Goal: Task Accomplishment & Management: Manage account settings

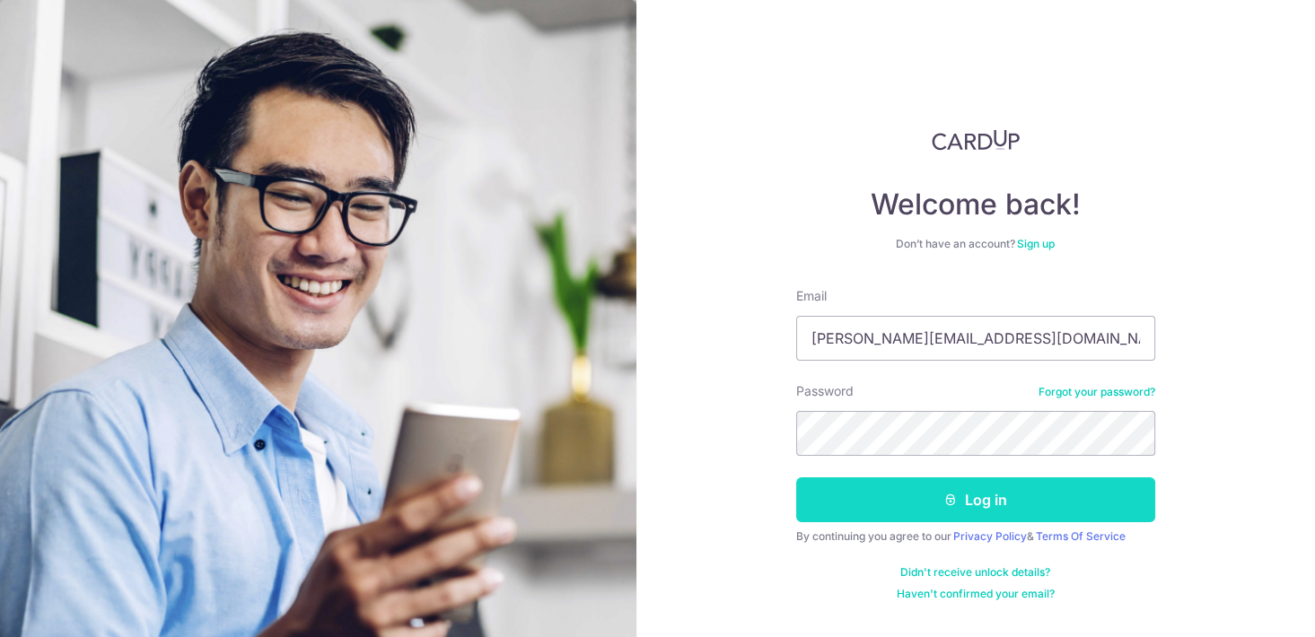
type input "[PERSON_NAME][EMAIL_ADDRESS][DOMAIN_NAME]"
click at [922, 497] on button "Log in" at bounding box center [975, 499] width 359 height 45
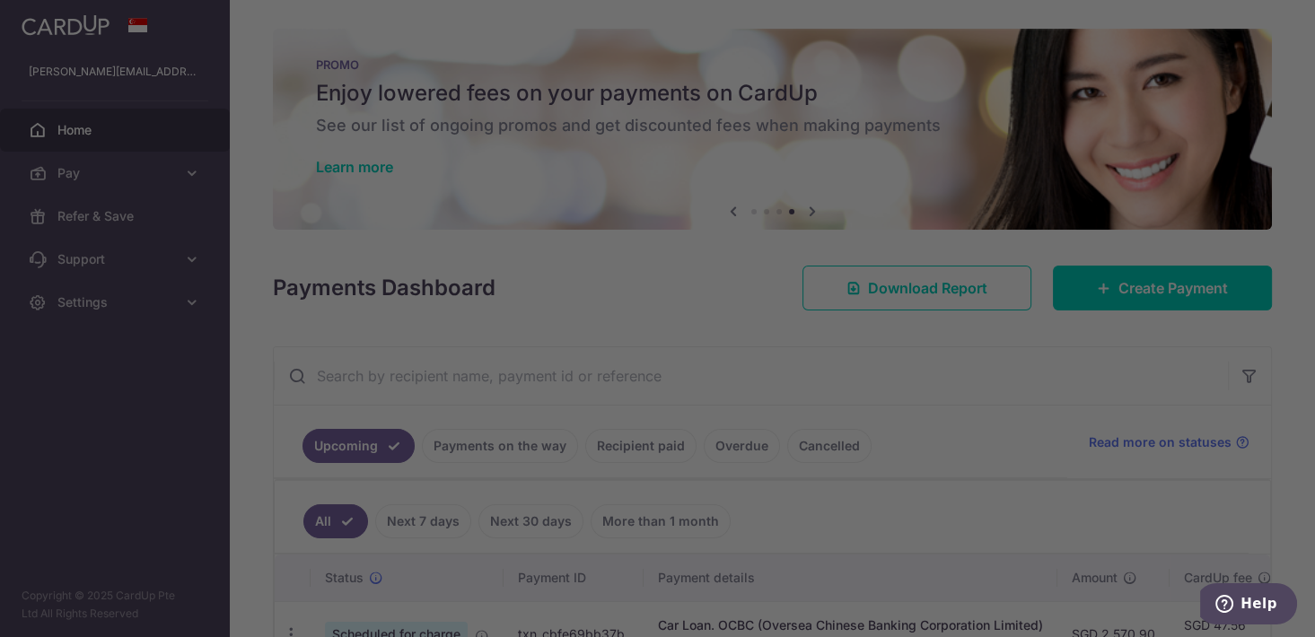
click at [985, 380] on div at bounding box center [664, 322] width 1328 height 644
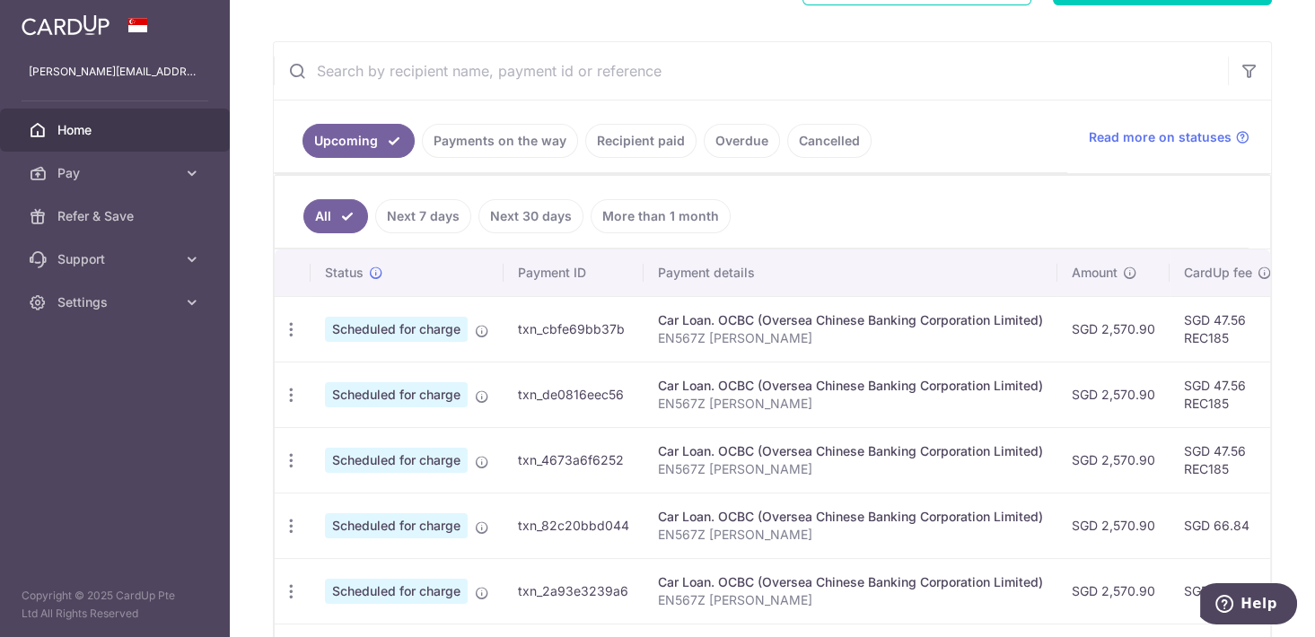
scroll to position [366, 0]
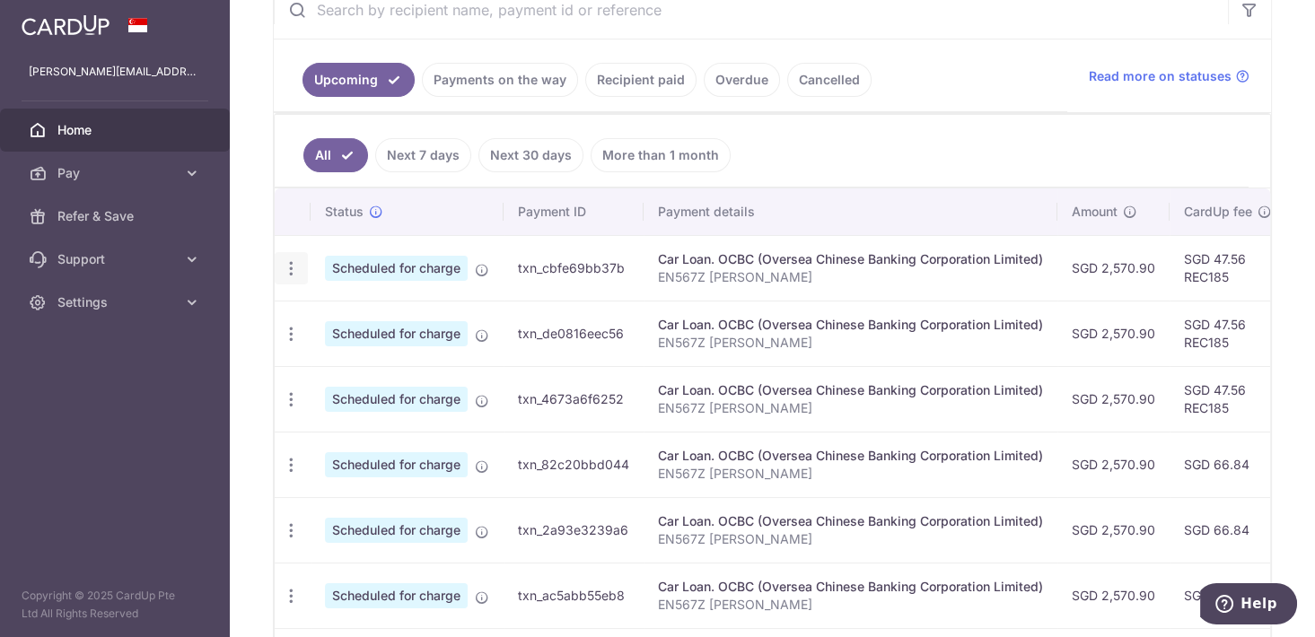
click at [291, 260] on icon "button" at bounding box center [291, 268] width 19 height 19
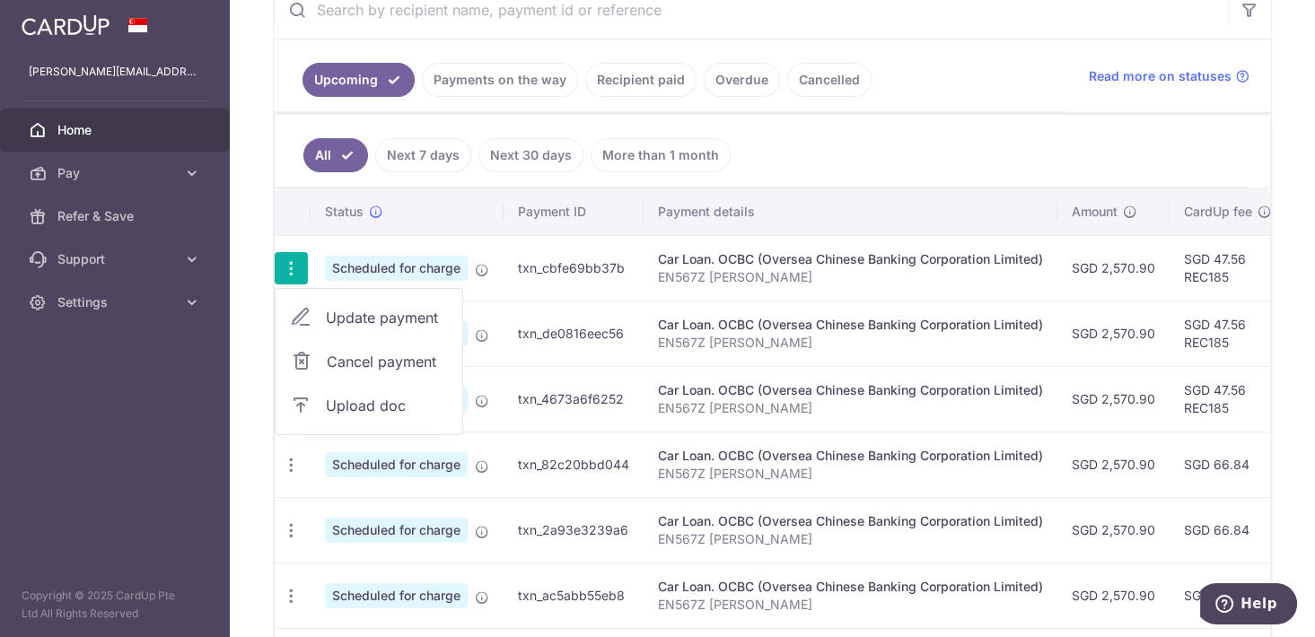
click at [354, 316] on span "Update payment" at bounding box center [387, 318] width 122 height 22
radio input "true"
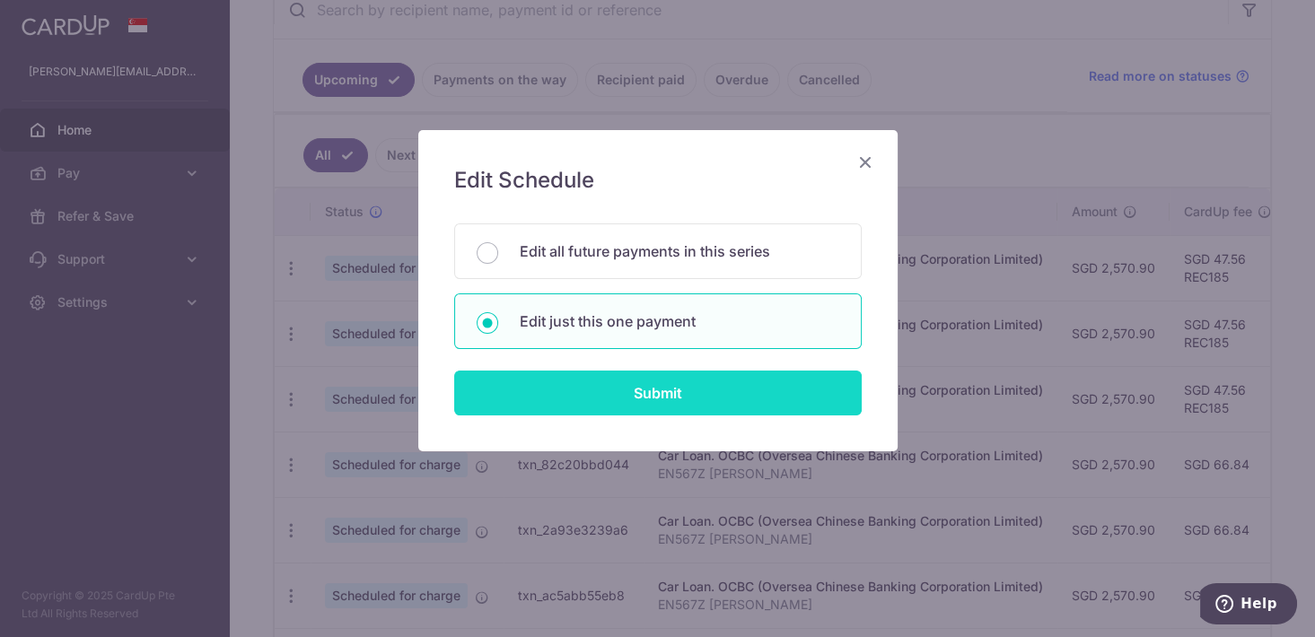
click at [607, 402] on input "Submit" at bounding box center [657, 393] width 407 height 45
radio input "true"
type input "2,570.90"
type input "[DATE]"
type input "EN567Z [PERSON_NAME]"
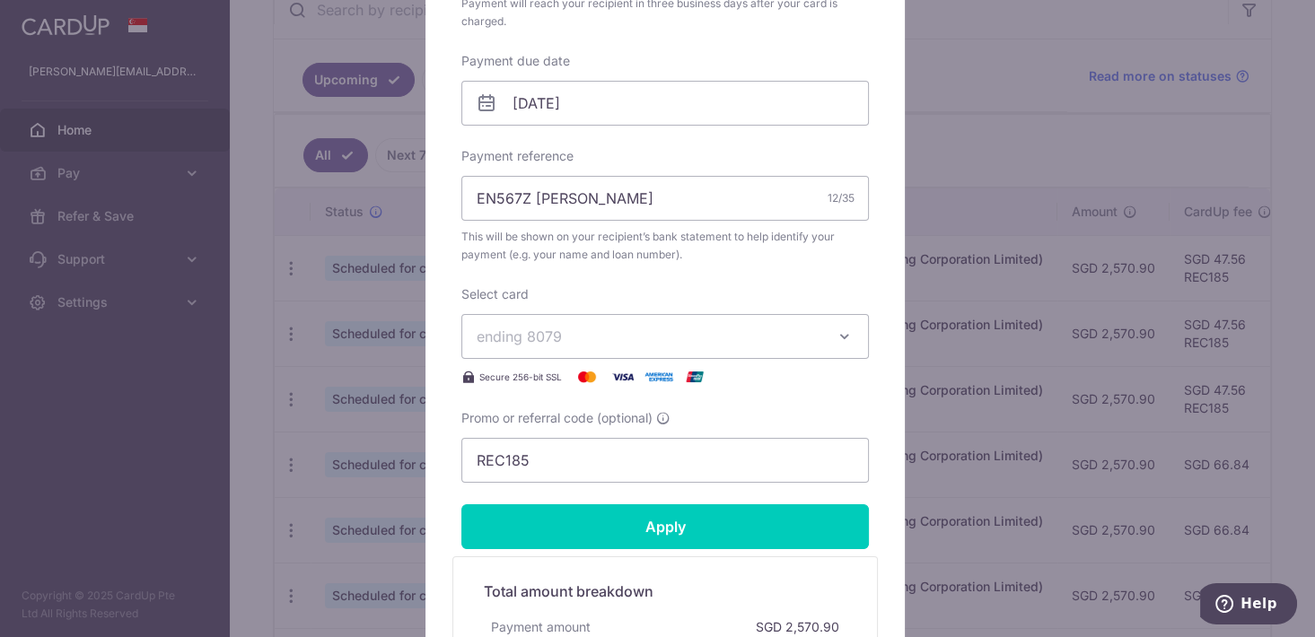
scroll to position [641, 0]
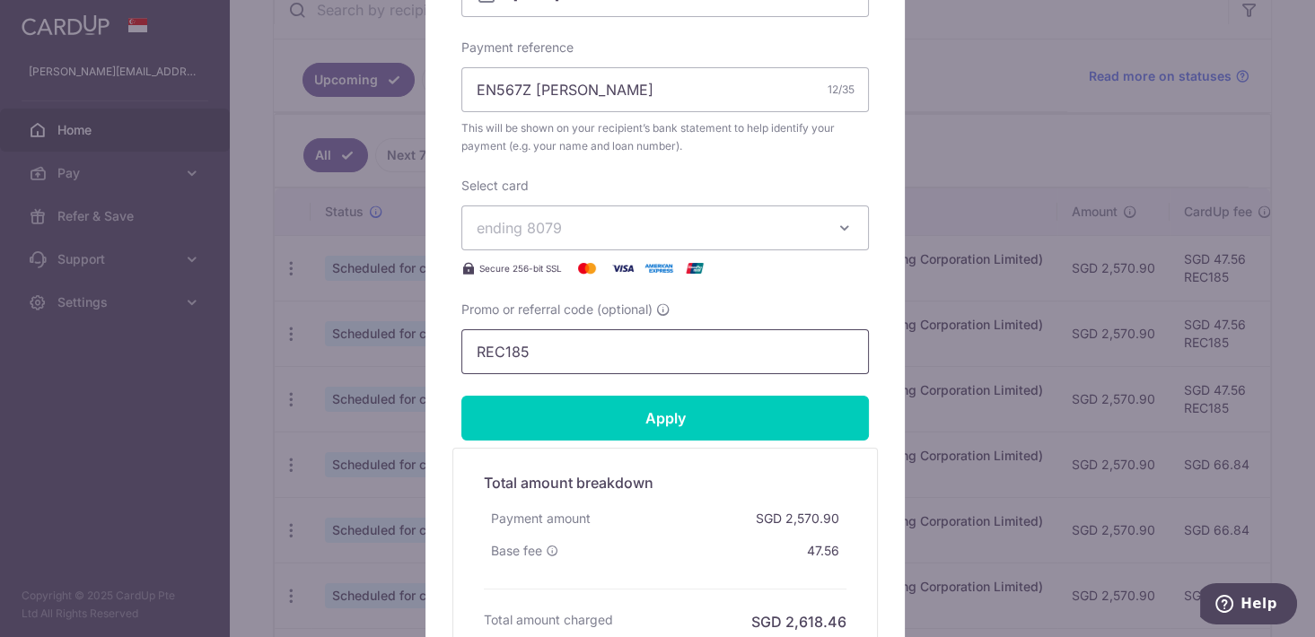
drag, startPoint x: 554, startPoint y: 357, endPoint x: 355, endPoint y: 330, distance: 200.2
click at [461, 330] on input "REC185" at bounding box center [664, 351] width 407 height 45
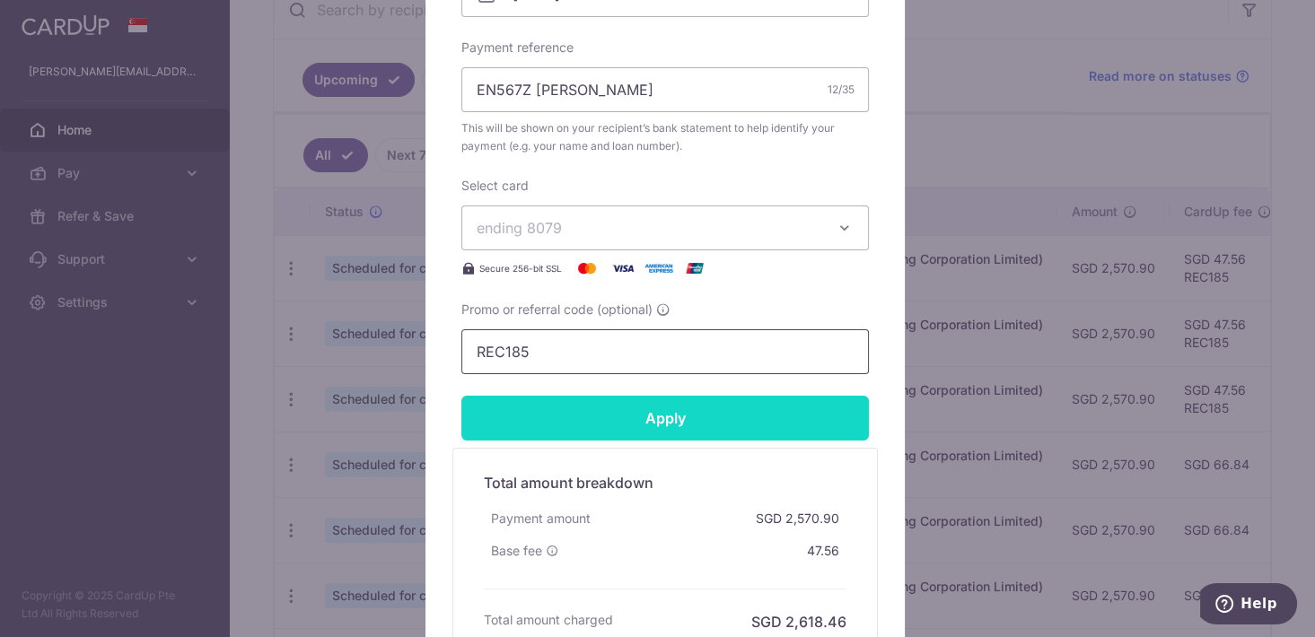
paste input "3HOME25R"
click at [644, 409] on input "Apply" at bounding box center [664, 418] width 407 height 45
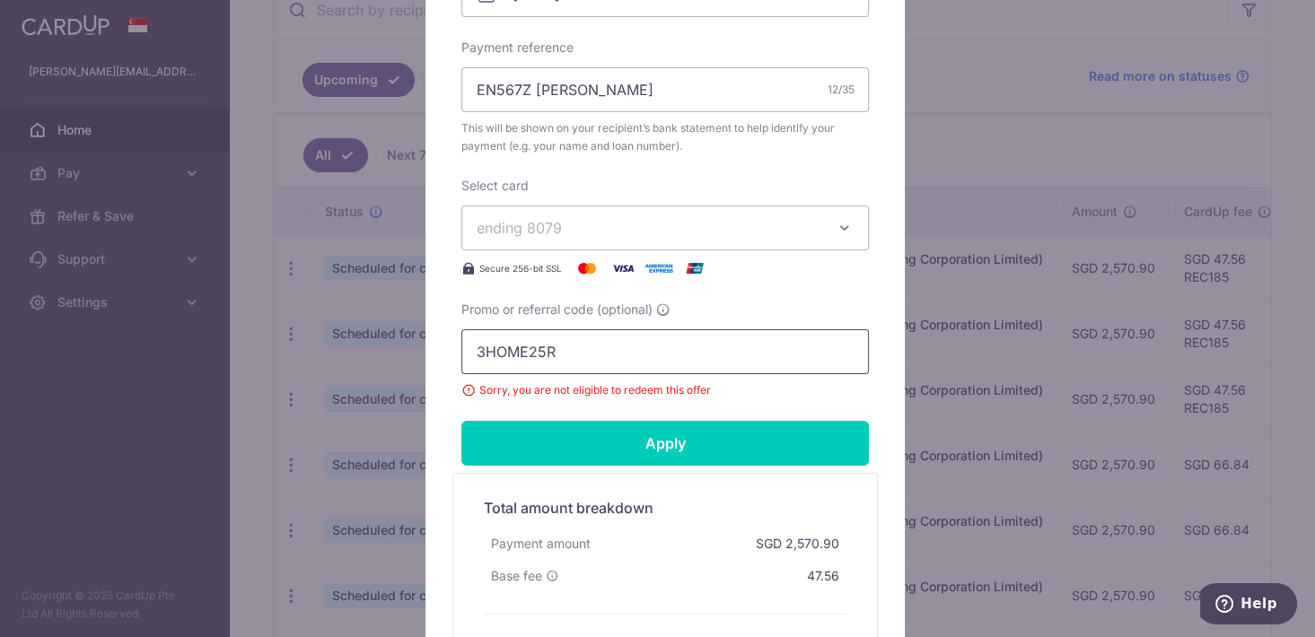
drag, startPoint x: 565, startPoint y: 346, endPoint x: 391, endPoint y: 347, distance: 174.1
click at [461, 347] on input "3HOME25R" at bounding box center [664, 351] width 407 height 45
paste input "OCBC18"
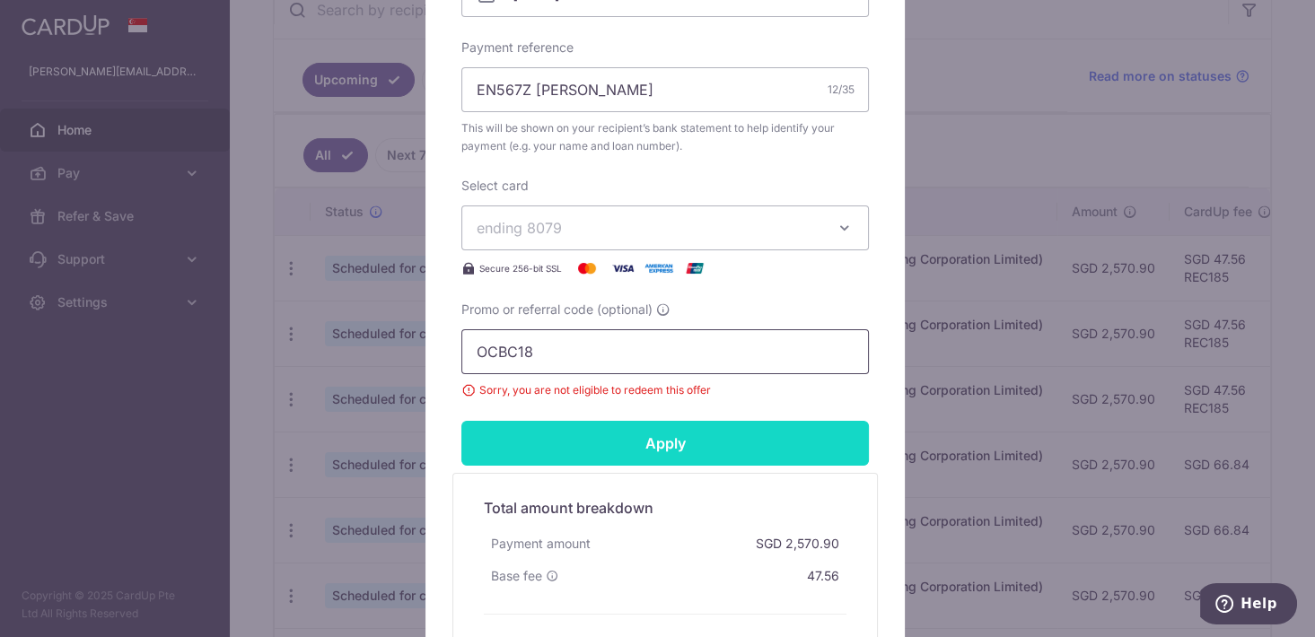
type input "OCBC18"
click at [647, 436] on input "Apply" at bounding box center [664, 443] width 407 height 45
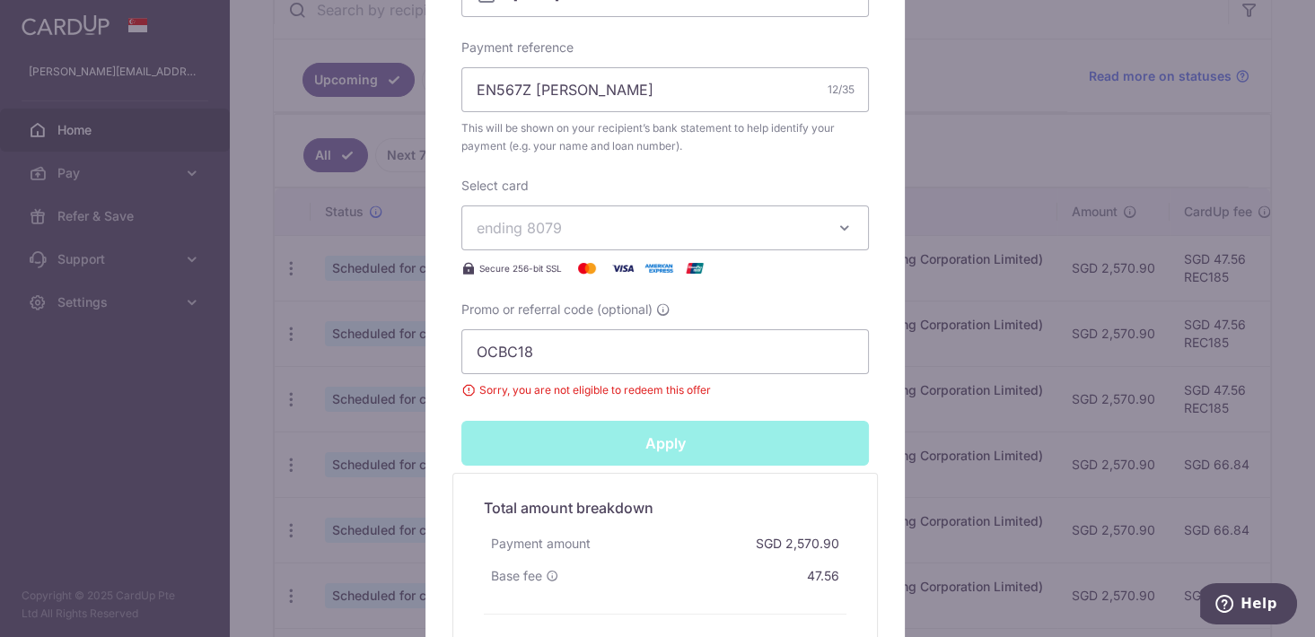
type input "Successfully Applied"
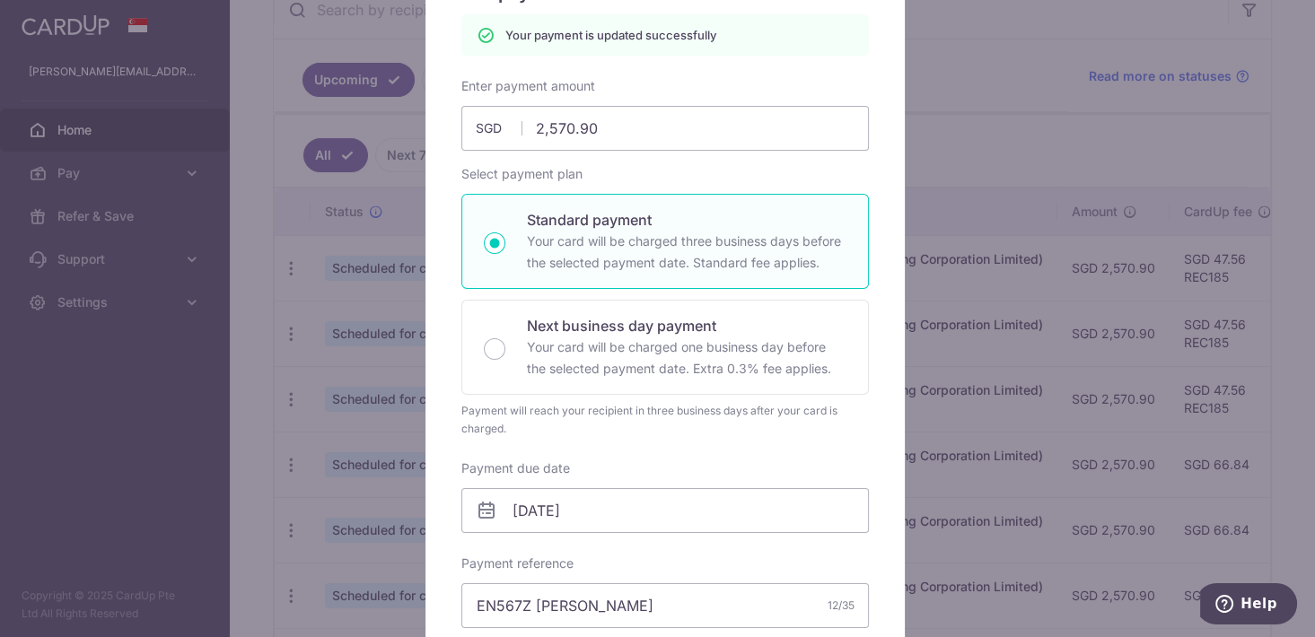
scroll to position [142, 0]
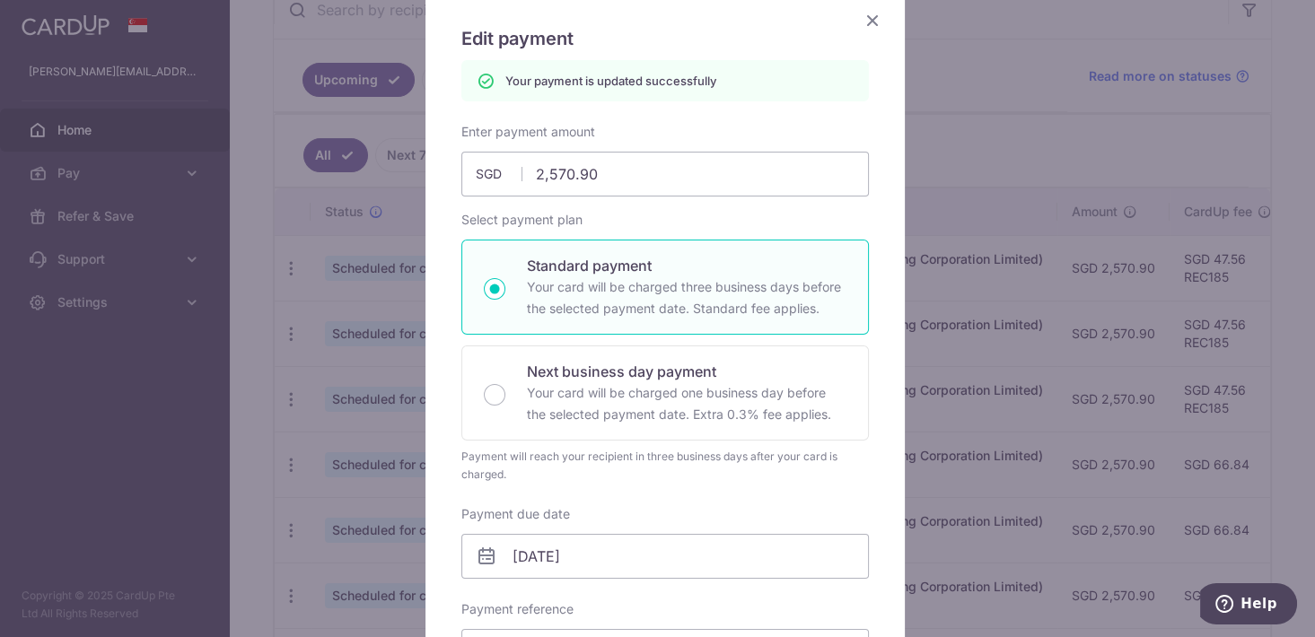
click at [868, 23] on icon "Close" at bounding box center [873, 20] width 22 height 22
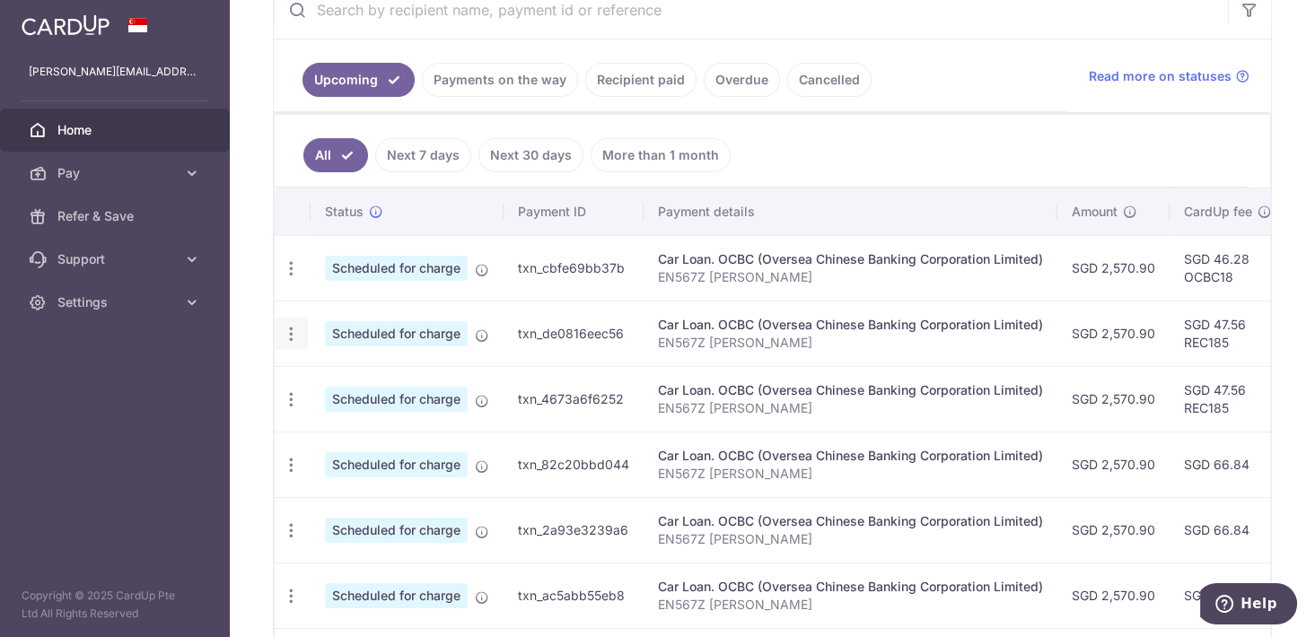
click at [289, 278] on icon "button" at bounding box center [291, 268] width 19 height 19
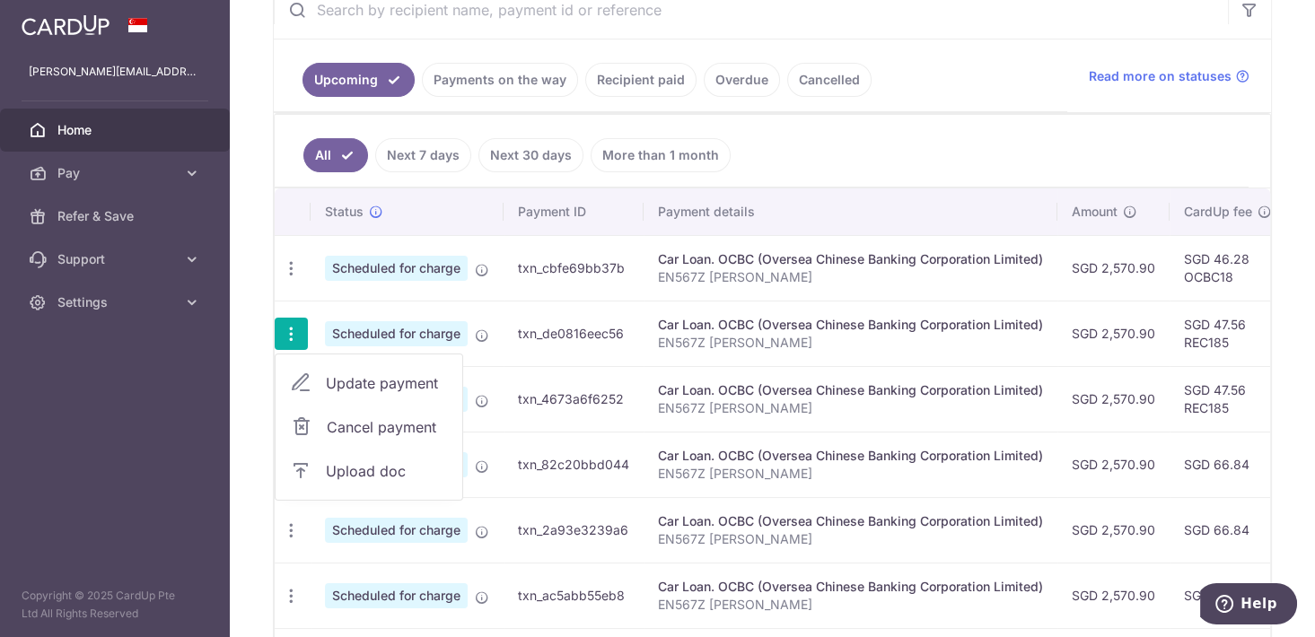
click at [360, 373] on span "Update payment" at bounding box center [387, 383] width 122 height 22
radio input "true"
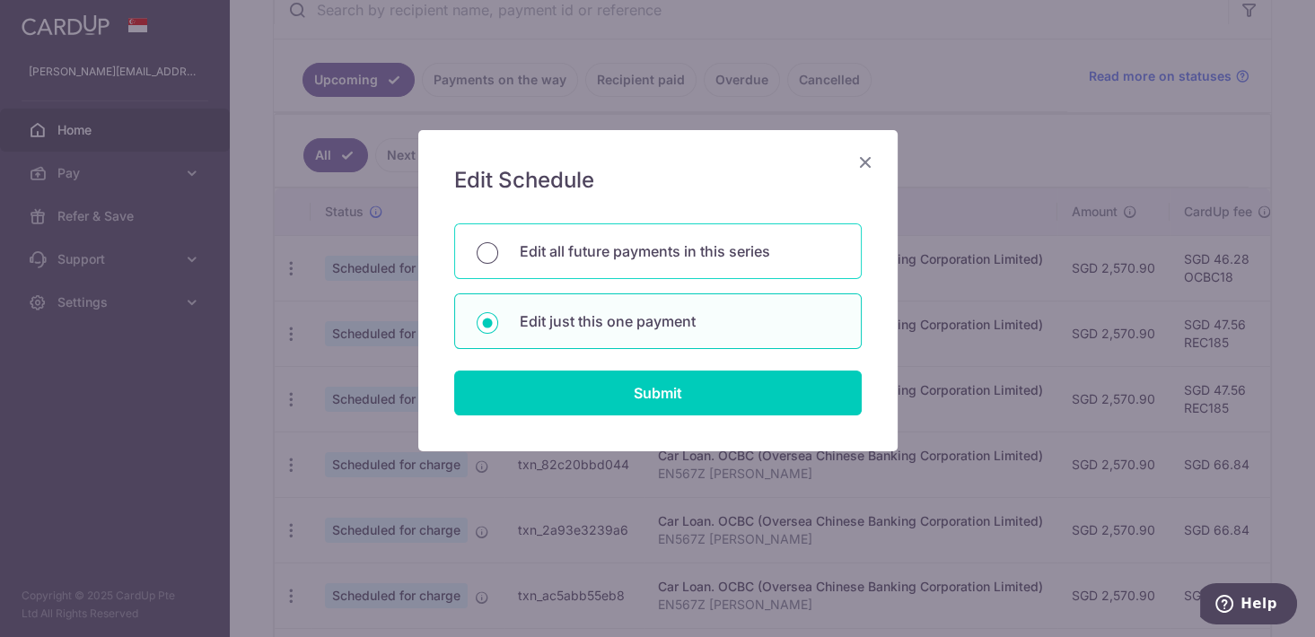
click at [492, 257] on input "Edit all future payments in this series" at bounding box center [488, 253] width 22 height 22
radio input "true"
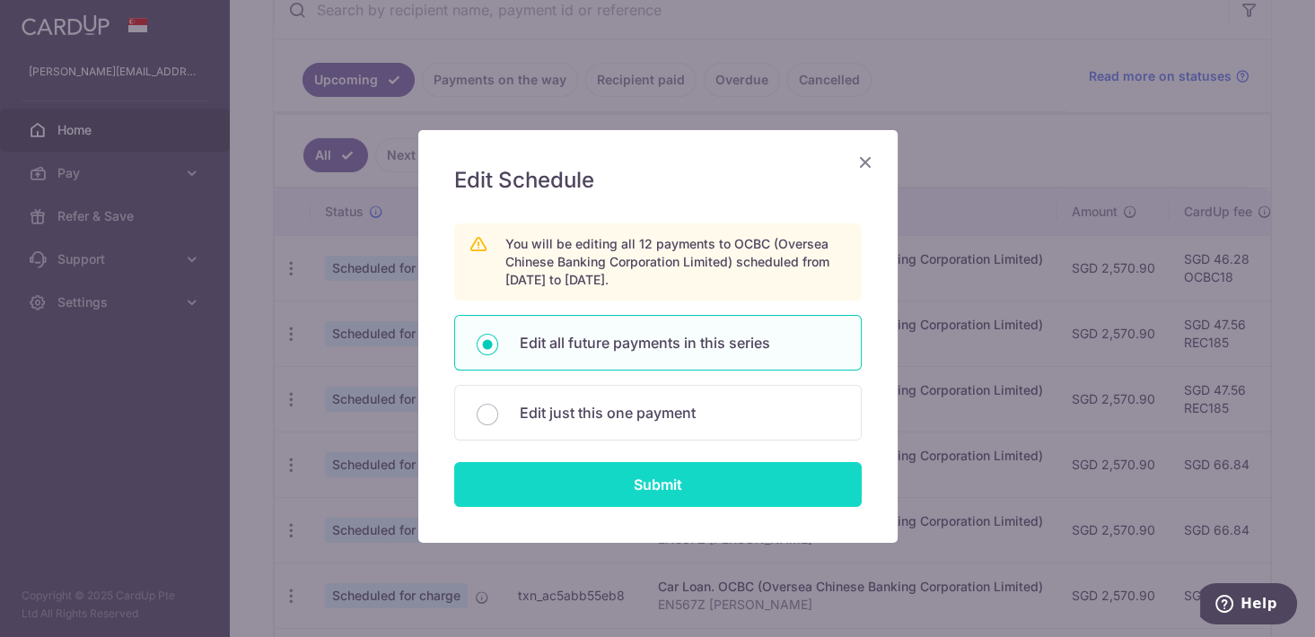
click at [552, 466] on input "Submit" at bounding box center [657, 484] width 407 height 45
radio input "true"
type input "2,570.90"
type input "EN567Z [PERSON_NAME]"
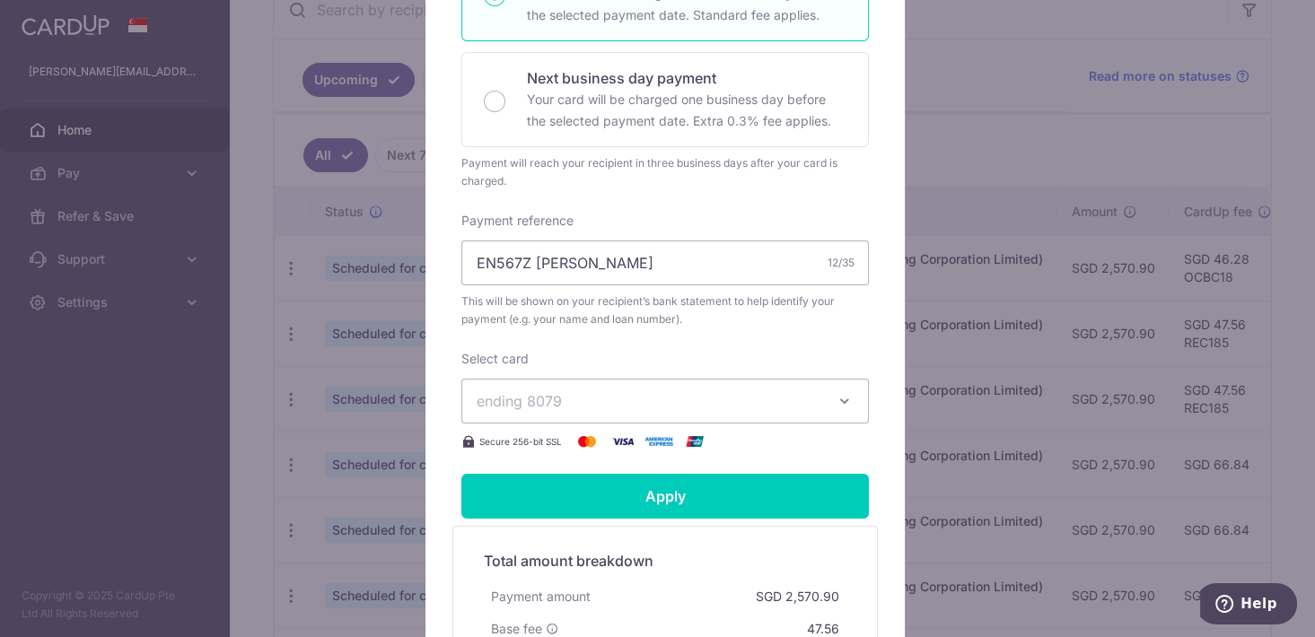
scroll to position [82, 0]
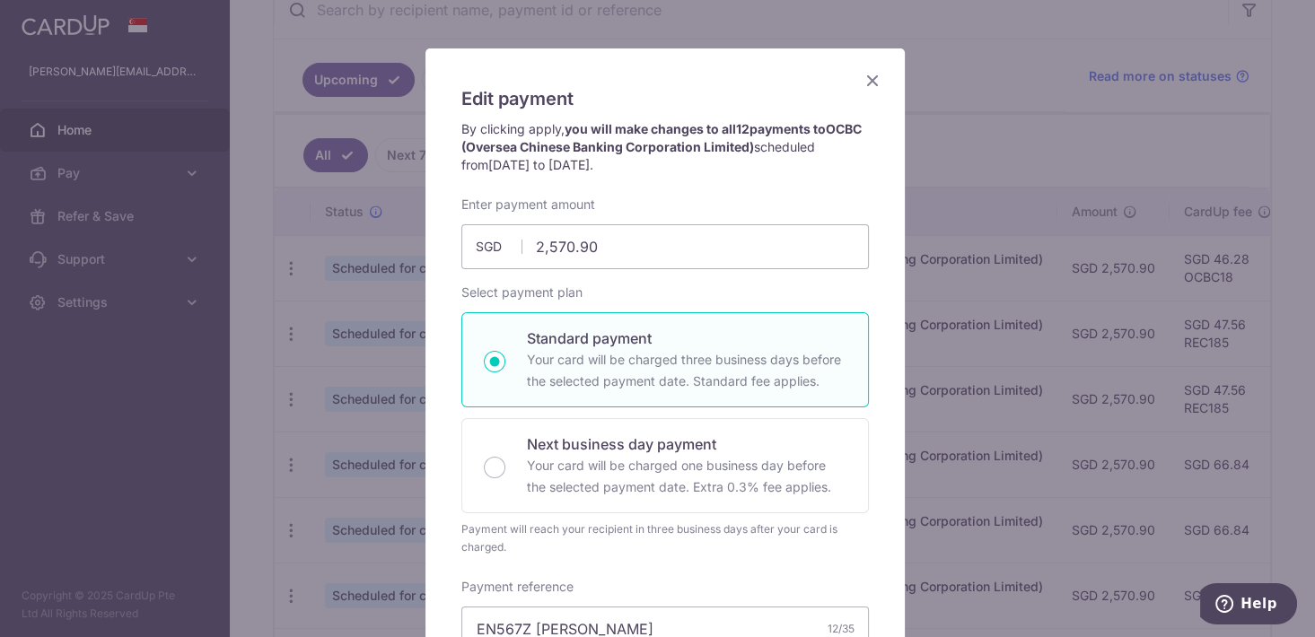
click at [870, 75] on icon "Close" at bounding box center [873, 80] width 22 height 22
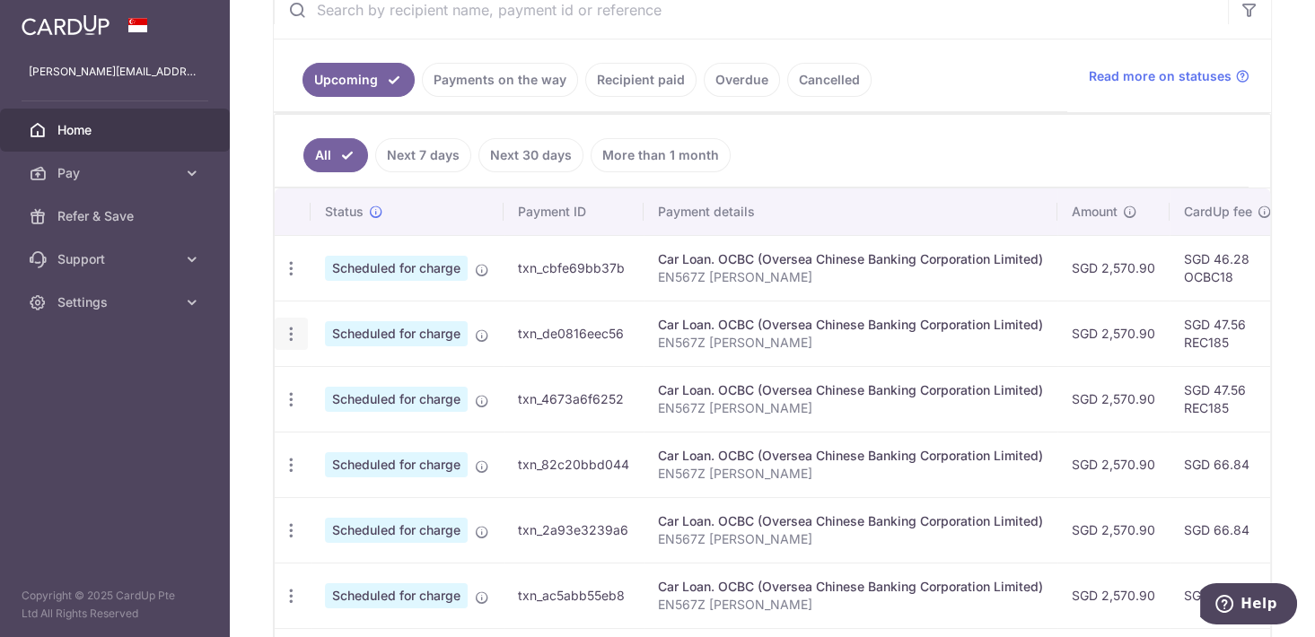
click at [288, 278] on icon "button" at bounding box center [291, 268] width 19 height 19
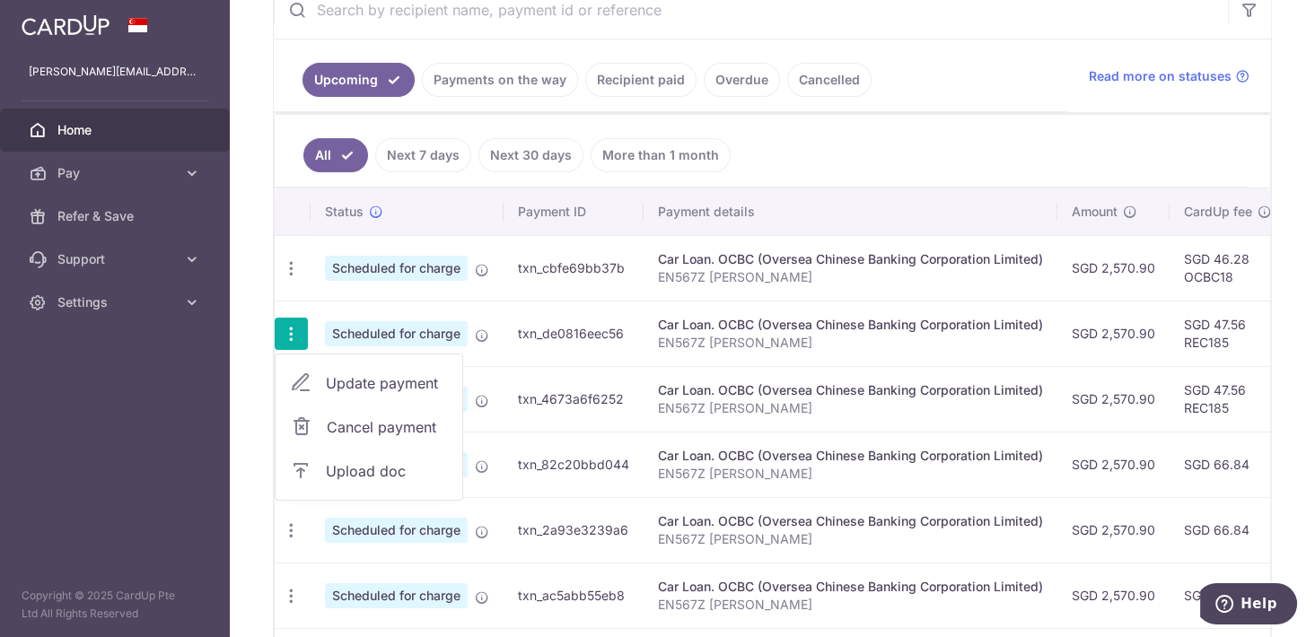
click at [355, 380] on span "Update payment" at bounding box center [387, 383] width 122 height 22
radio input "true"
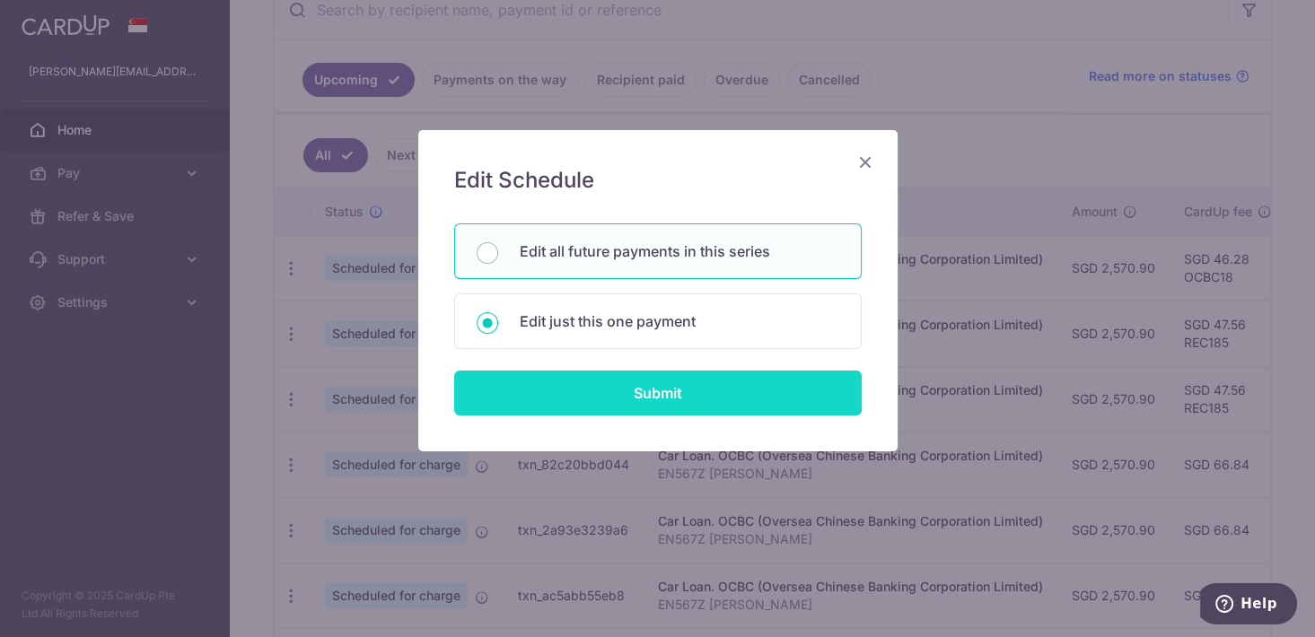
click at [577, 390] on input "Submit" at bounding box center [657, 393] width 407 height 45
radio input "true"
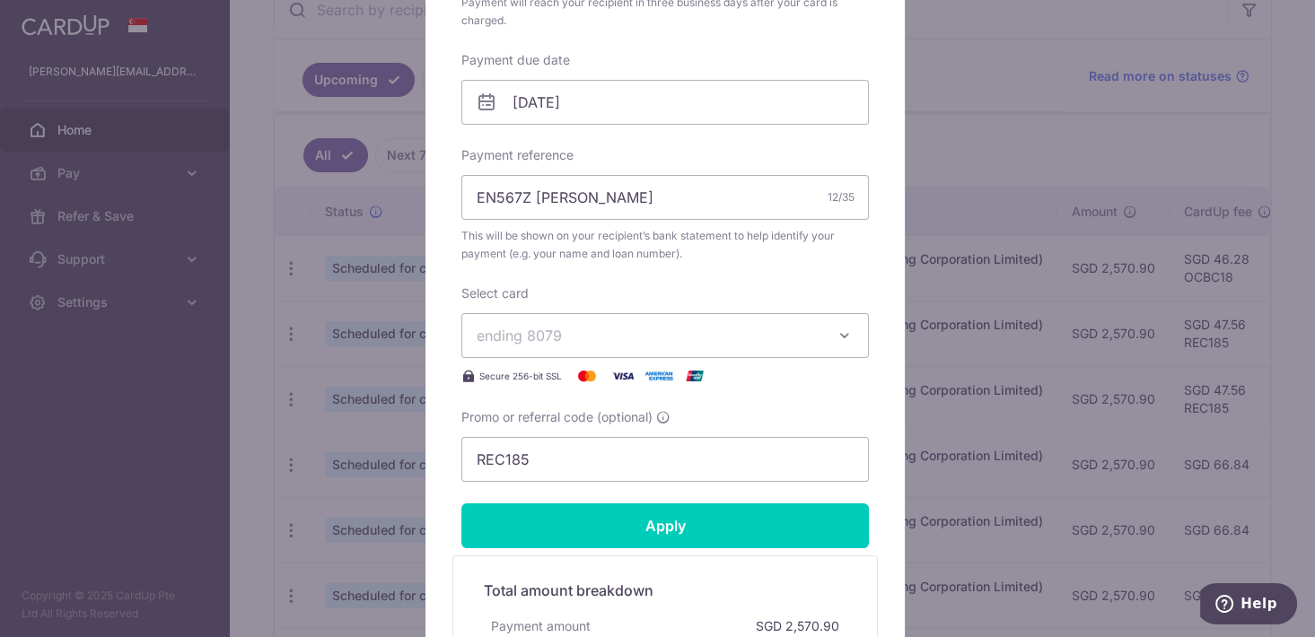
scroll to position [549, 0]
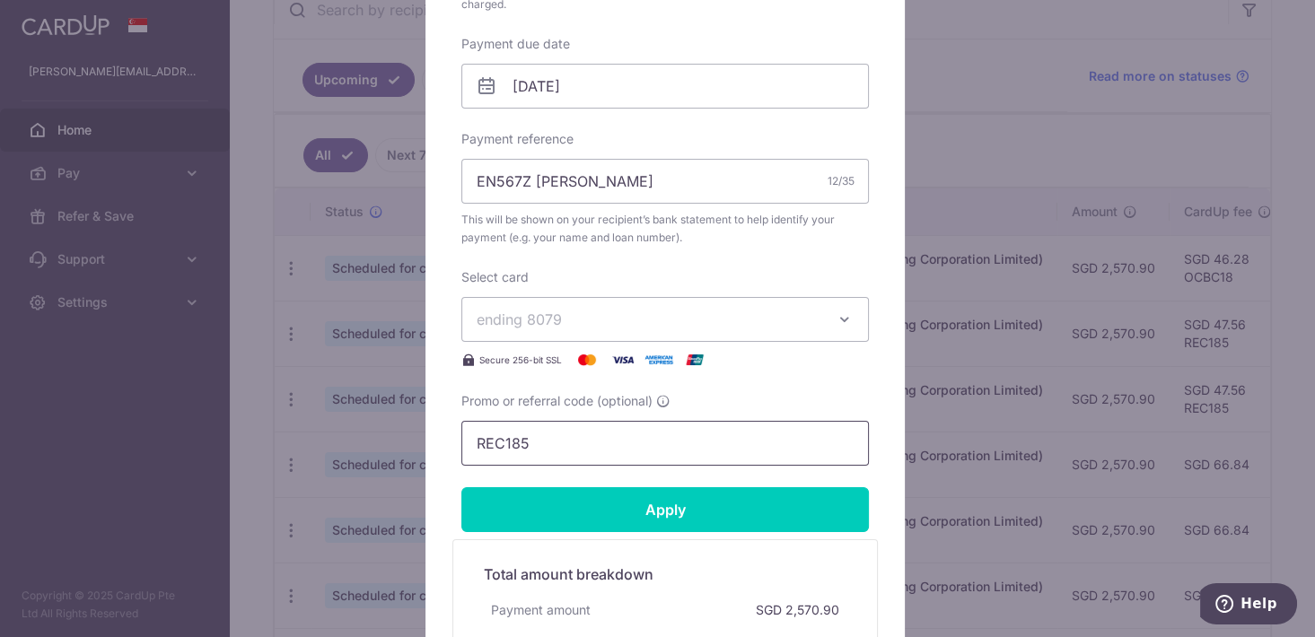
drag, startPoint x: 539, startPoint y: 438, endPoint x: 452, endPoint y: 442, distance: 86.2
click at [461, 442] on input "REC185" at bounding box center [664, 443] width 407 height 45
paste input "OCBC18"
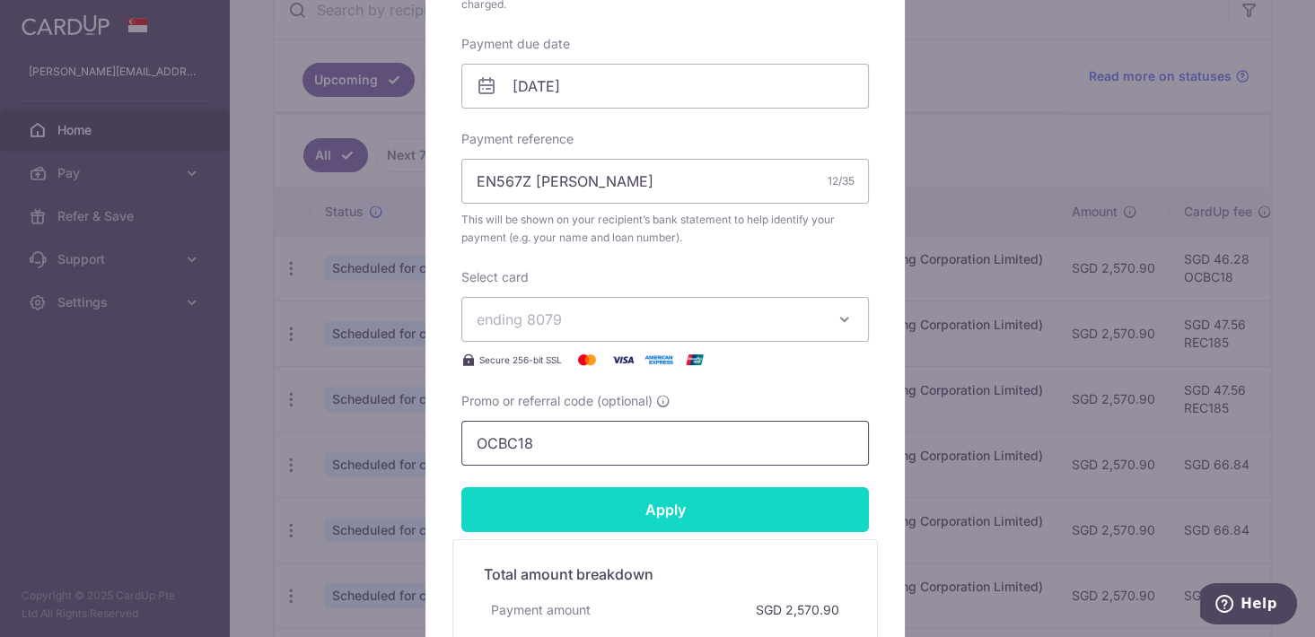
type input "OCBC18"
click at [604, 513] on input "Apply" at bounding box center [664, 509] width 407 height 45
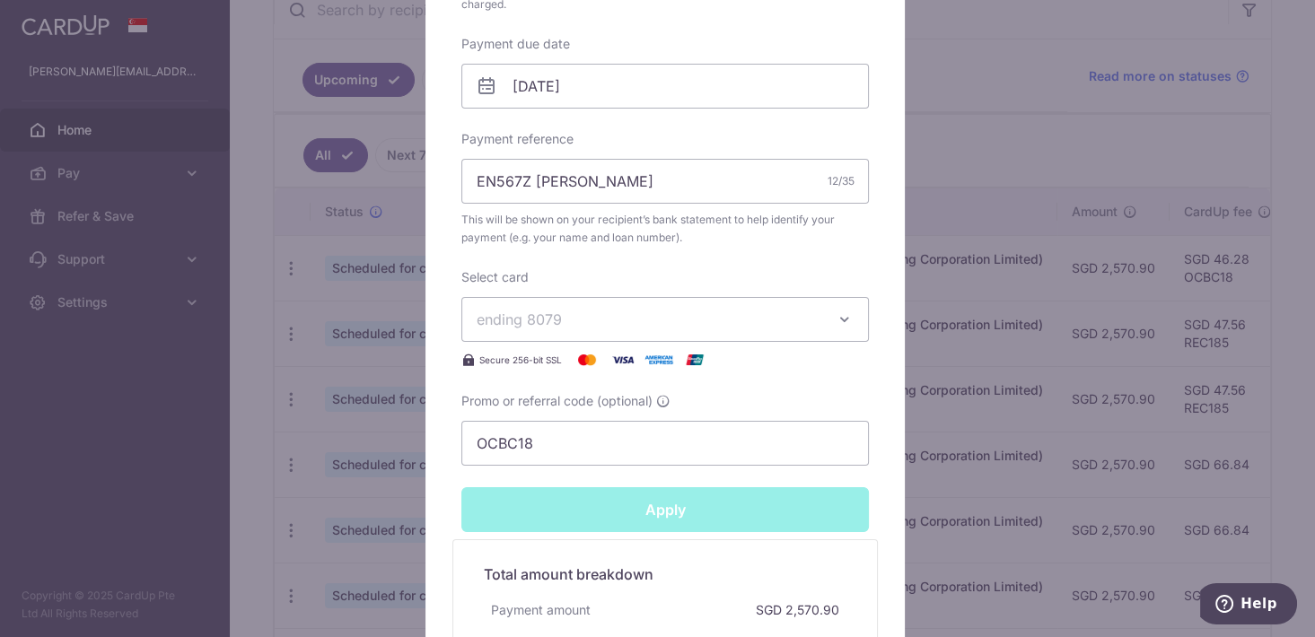
type input "Successfully Applied"
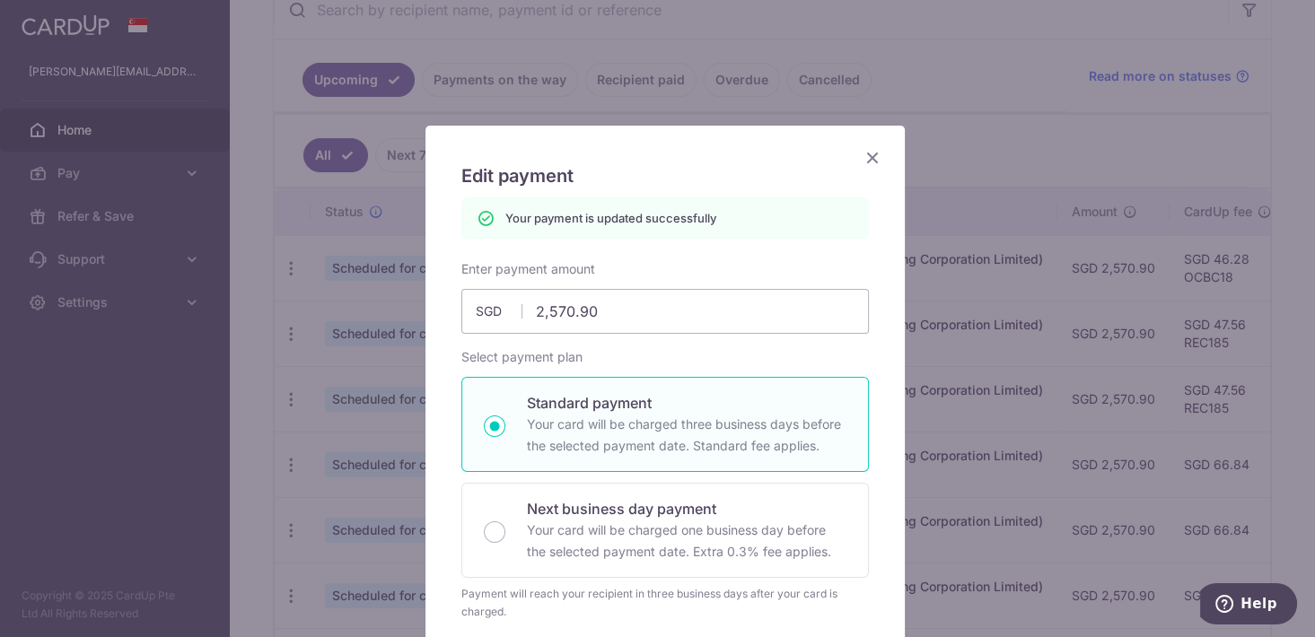
scroll to position [0, 0]
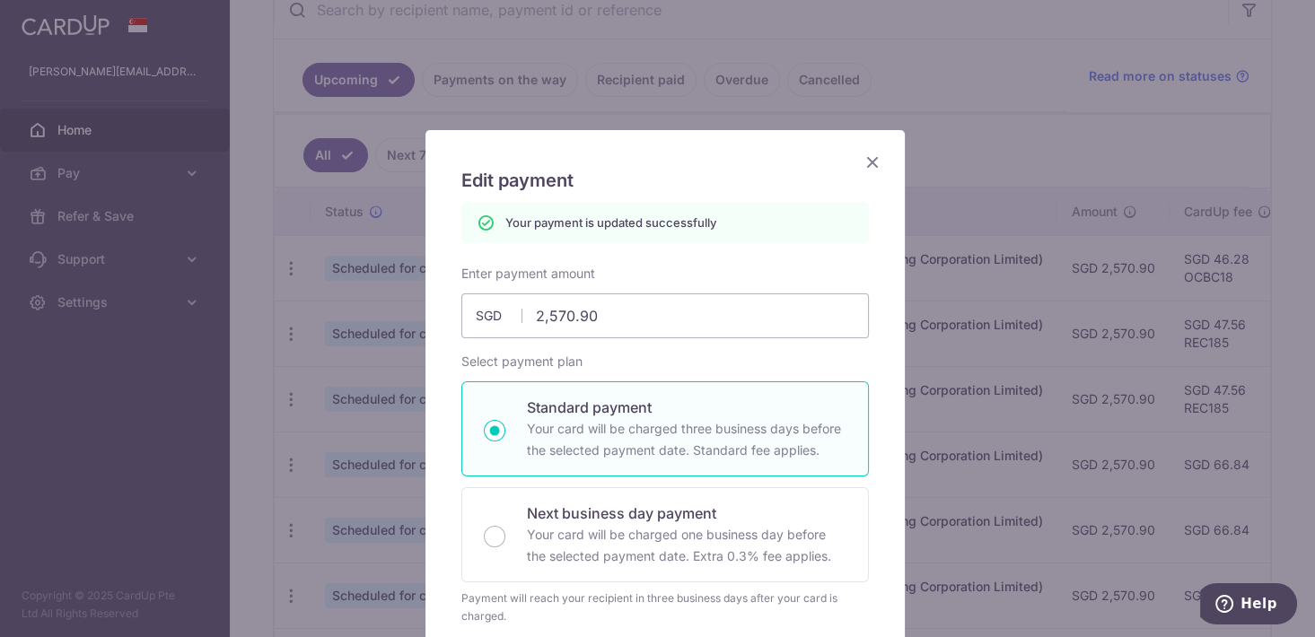
click at [864, 156] on icon "Close" at bounding box center [873, 162] width 22 height 22
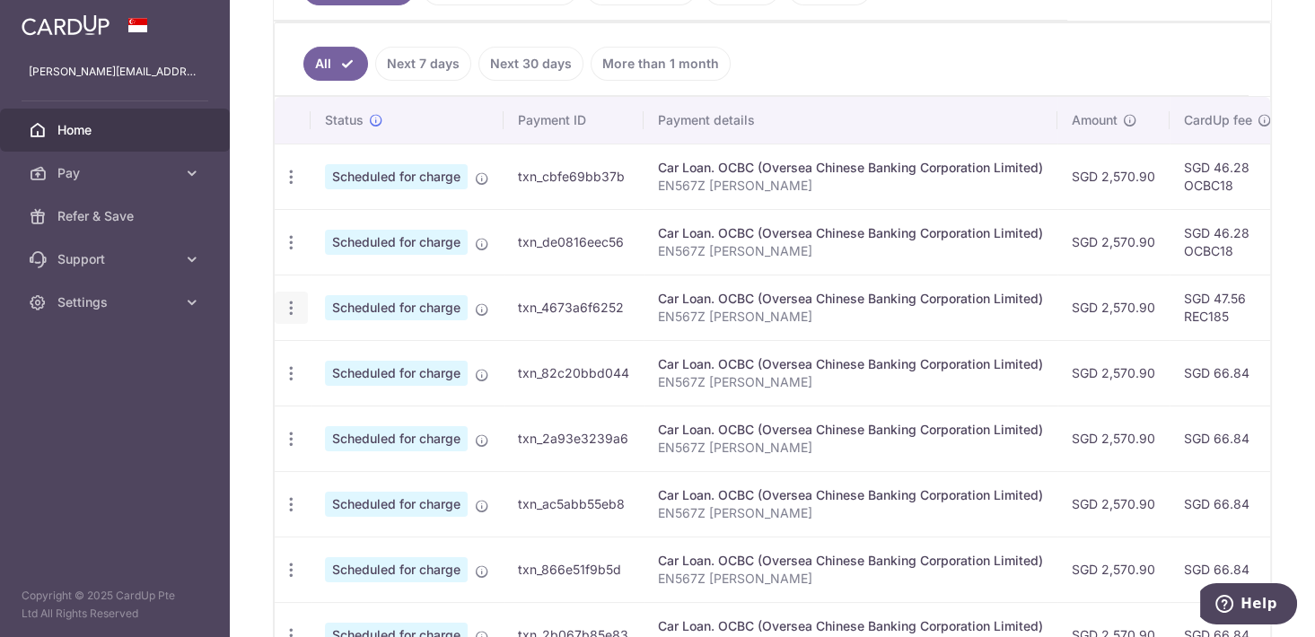
click at [293, 187] on icon "button" at bounding box center [291, 177] width 19 height 19
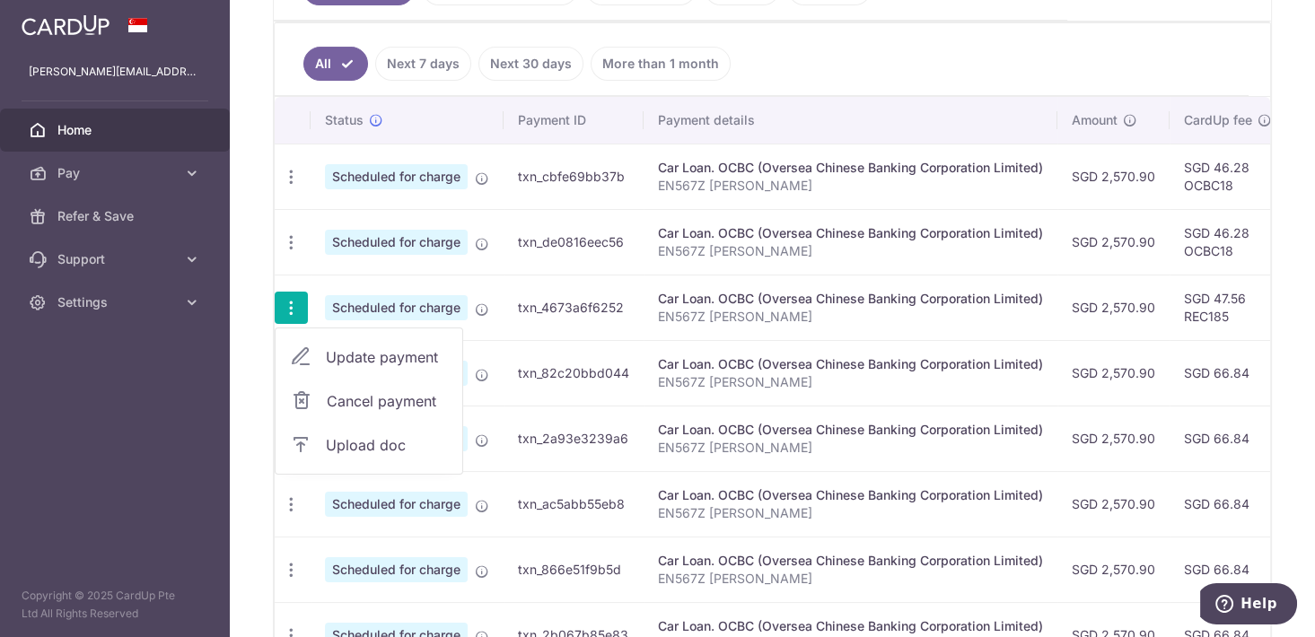
click at [340, 338] on link "Update payment" at bounding box center [369, 357] width 187 height 43
radio input "true"
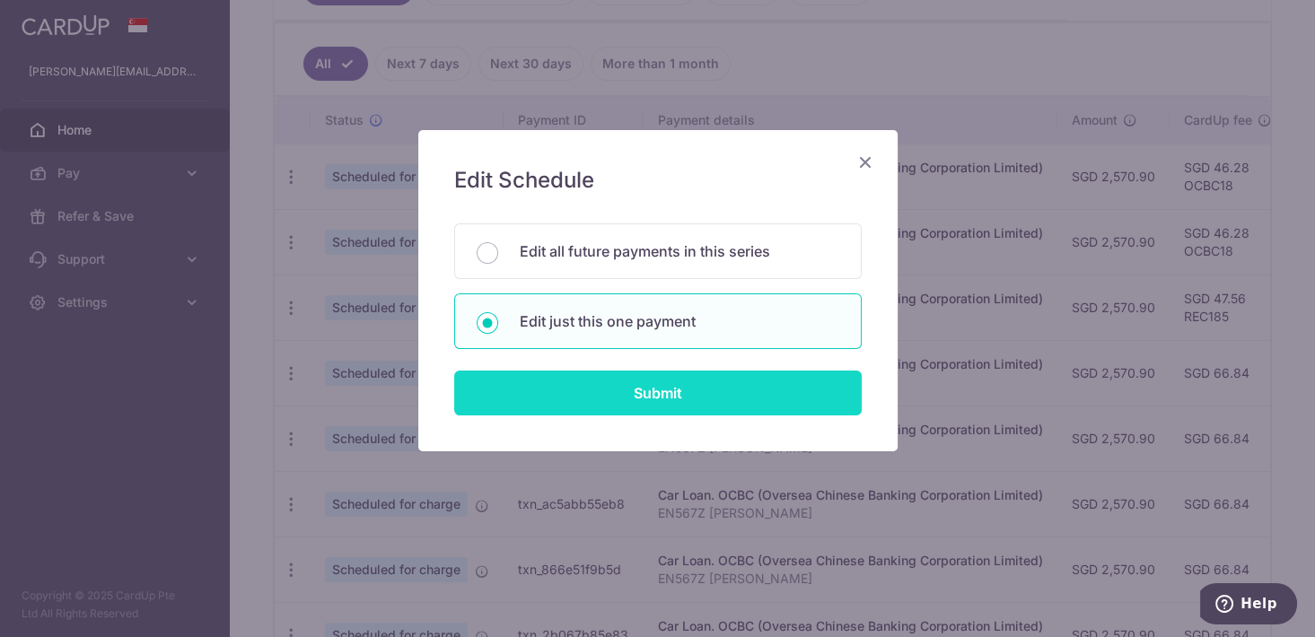
click at [578, 383] on input "Submit" at bounding box center [657, 393] width 407 height 45
radio input "true"
type input "2,570.90"
type input "[DATE]"
type input "EN567Z [PERSON_NAME]"
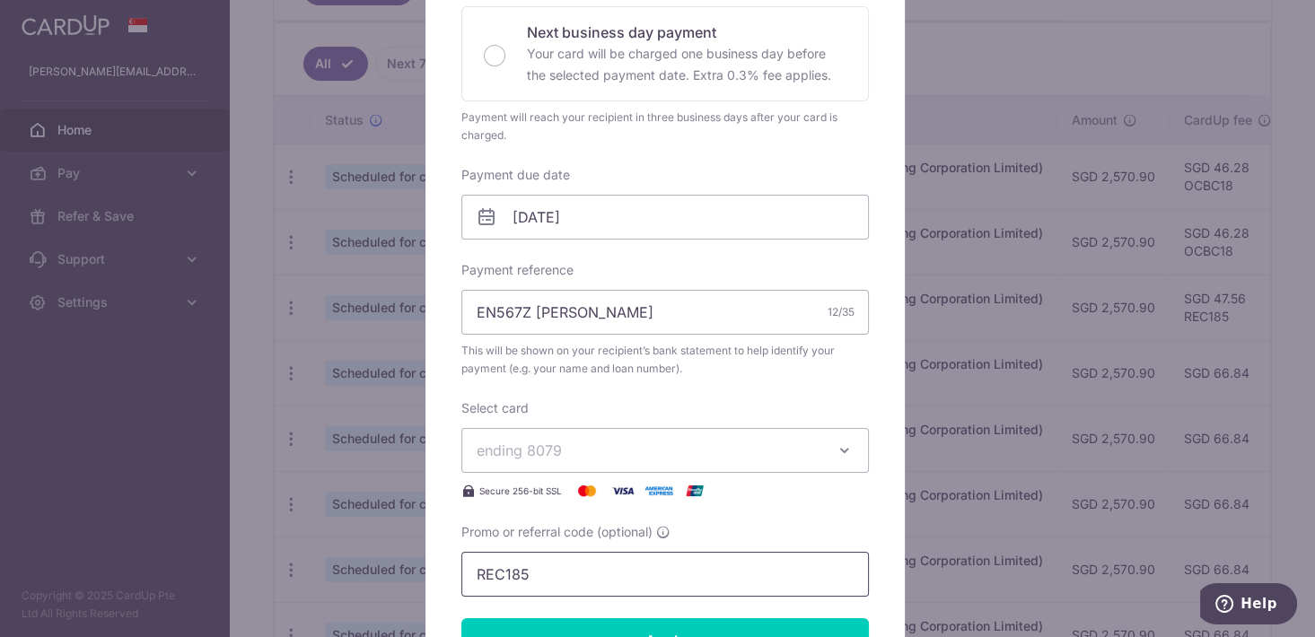
scroll to position [458, 0]
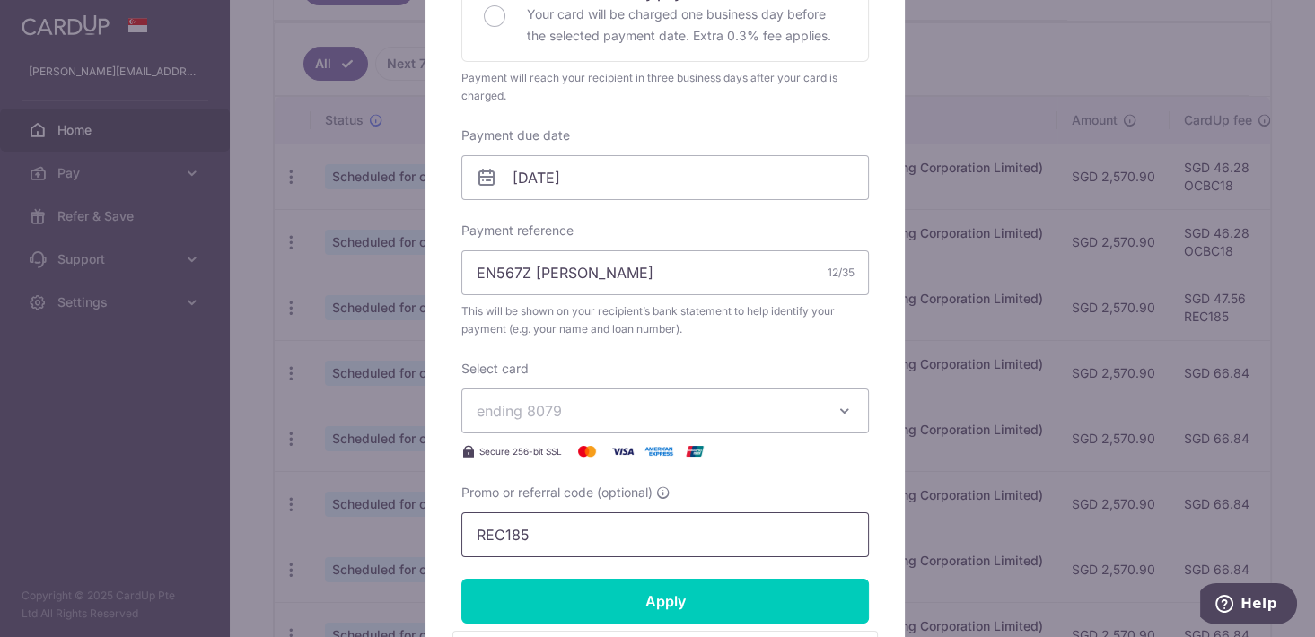
drag, startPoint x: 565, startPoint y: 531, endPoint x: 442, endPoint y: 527, distance: 123.9
click at [461, 527] on input "REC185" at bounding box center [664, 534] width 407 height 45
paste input "OCBC18"
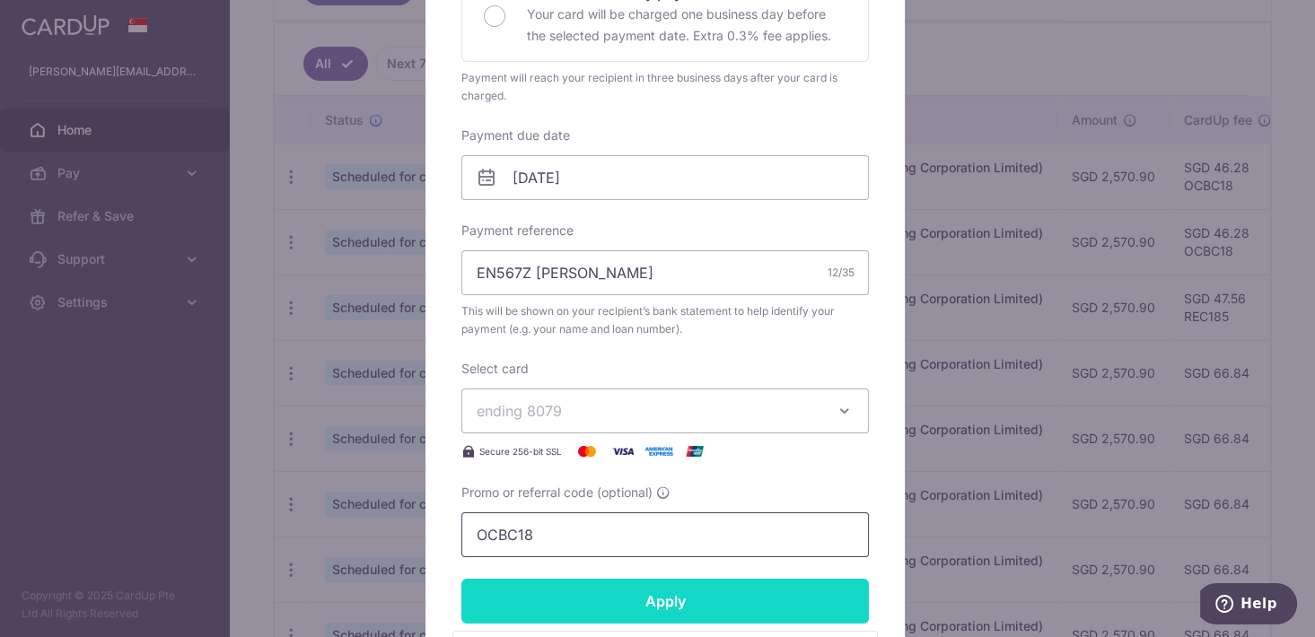
type input "OCBC18"
click at [579, 582] on input "Apply" at bounding box center [664, 601] width 407 height 45
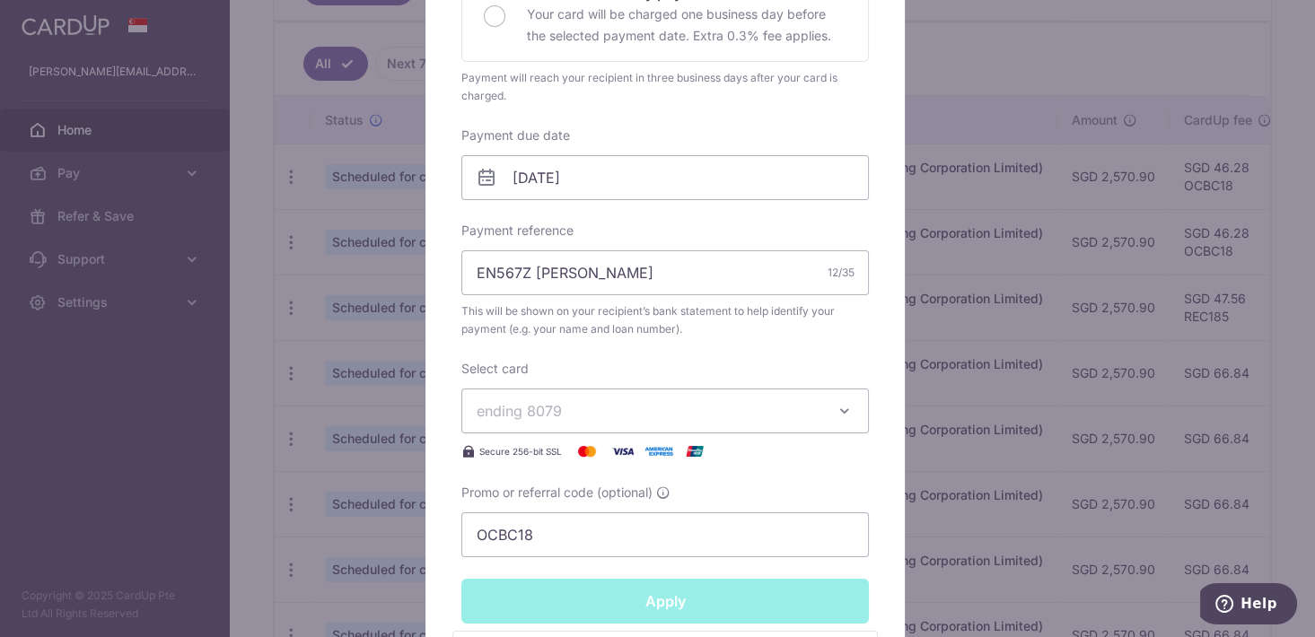
type input "Successfully Applied"
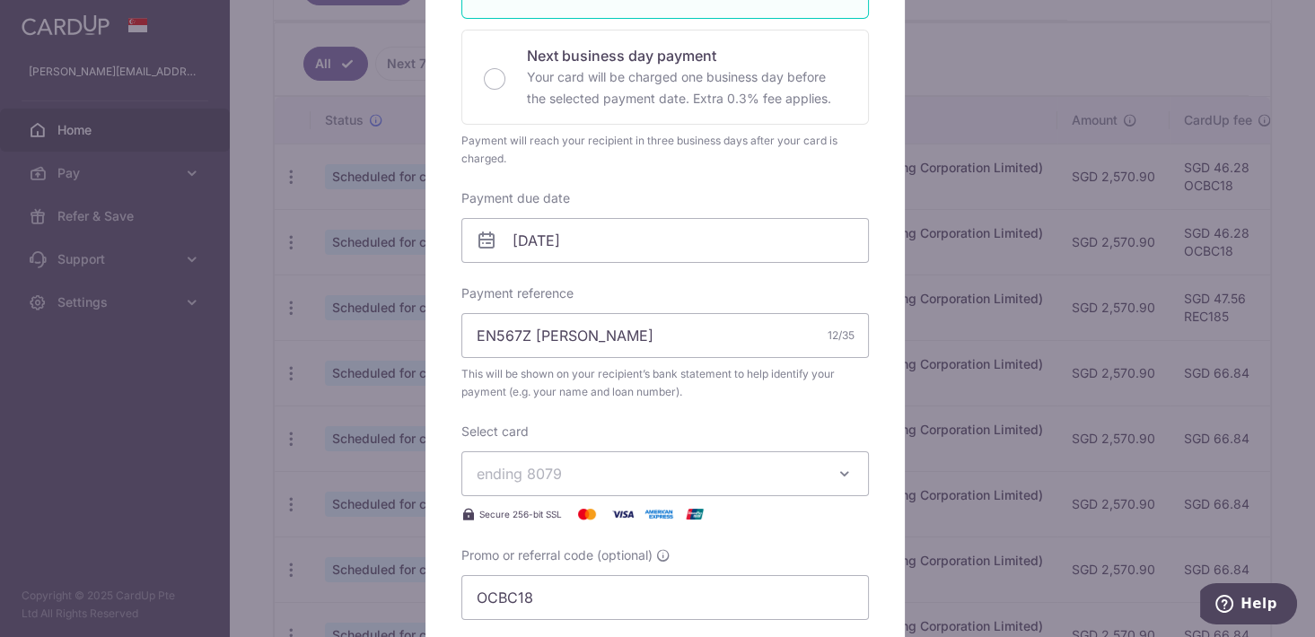
scroll to position [520, 0]
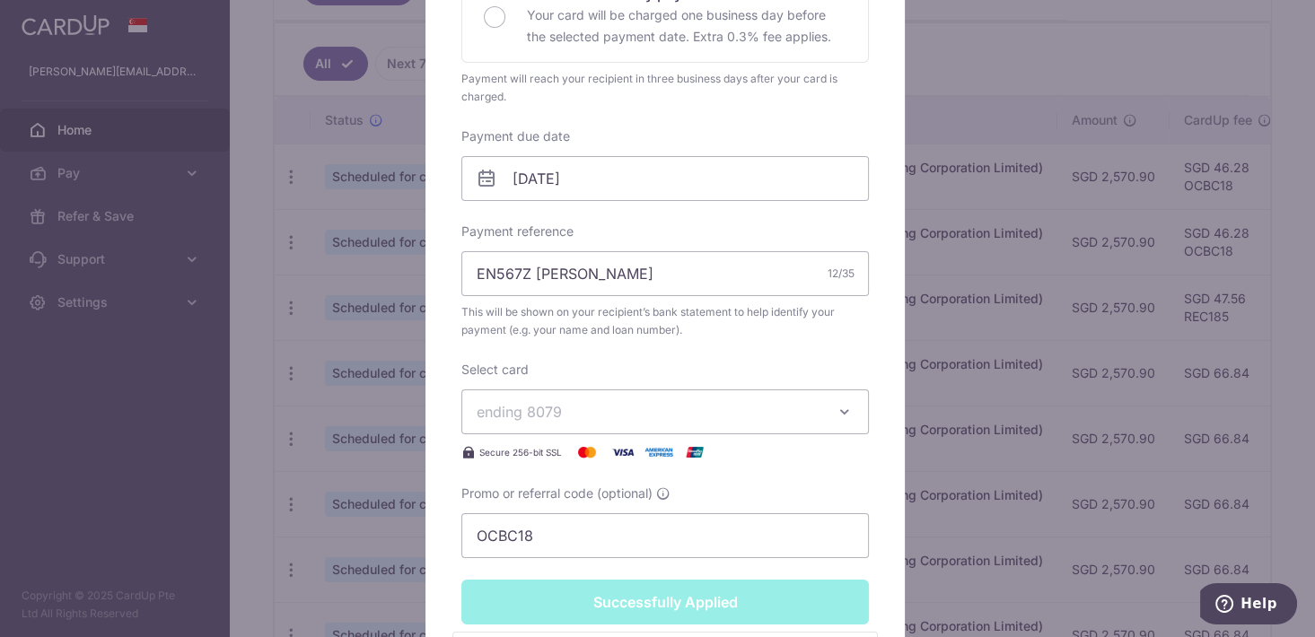
click at [964, 336] on div "Edit payment By clicking apply, you will make changes to all payments to OCBC (…" at bounding box center [657, 318] width 1315 height 637
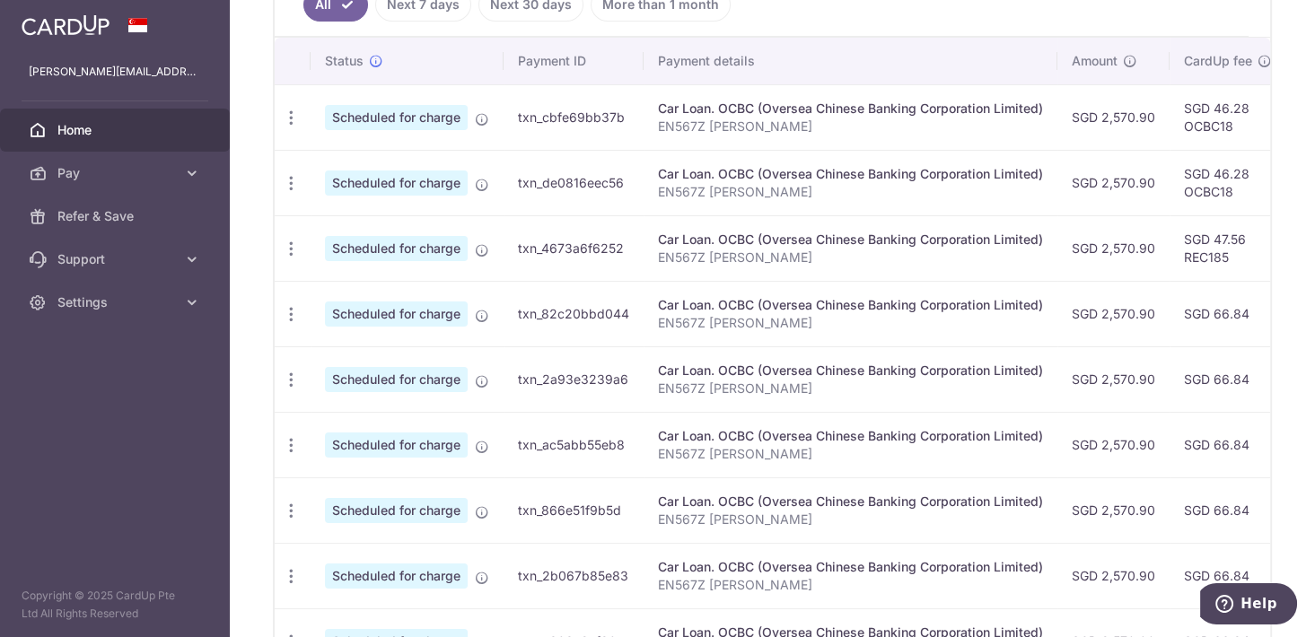
scroll to position [549, 0]
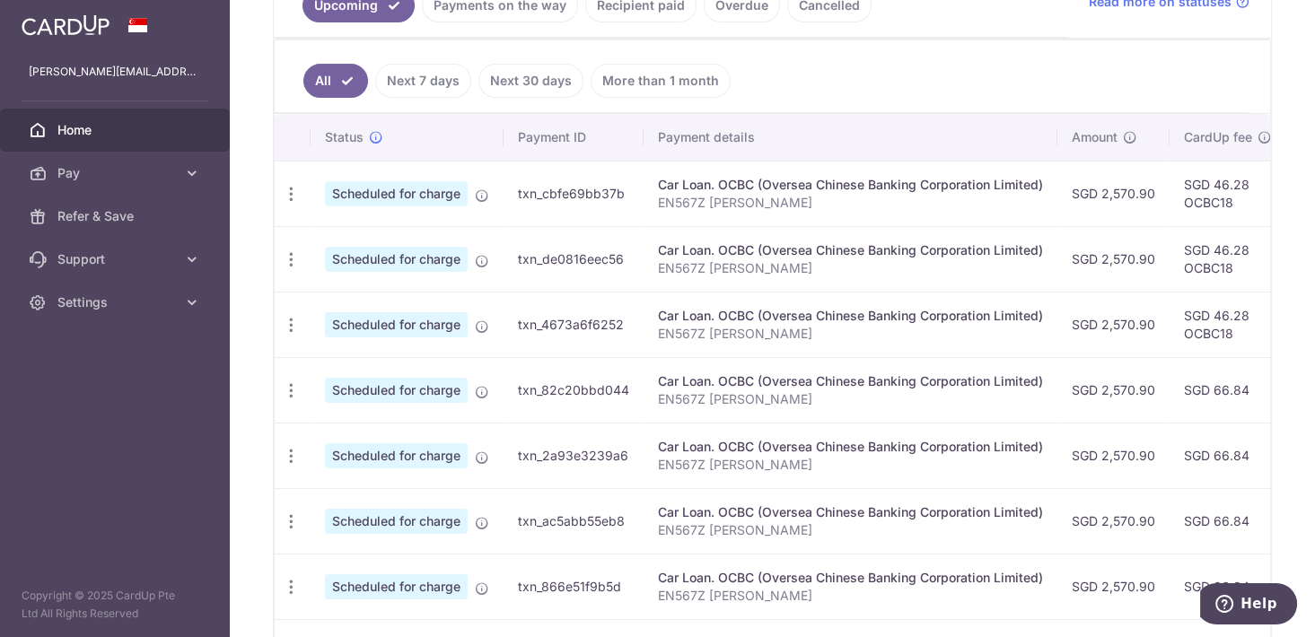
scroll to position [471, 0]
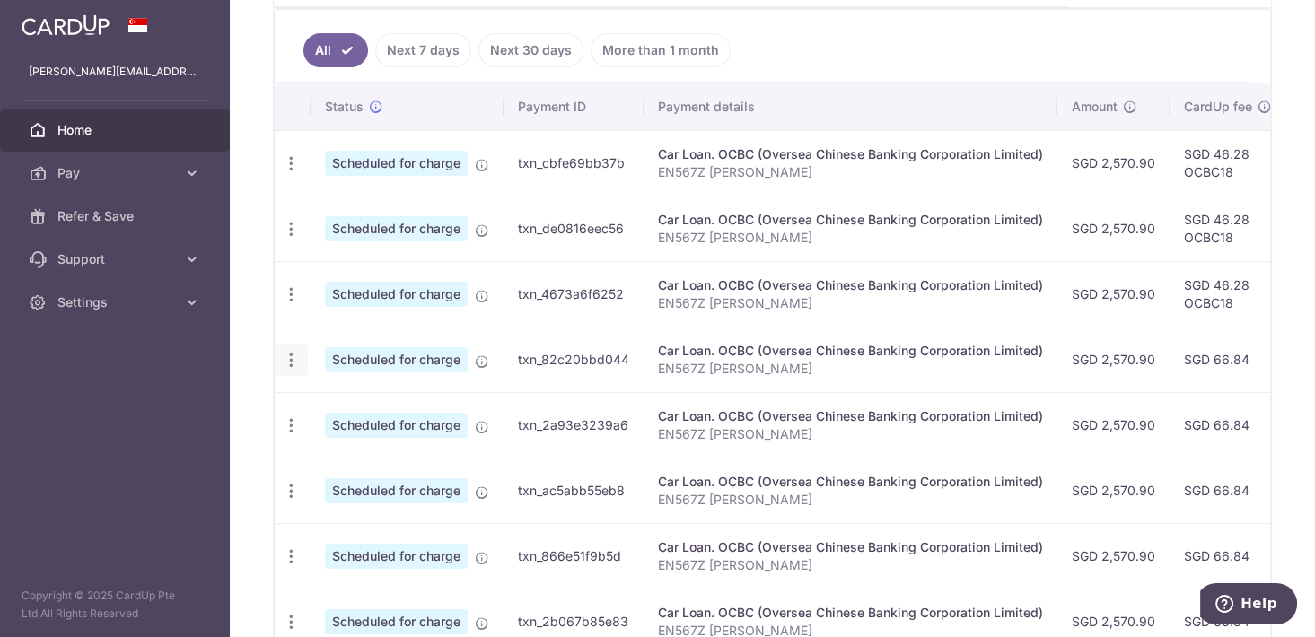
click at [289, 173] on icon "button" at bounding box center [291, 163] width 19 height 19
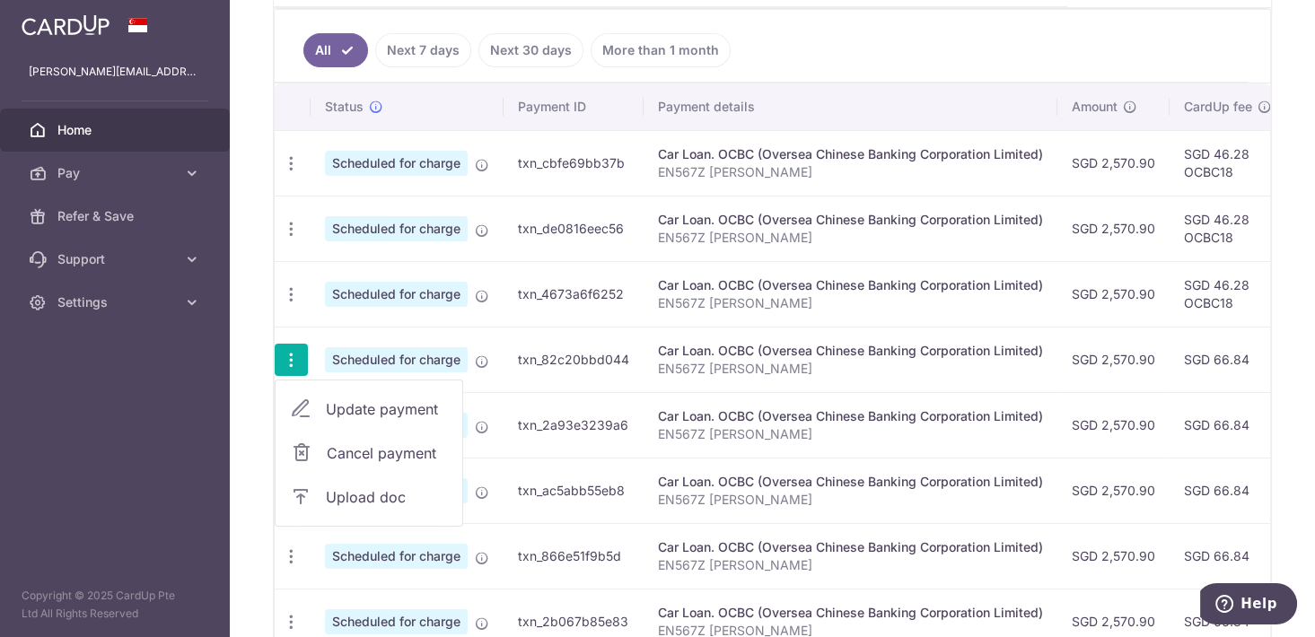
click at [330, 388] on link "Update payment" at bounding box center [369, 409] width 187 height 43
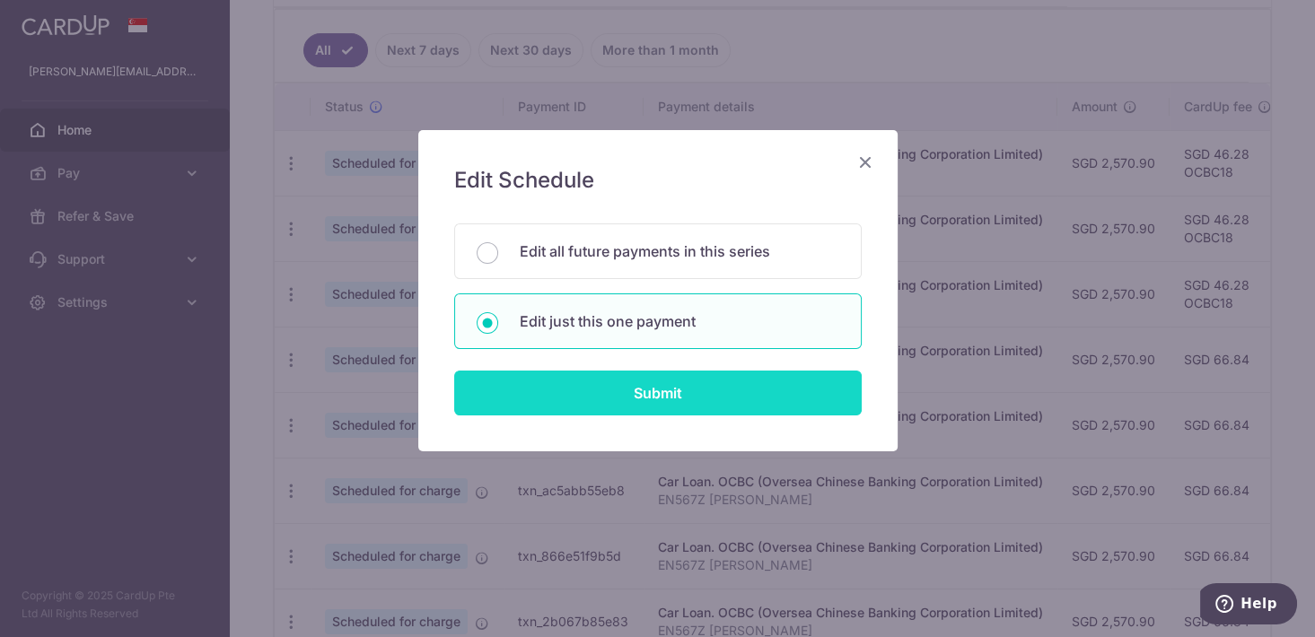
click at [597, 390] on input "Submit" at bounding box center [657, 393] width 407 height 45
radio input "true"
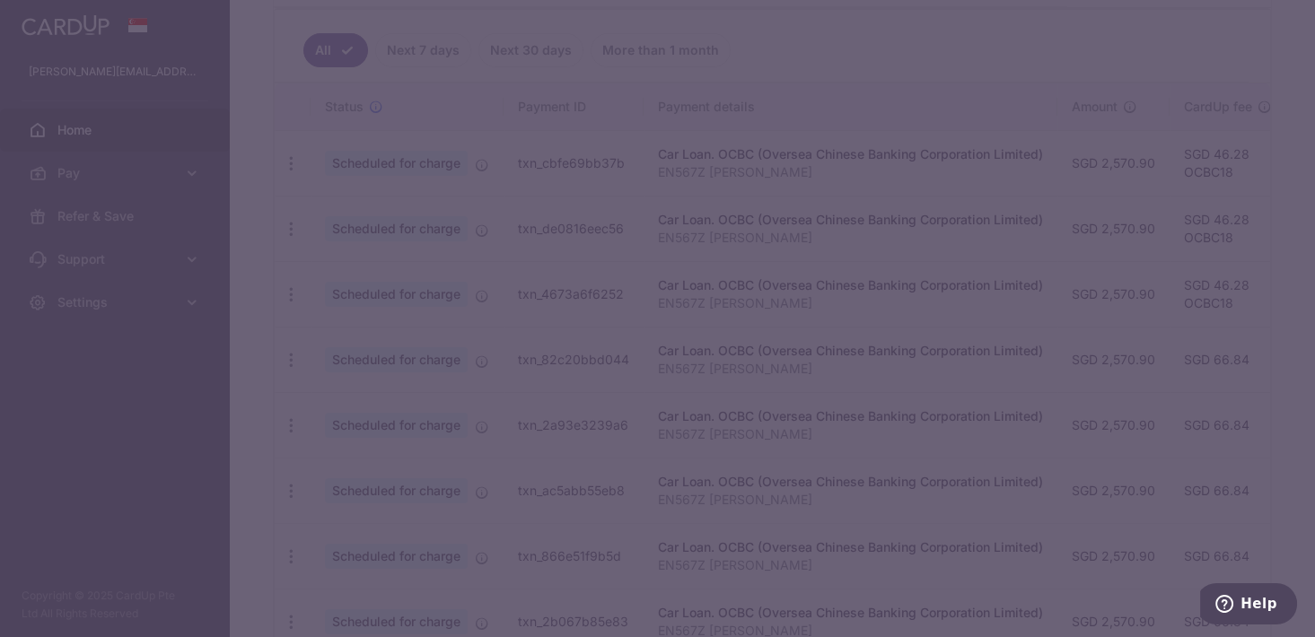
type input "2,570.90"
type input "[DATE]"
type input "EN567Z [PERSON_NAME]"
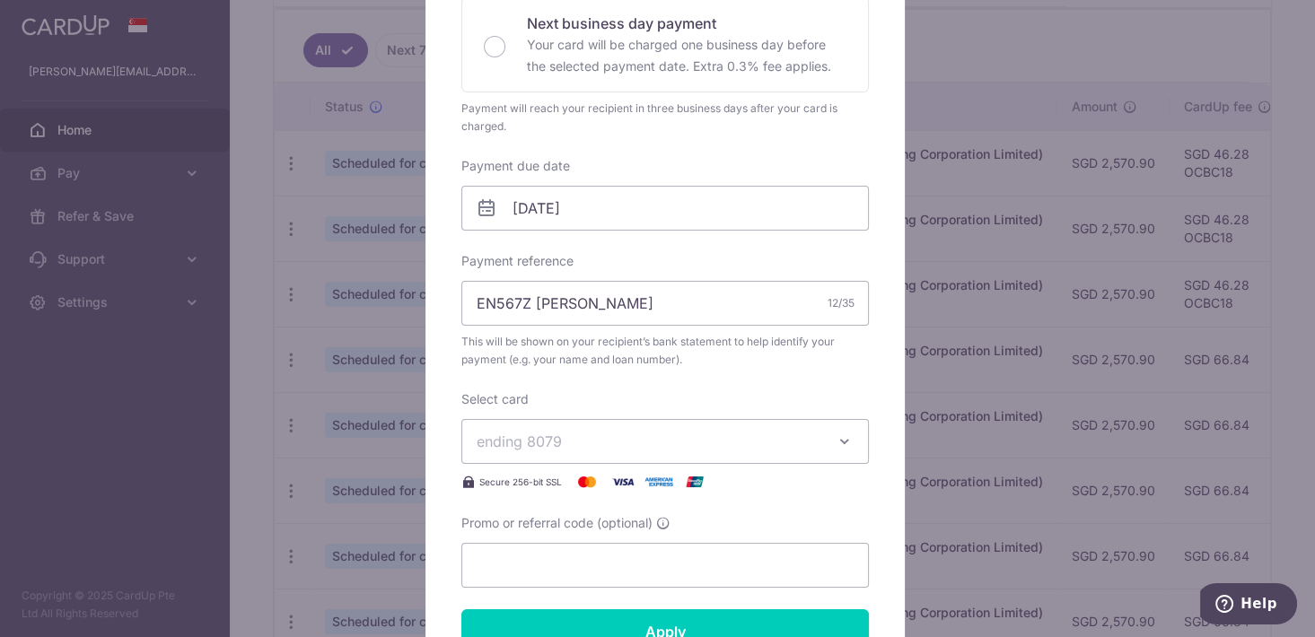
scroll to position [549, 0]
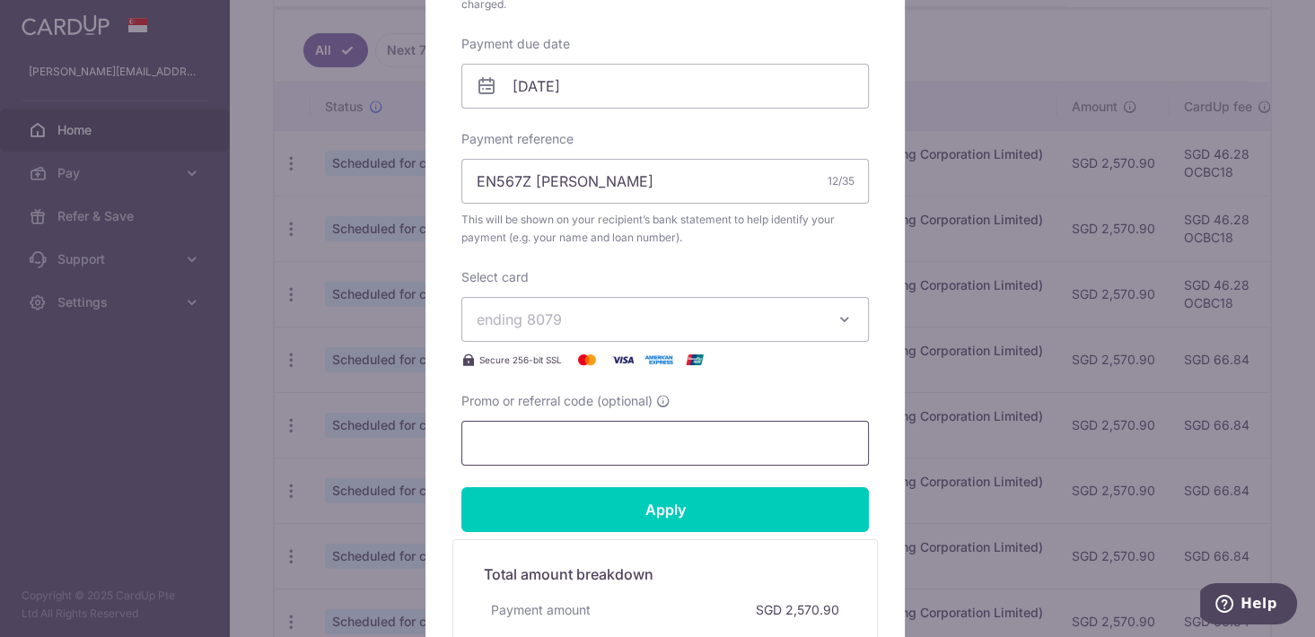
click at [547, 443] on input "Promo or referral code (optional)" at bounding box center [664, 443] width 407 height 45
paste input "OCBC18"
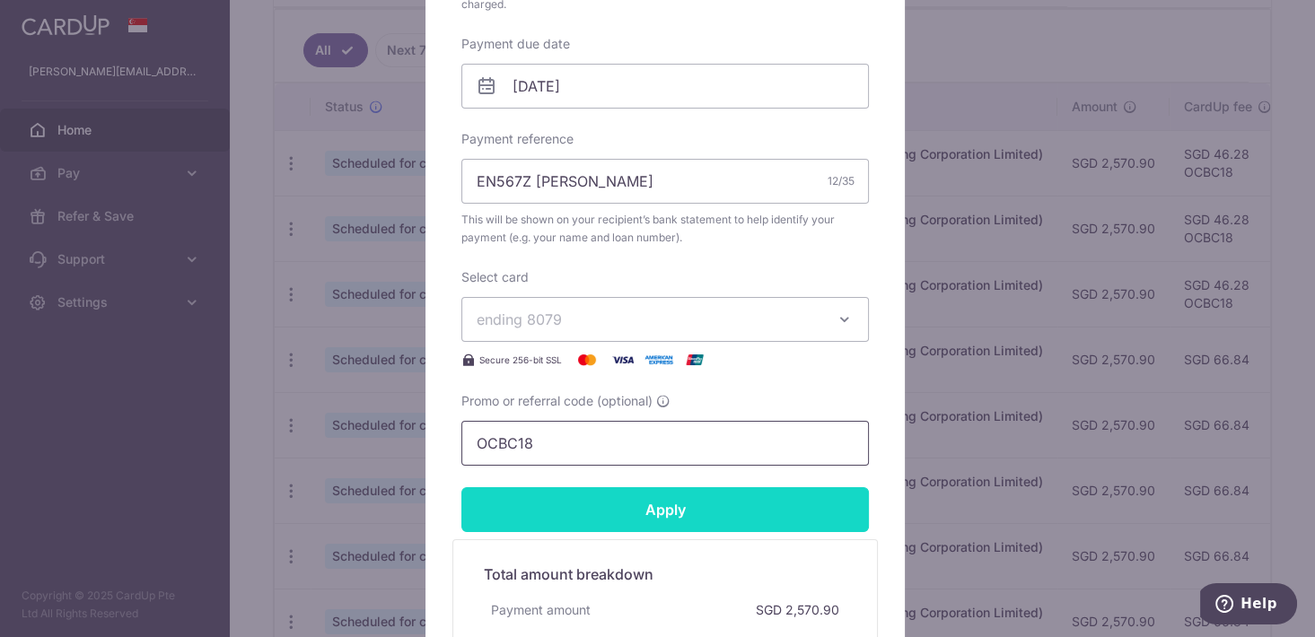
type input "OCBC18"
click at [583, 509] on input "Apply" at bounding box center [664, 509] width 407 height 45
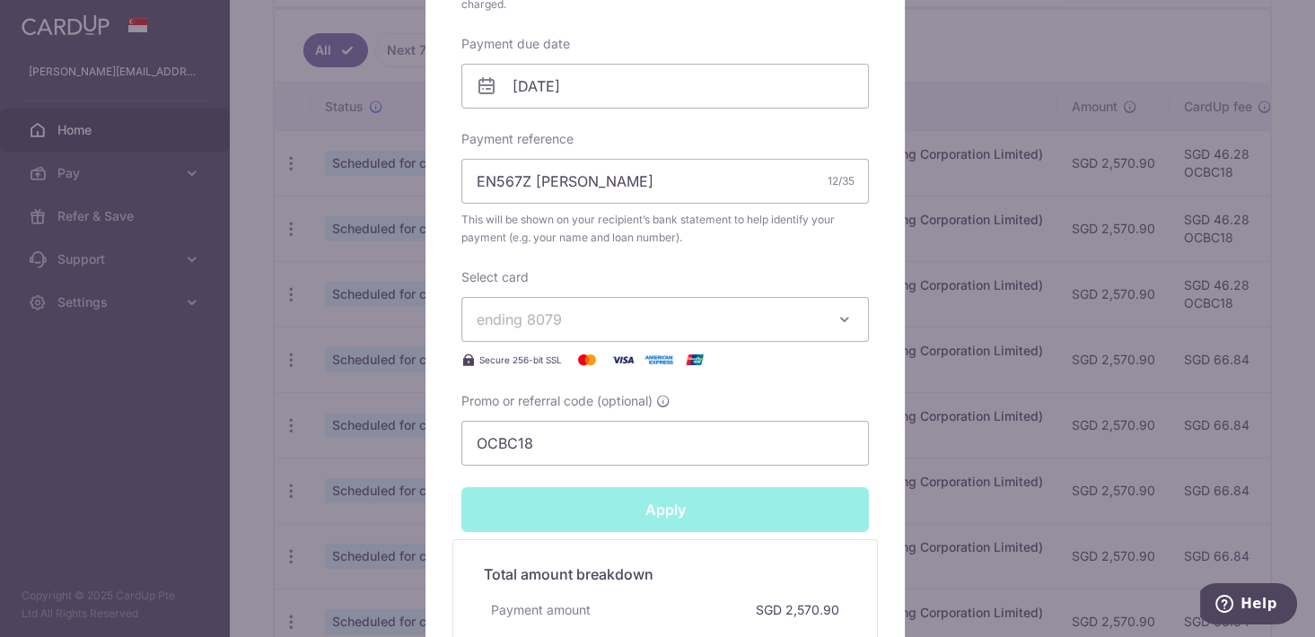
type input "Successfully Applied"
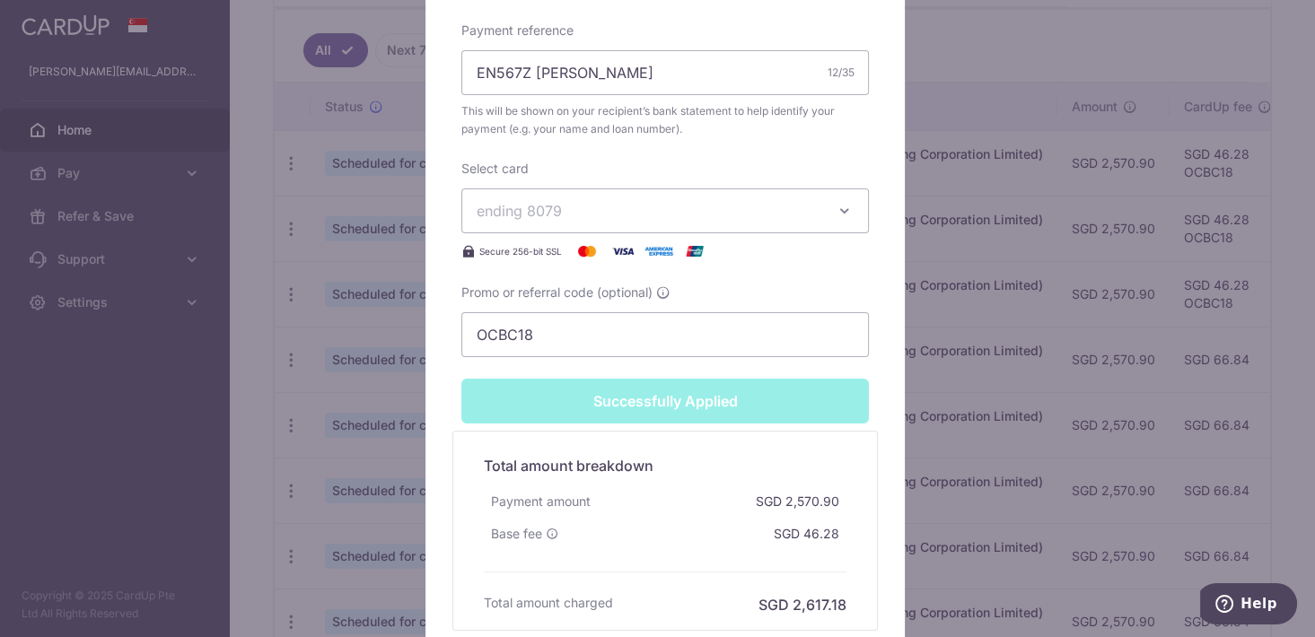
scroll to position [794, 0]
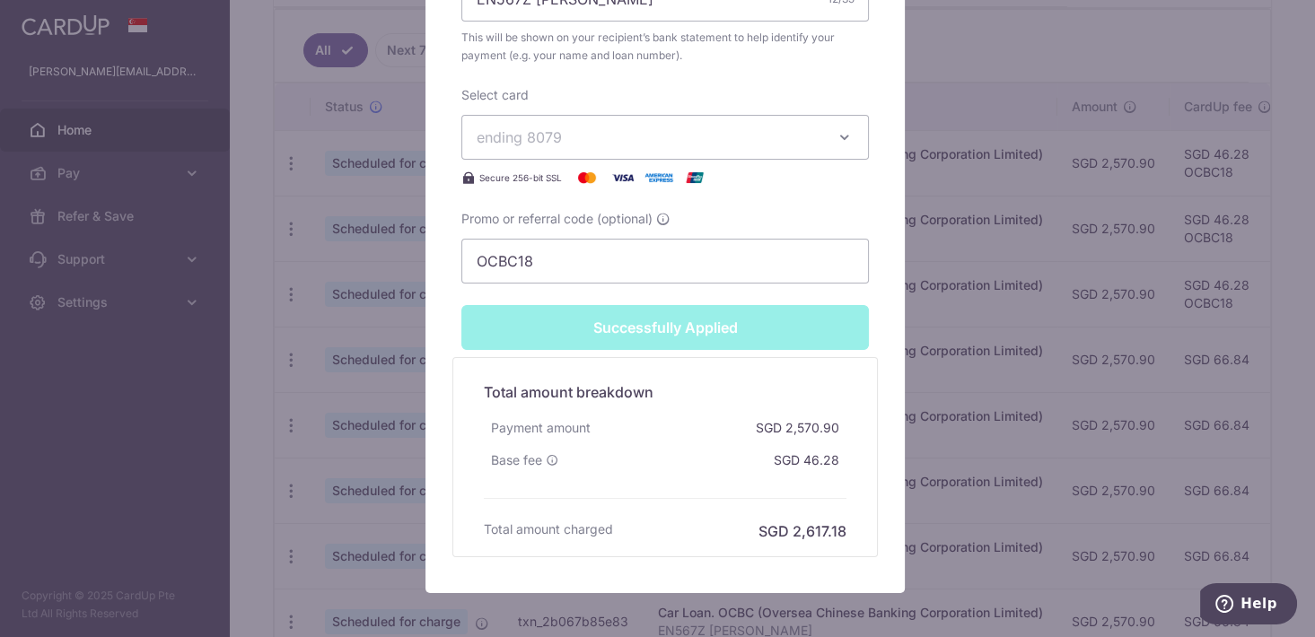
click at [932, 377] on div "Edit payment By clicking apply, you will make changes to all payments to OCBC (…" at bounding box center [657, 318] width 1315 height 637
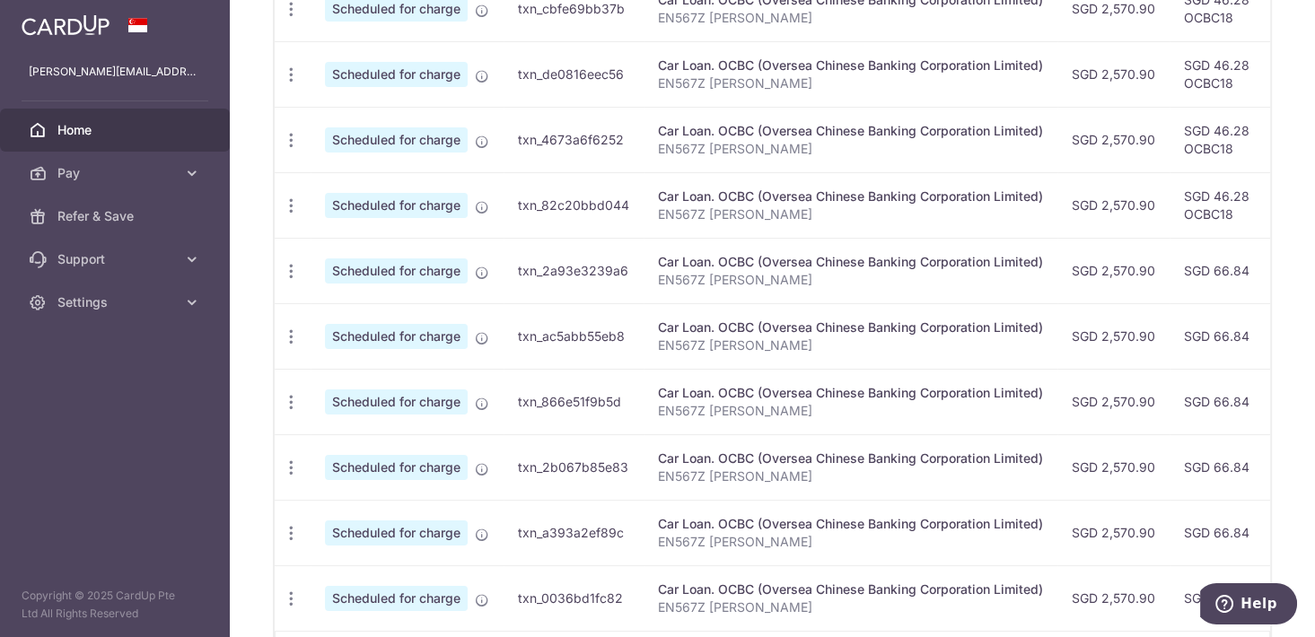
scroll to position [563, 0]
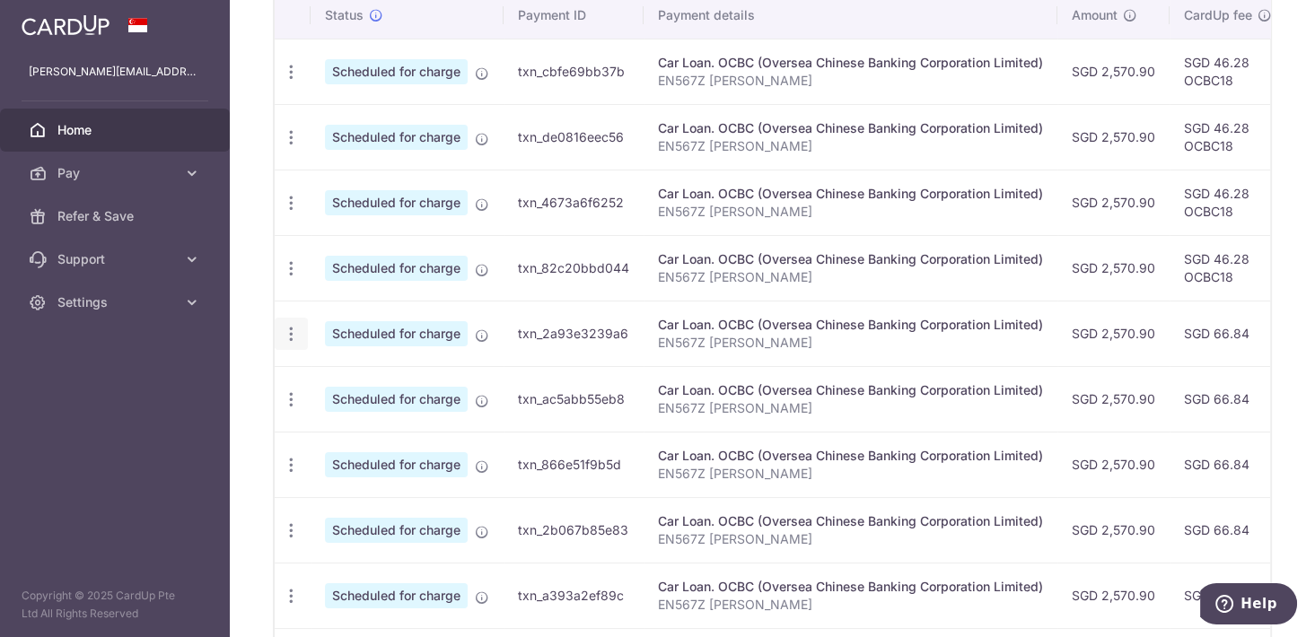
click at [294, 82] on icon "button" at bounding box center [291, 72] width 19 height 19
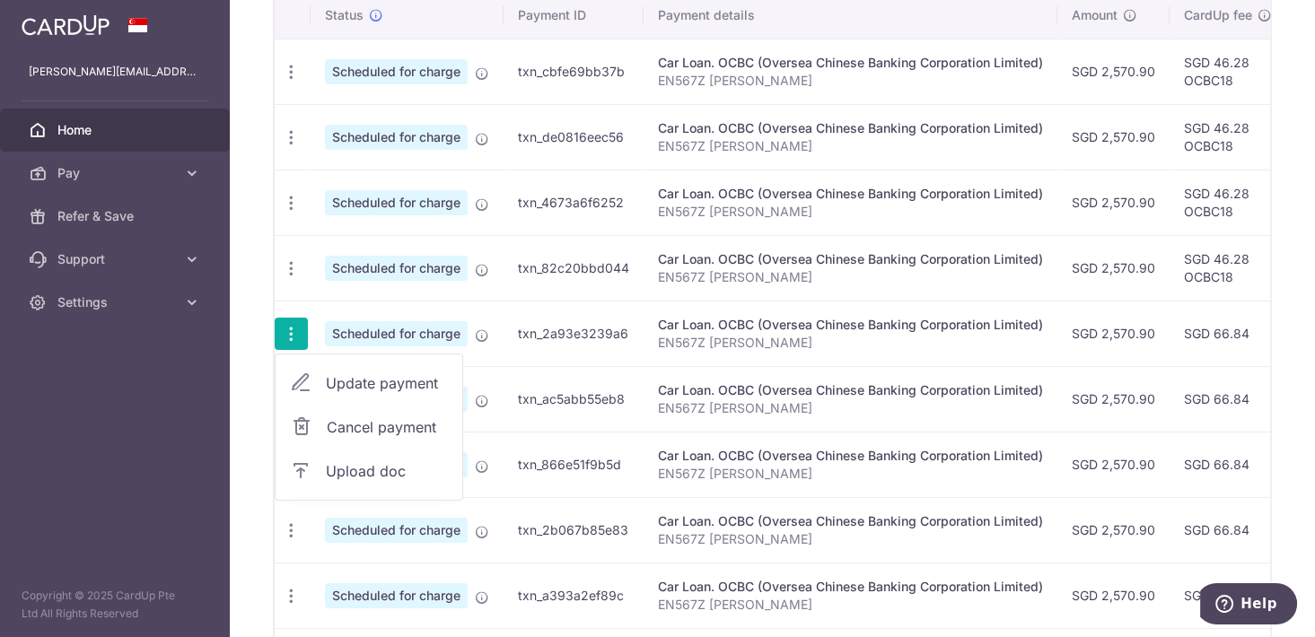
click at [341, 375] on span "Update payment" at bounding box center [387, 383] width 122 height 22
radio input "true"
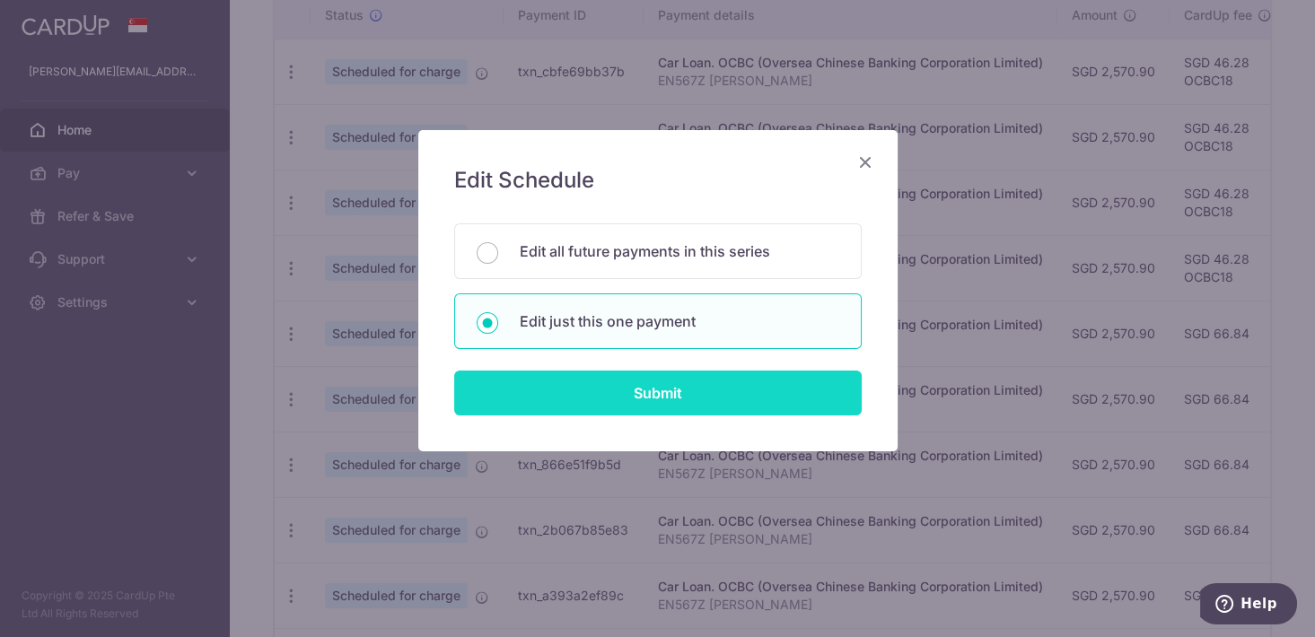
click at [582, 388] on input "Submit" at bounding box center [657, 393] width 407 height 45
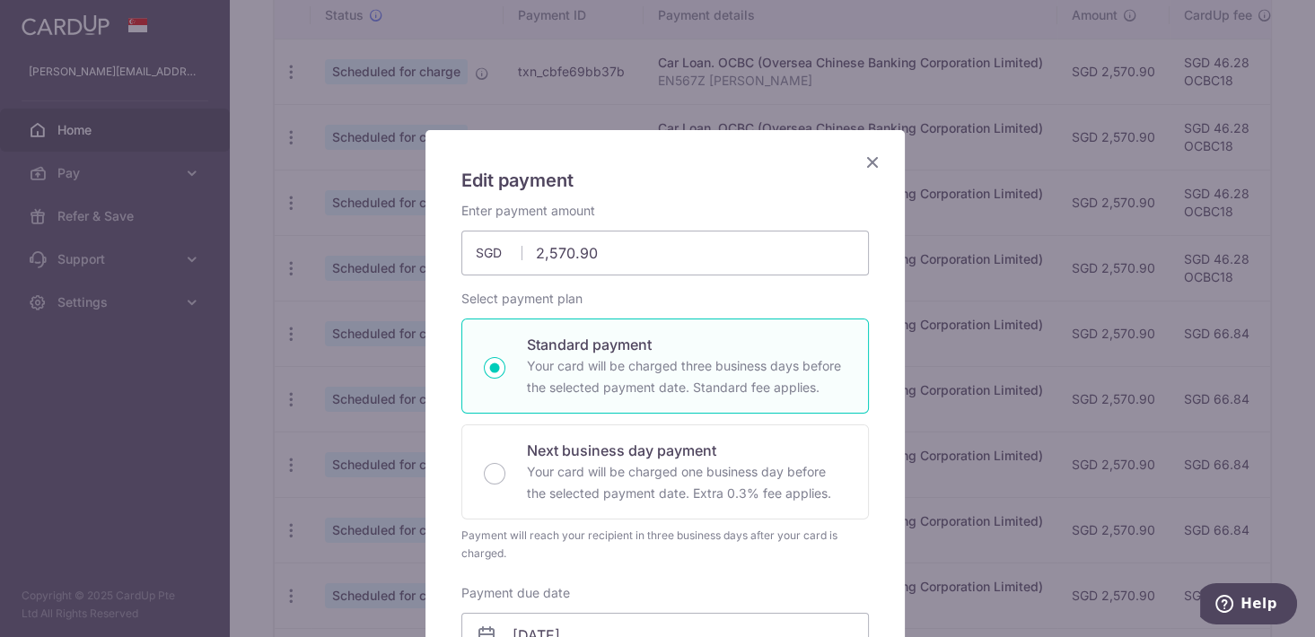
scroll to position [458, 0]
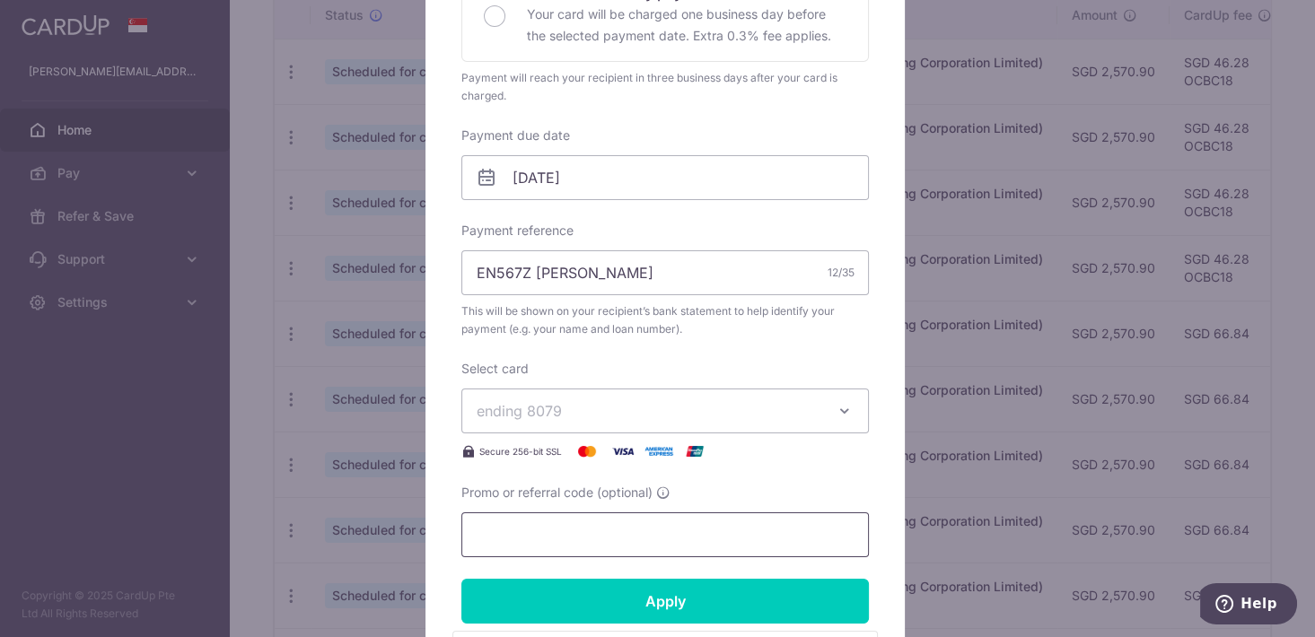
click at [566, 547] on input "Promo or referral code (optional)" at bounding box center [664, 534] width 407 height 45
paste input "OCBC18"
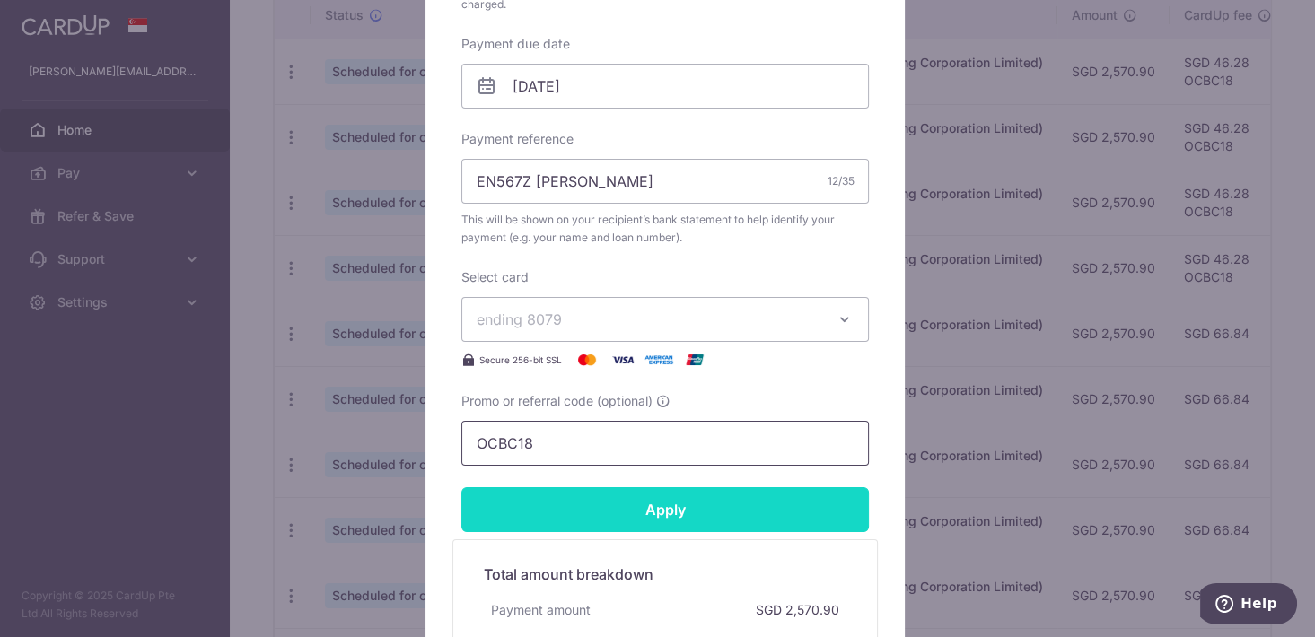
type input "OCBC18"
click at [600, 498] on input "Apply" at bounding box center [664, 509] width 407 height 45
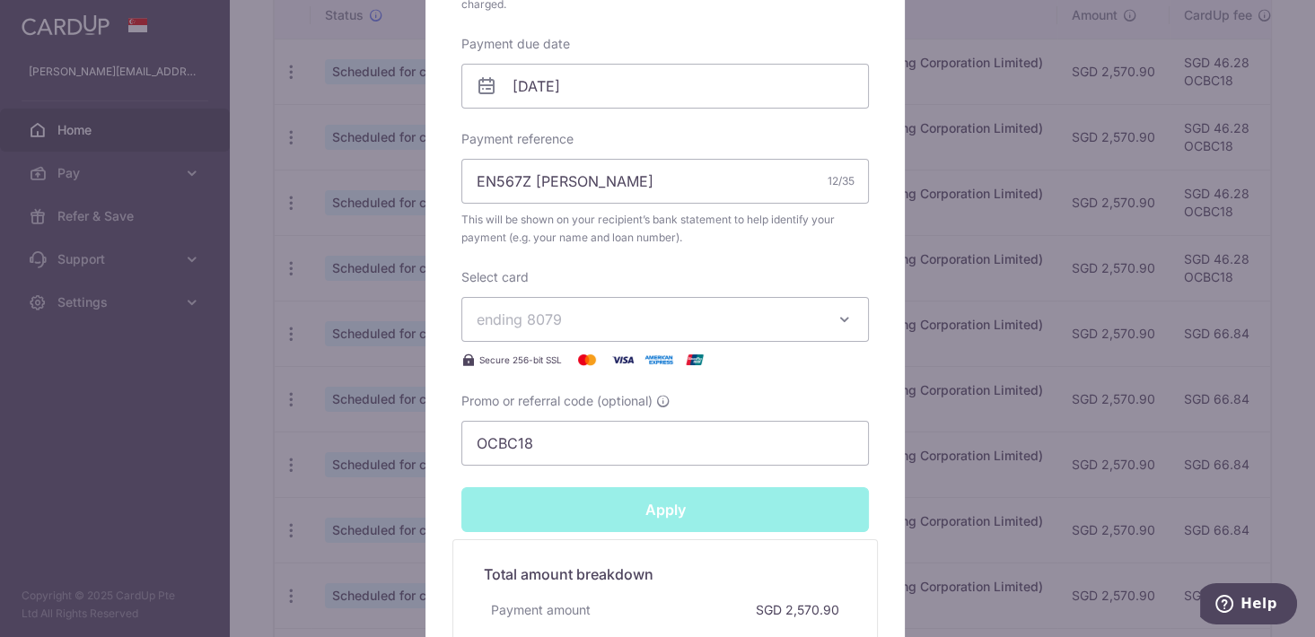
type input "Successfully Applied"
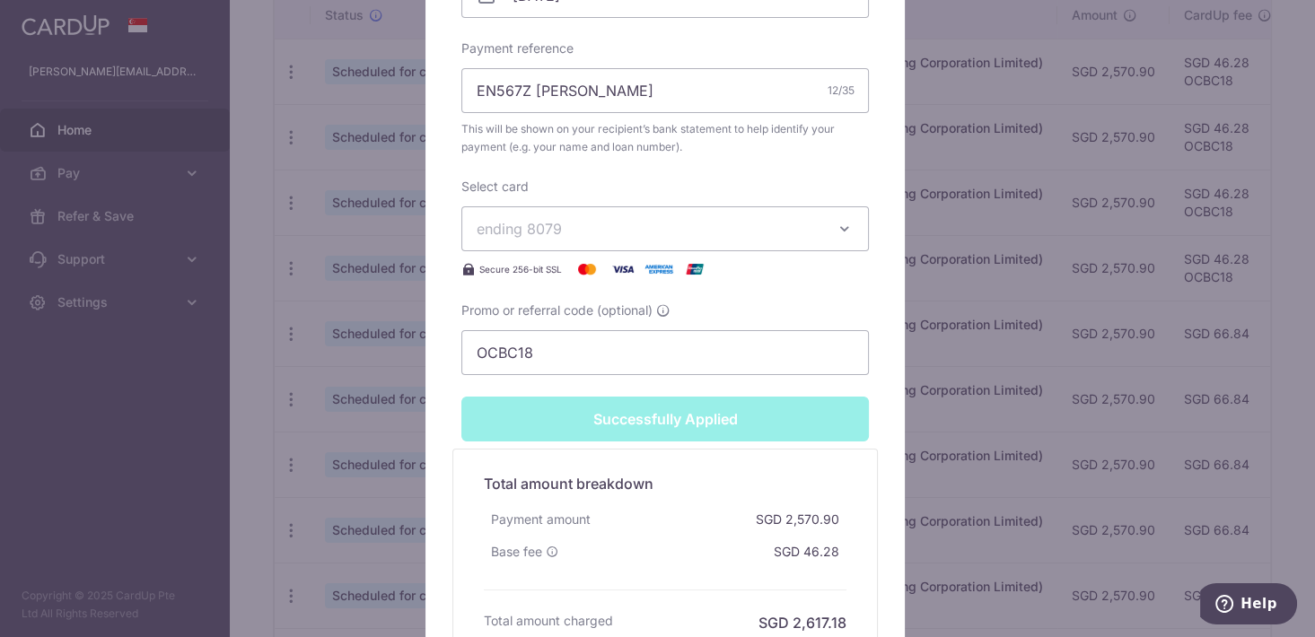
scroll to position [794, 0]
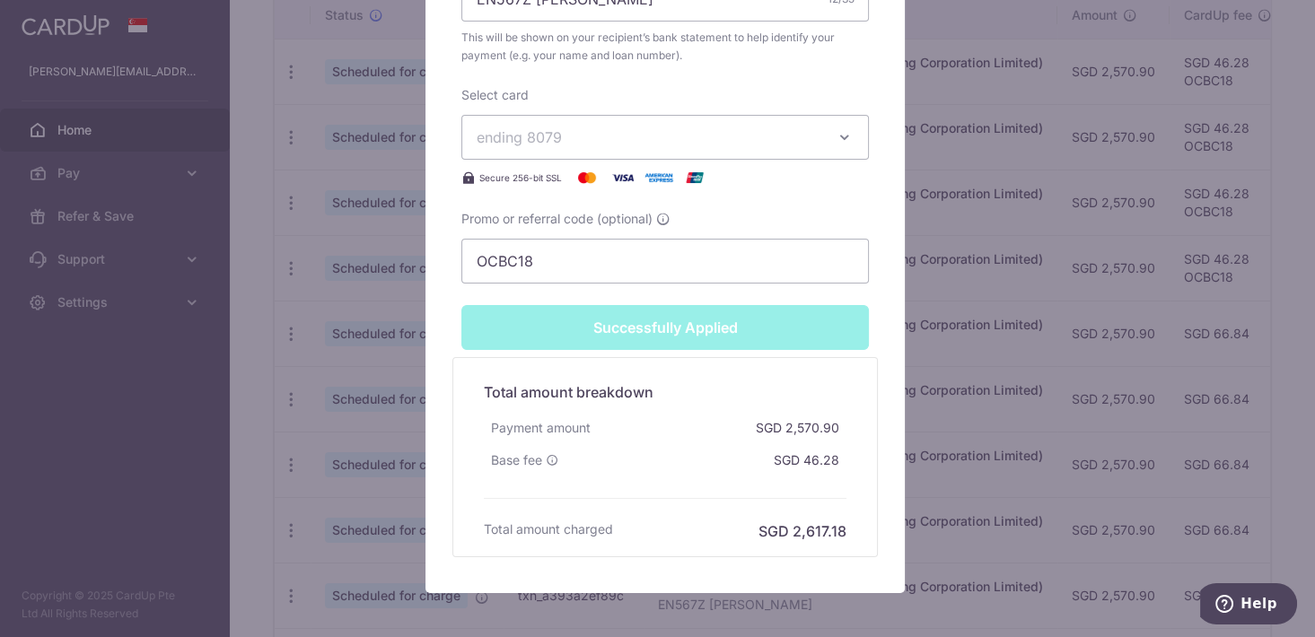
click at [916, 524] on div "Edit payment By clicking apply, you will make changes to all payments to OCBC (…" at bounding box center [657, 318] width 1315 height 637
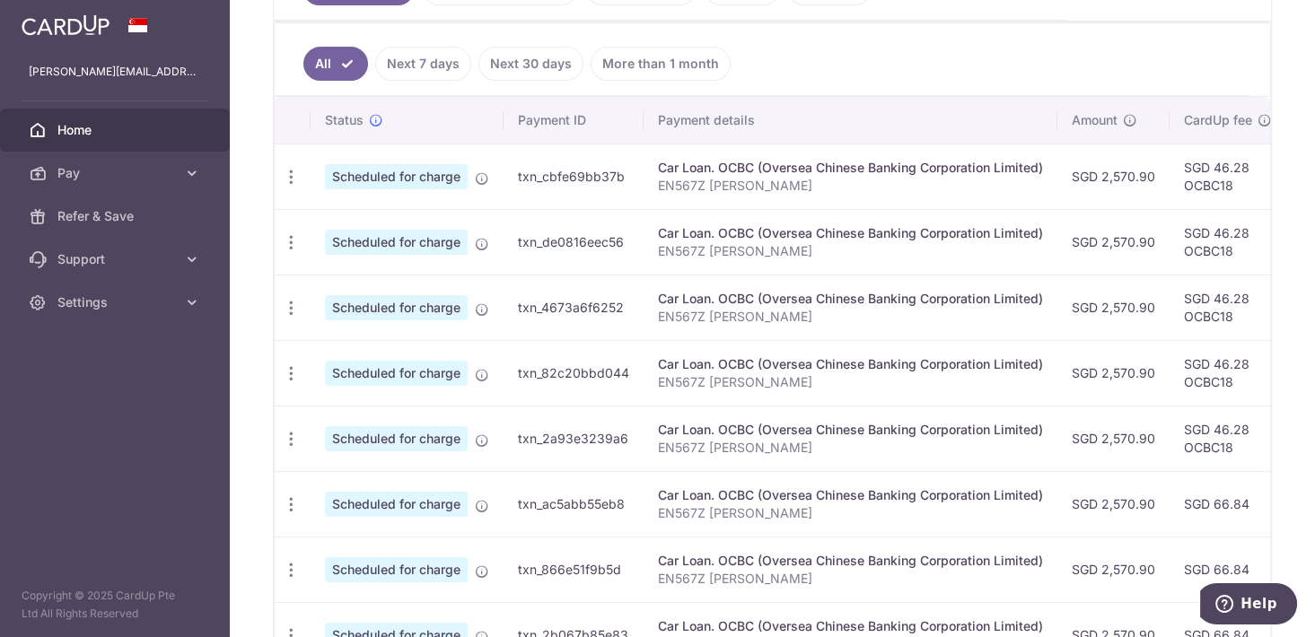
scroll to position [549, 0]
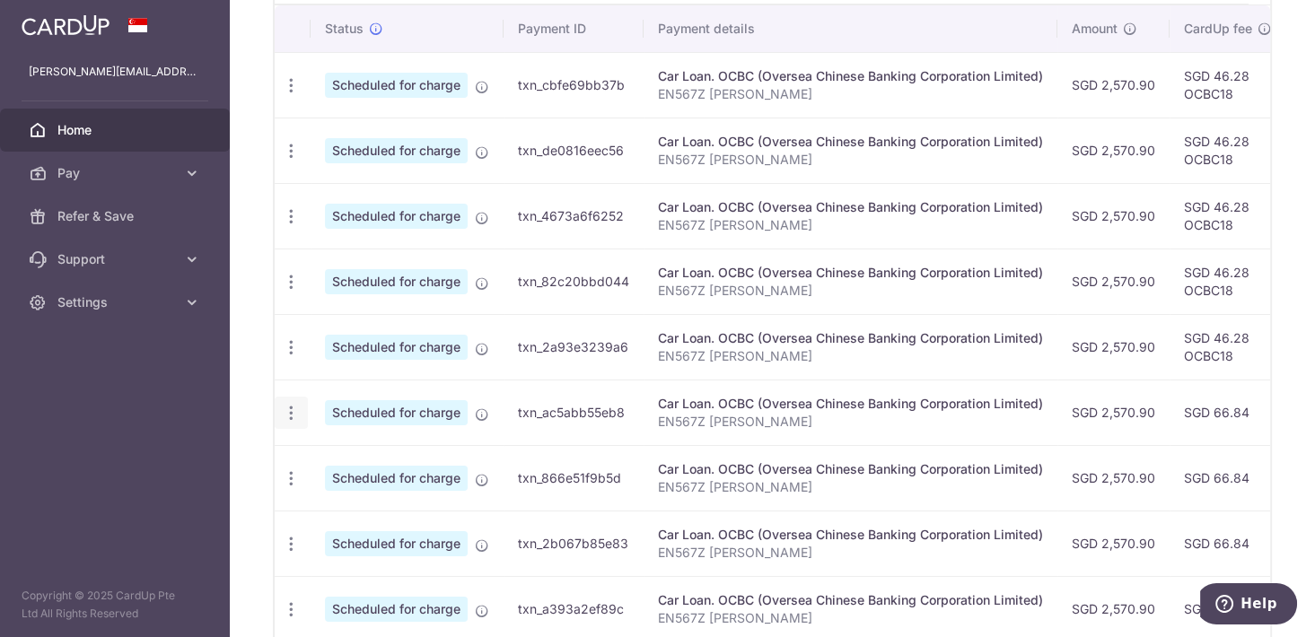
click at [297, 95] on icon "button" at bounding box center [291, 85] width 19 height 19
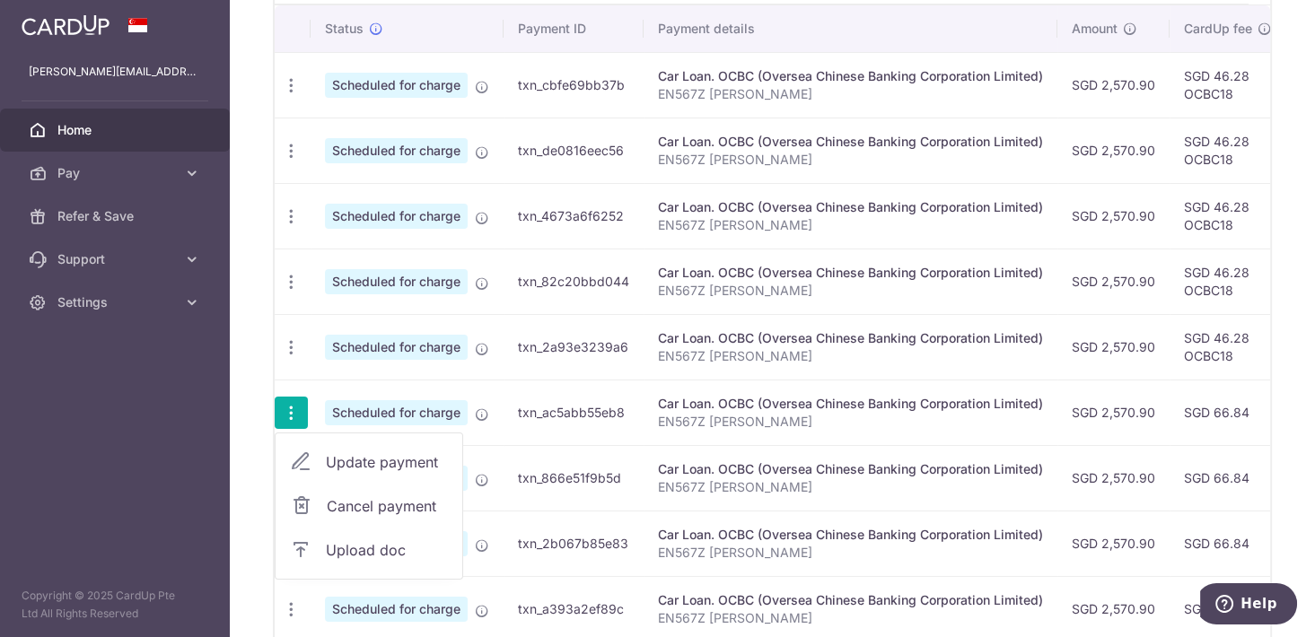
click at [328, 451] on span "Update payment" at bounding box center [387, 462] width 122 height 22
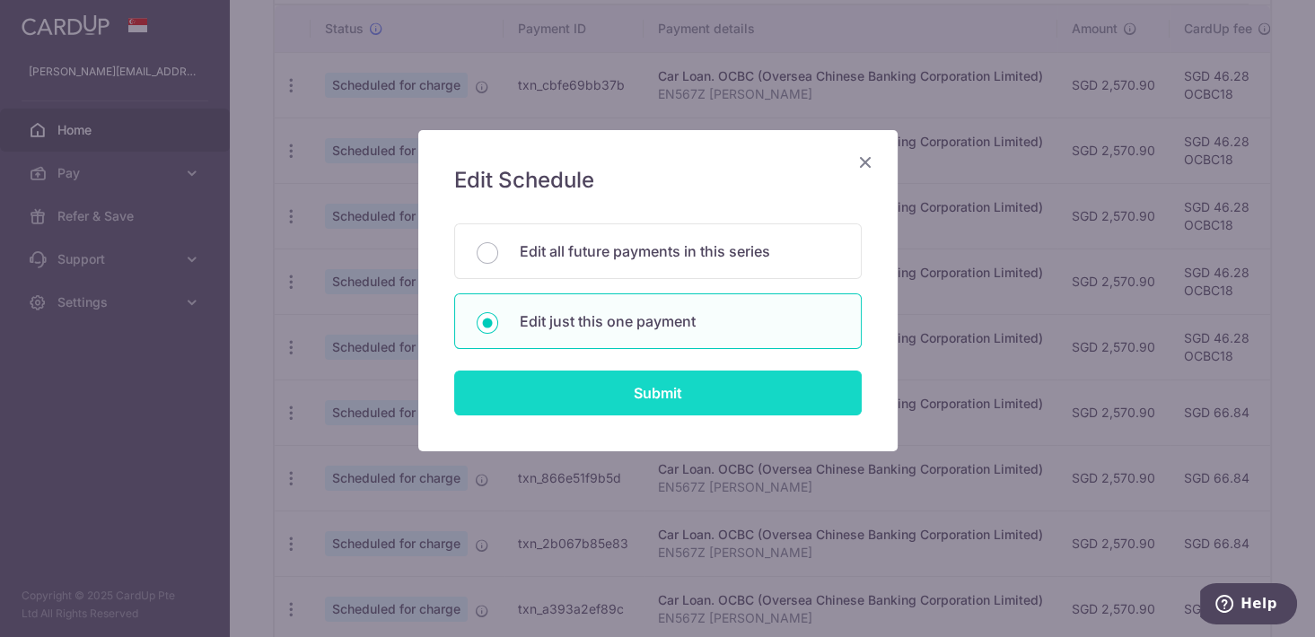
click at [590, 407] on input "Submit" at bounding box center [657, 393] width 407 height 45
radio input "true"
type input "2,570.90"
type input "[DATE]"
type input "EN567Z [PERSON_NAME]"
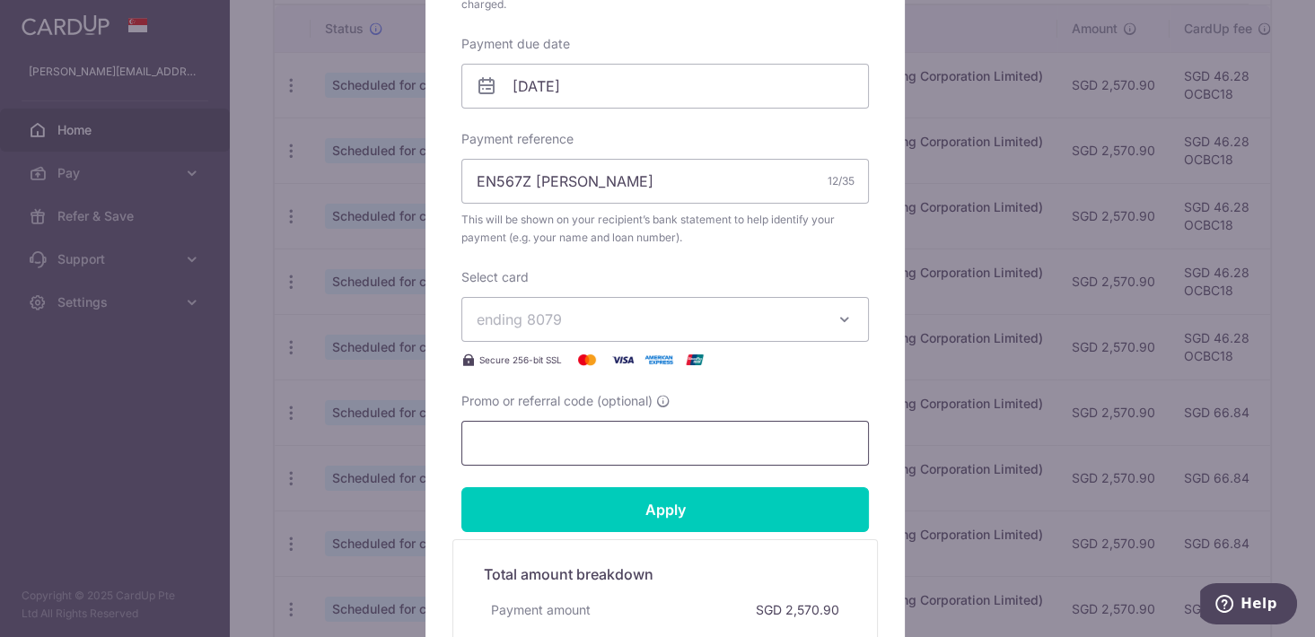
click at [569, 444] on input "Promo or referral code (optional)" at bounding box center [664, 443] width 407 height 45
paste input "OCBC18"
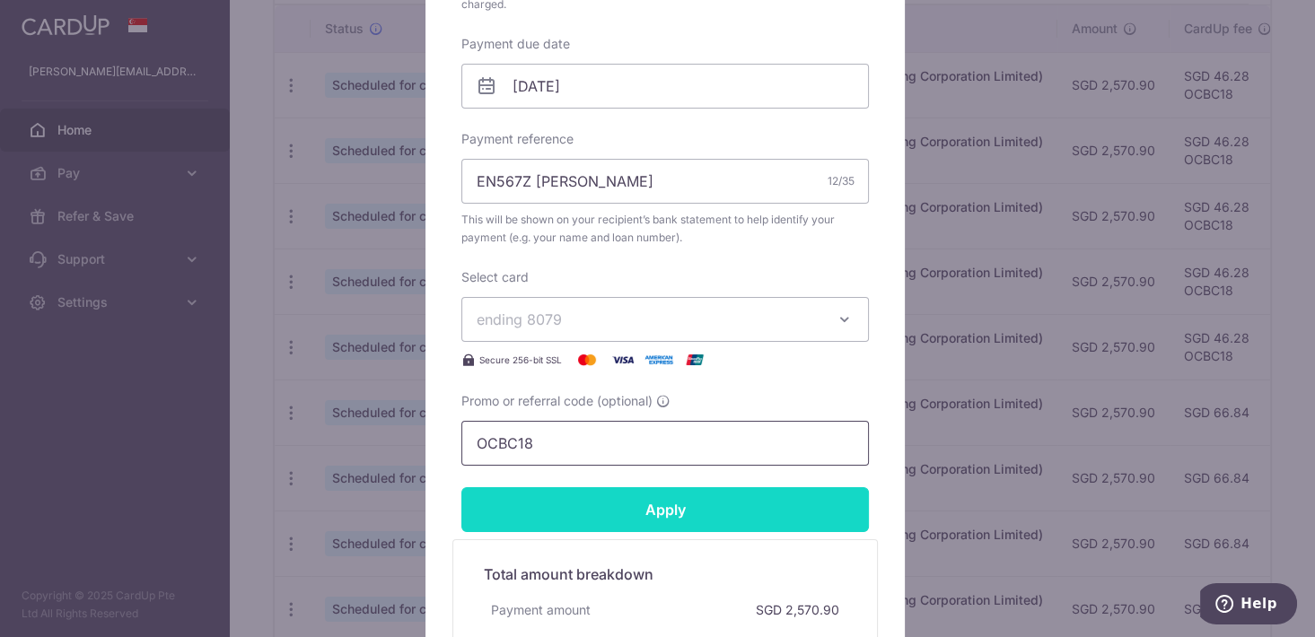
type input "OCBC18"
click at [579, 503] on input "Apply" at bounding box center [664, 509] width 407 height 45
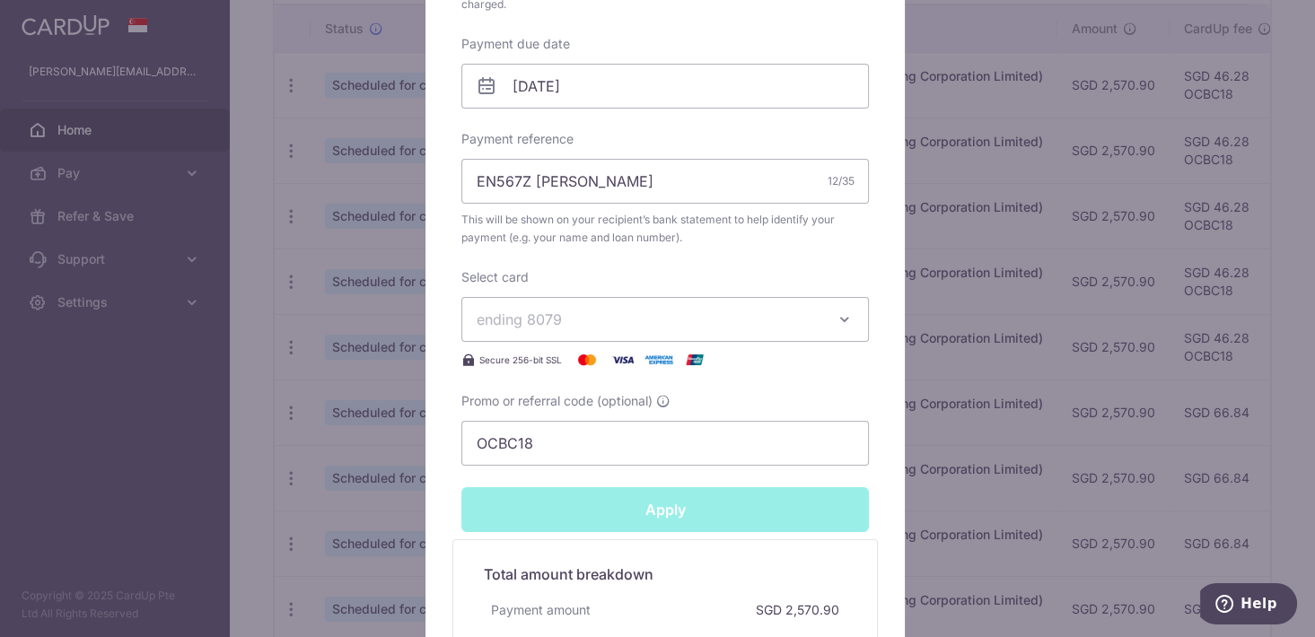
type input "Successfully Applied"
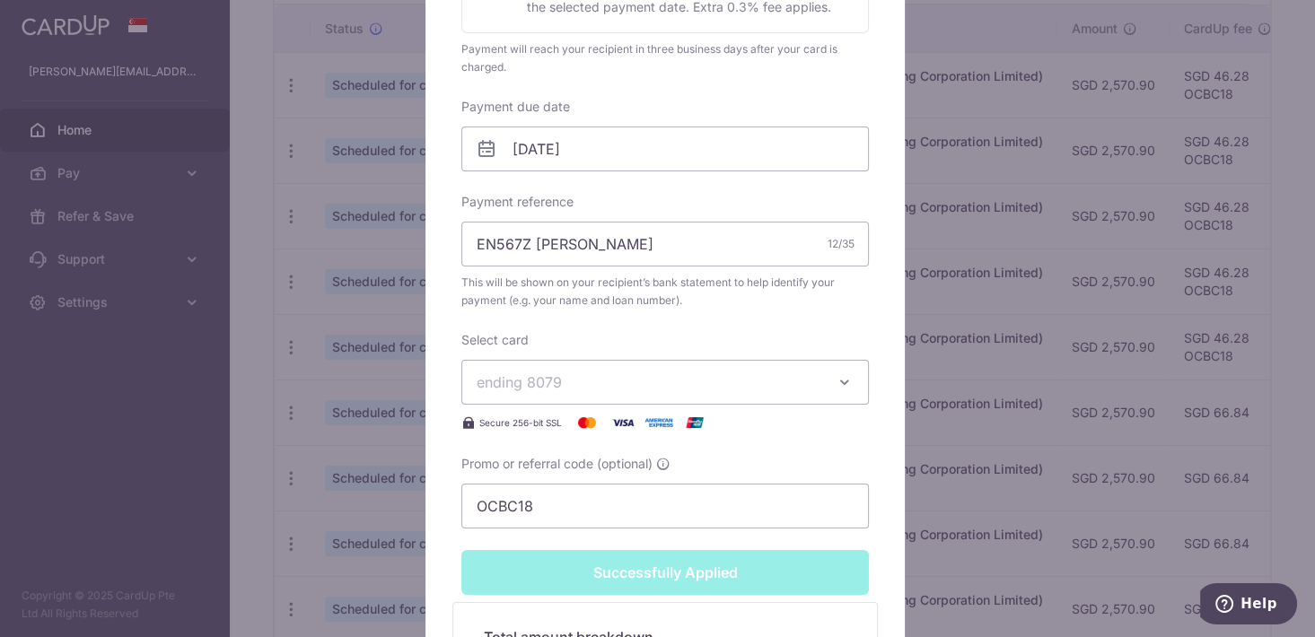
scroll to position [611, 0]
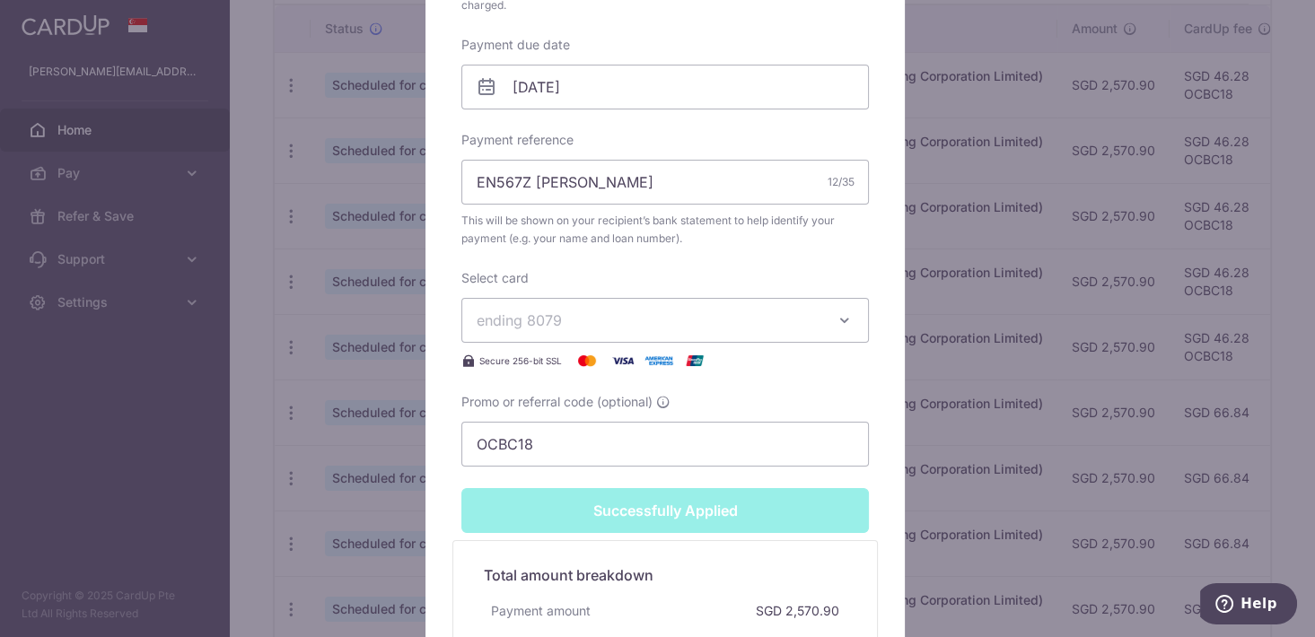
click at [990, 533] on div "Edit payment By clicking apply, you will make changes to all payments to OCBC (…" at bounding box center [657, 318] width 1315 height 637
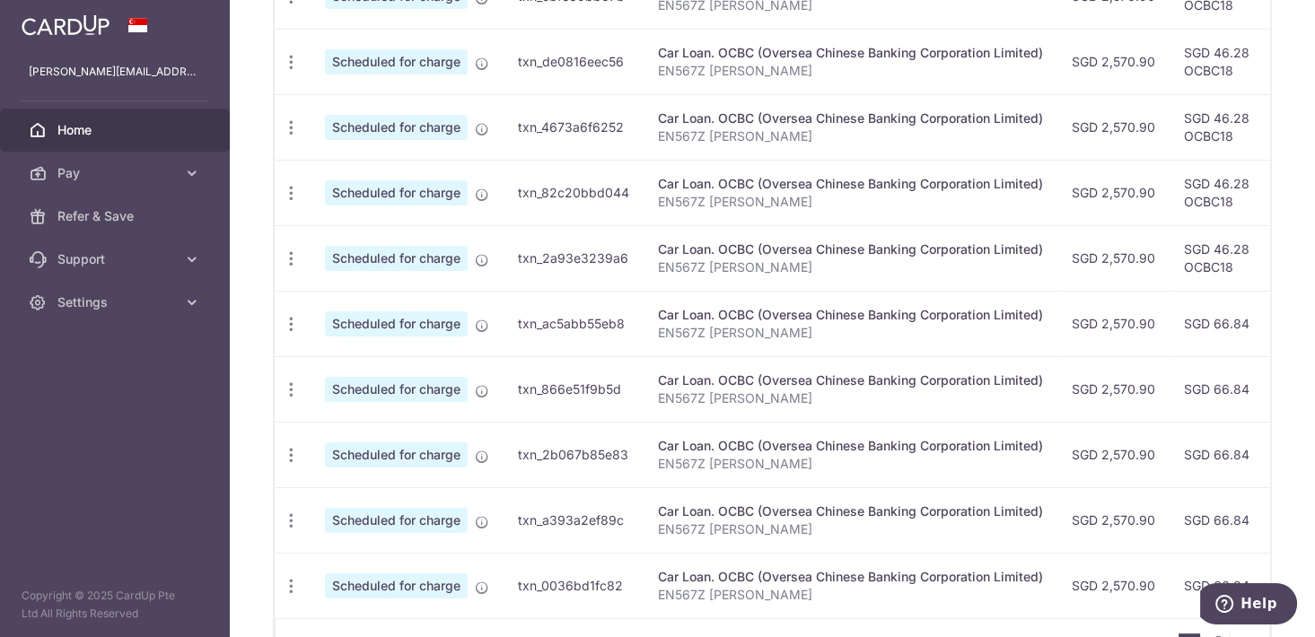
scroll to position [641, 0]
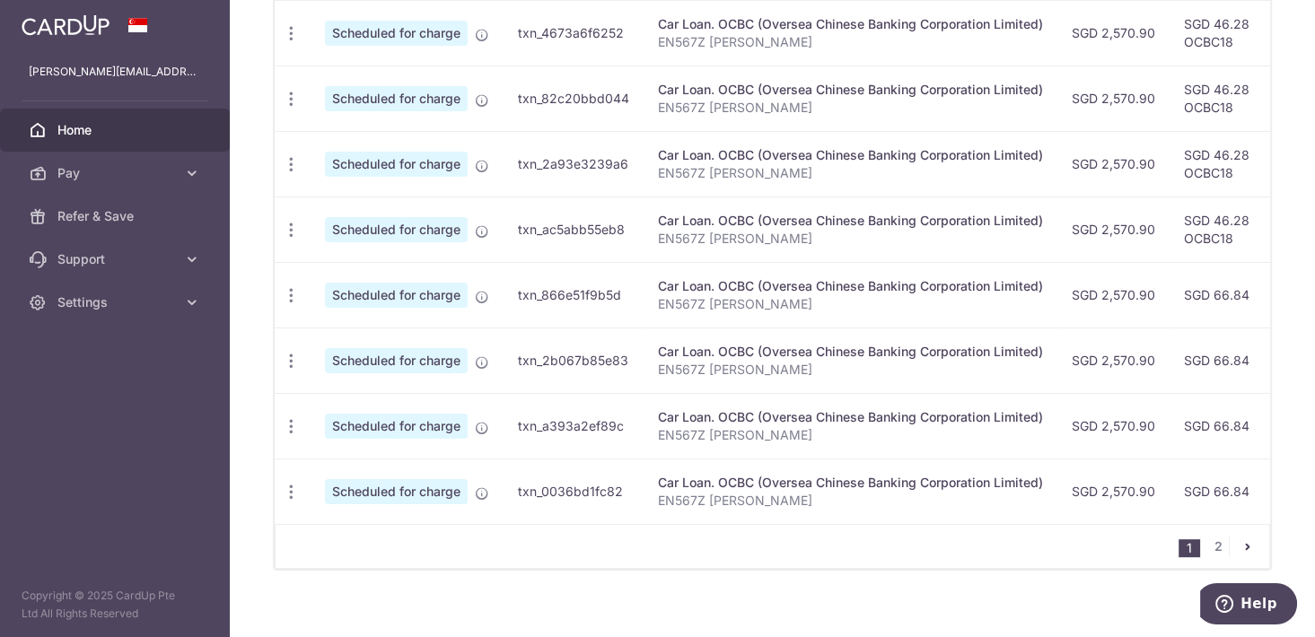
scroll to position [641, 0]
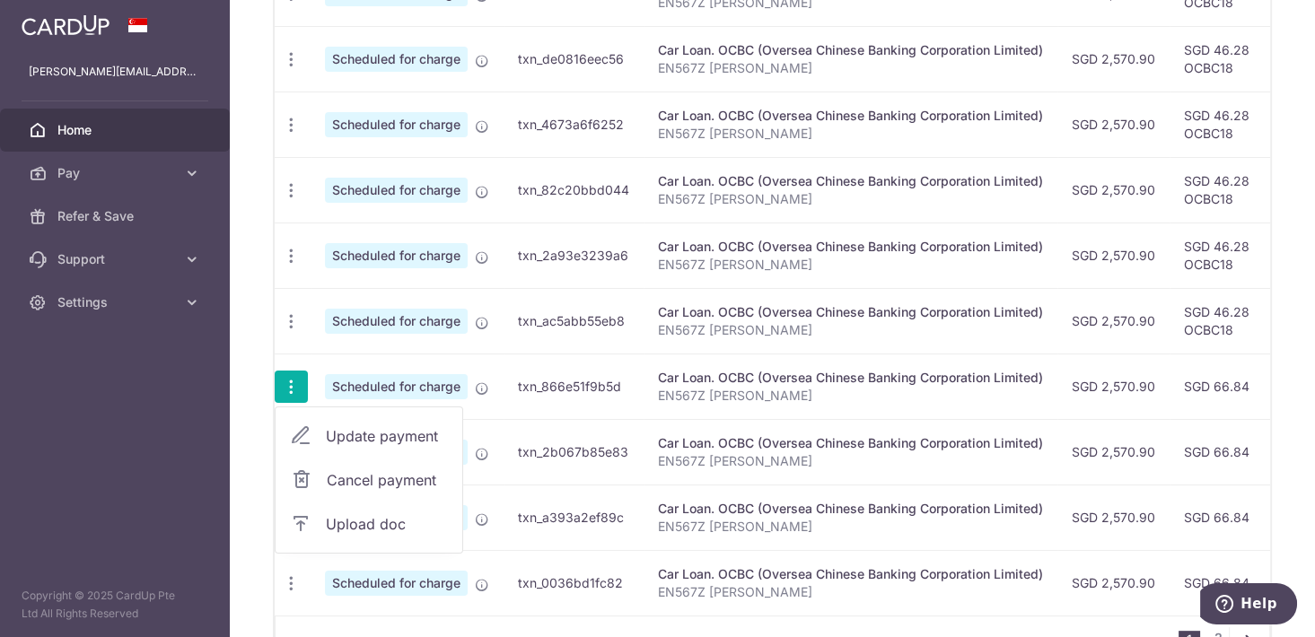
click at [349, 425] on span "Update payment" at bounding box center [387, 436] width 122 height 22
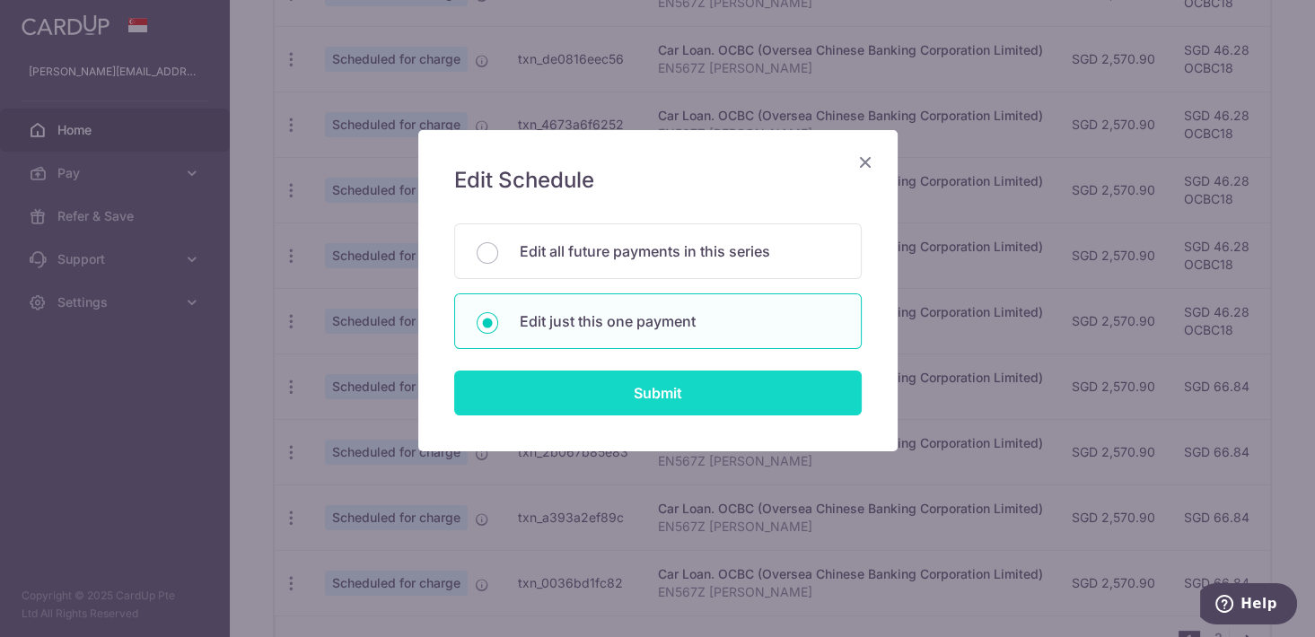
click at [574, 387] on input "Submit" at bounding box center [657, 393] width 407 height 45
radio input "true"
type input "2,570.90"
type input "[DATE]"
type input "EN567Z [PERSON_NAME]"
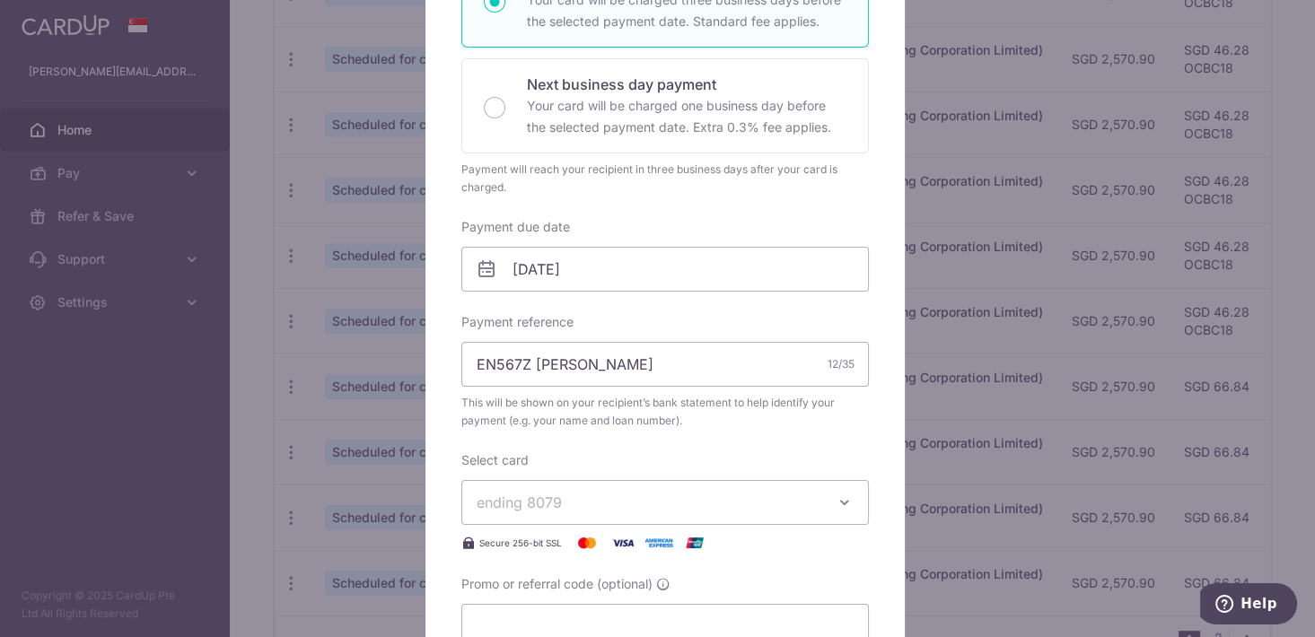
click at [609, 498] on span "ending 8079" at bounding box center [649, 503] width 345 height 22
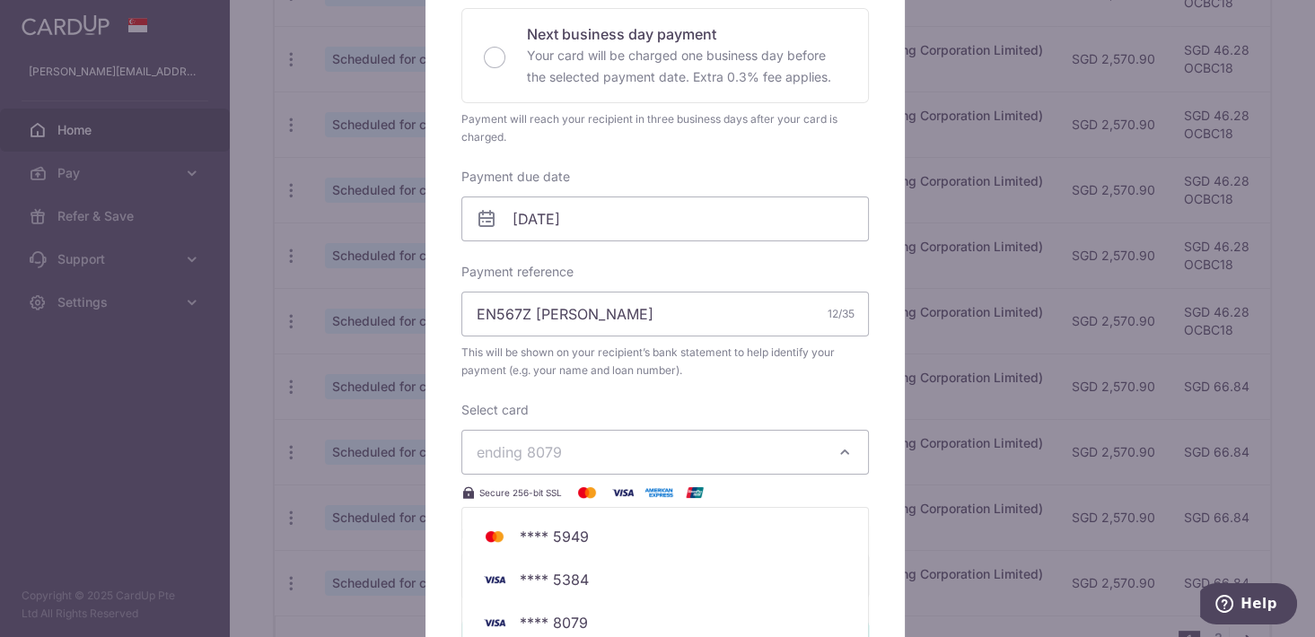
scroll to position [458, 0]
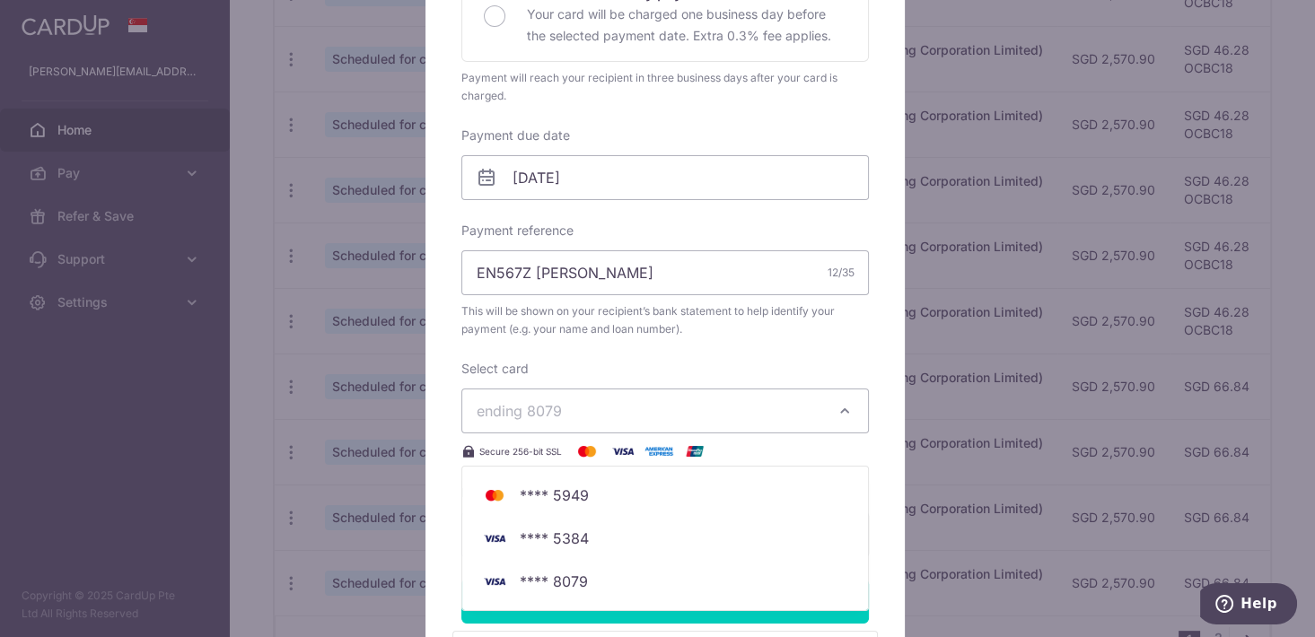
click at [621, 389] on button "ending 8079" at bounding box center [664, 411] width 407 height 45
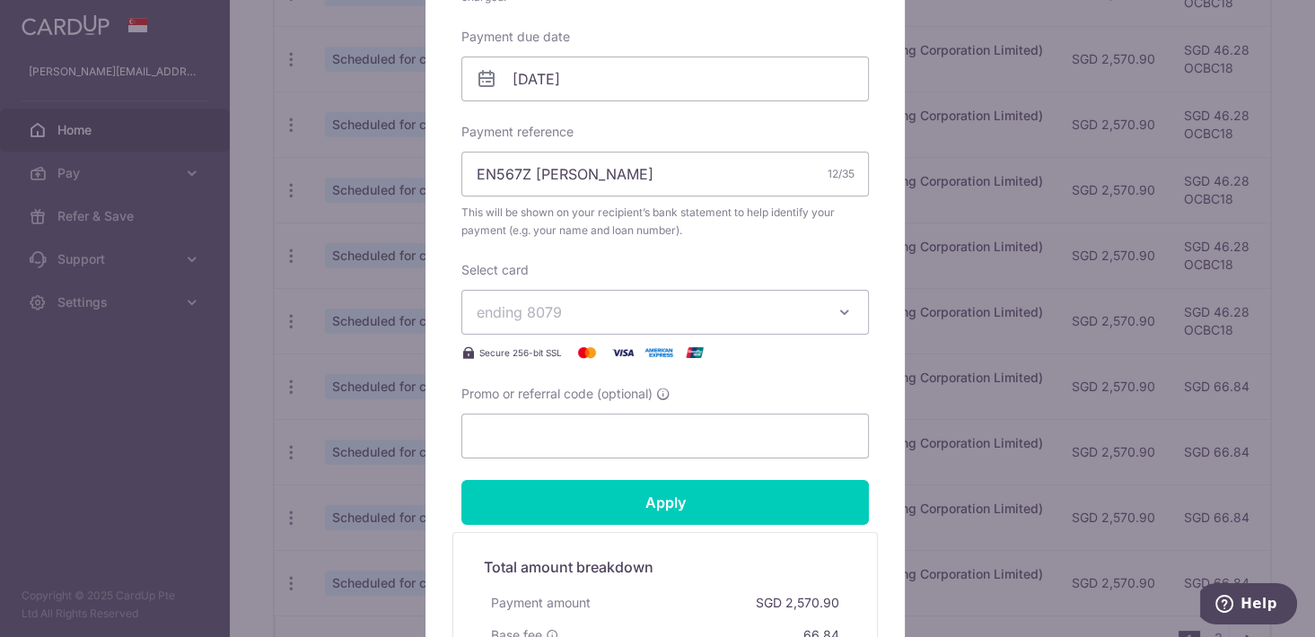
scroll to position [641, 0]
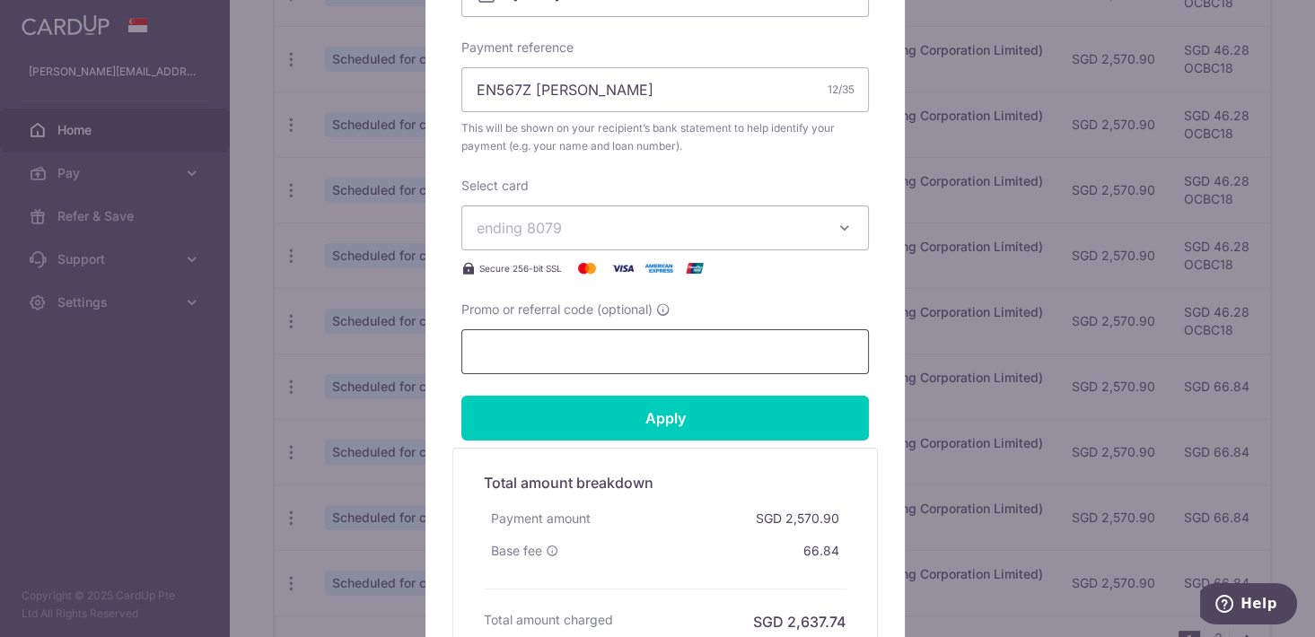
click at [564, 358] on input "Promo or referral code (optional)" at bounding box center [664, 351] width 407 height 45
paste input "OCBC18"
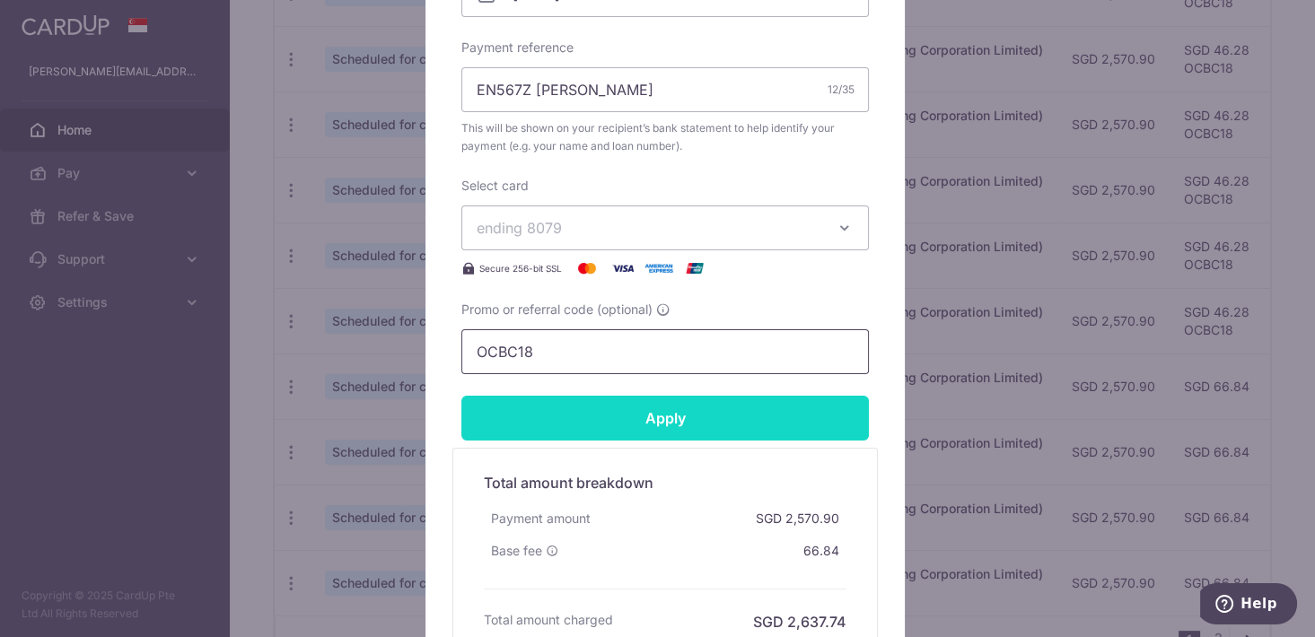
type input "OCBC18"
click at [579, 410] on input "Apply" at bounding box center [664, 418] width 407 height 45
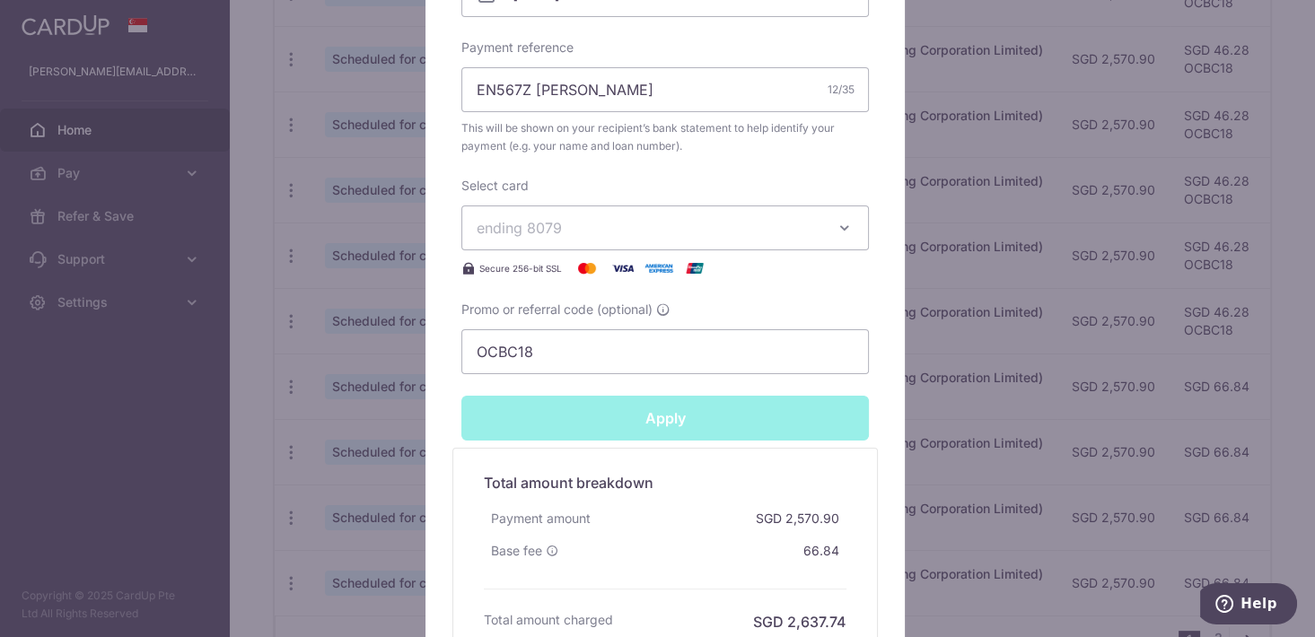
type input "Successfully Applied"
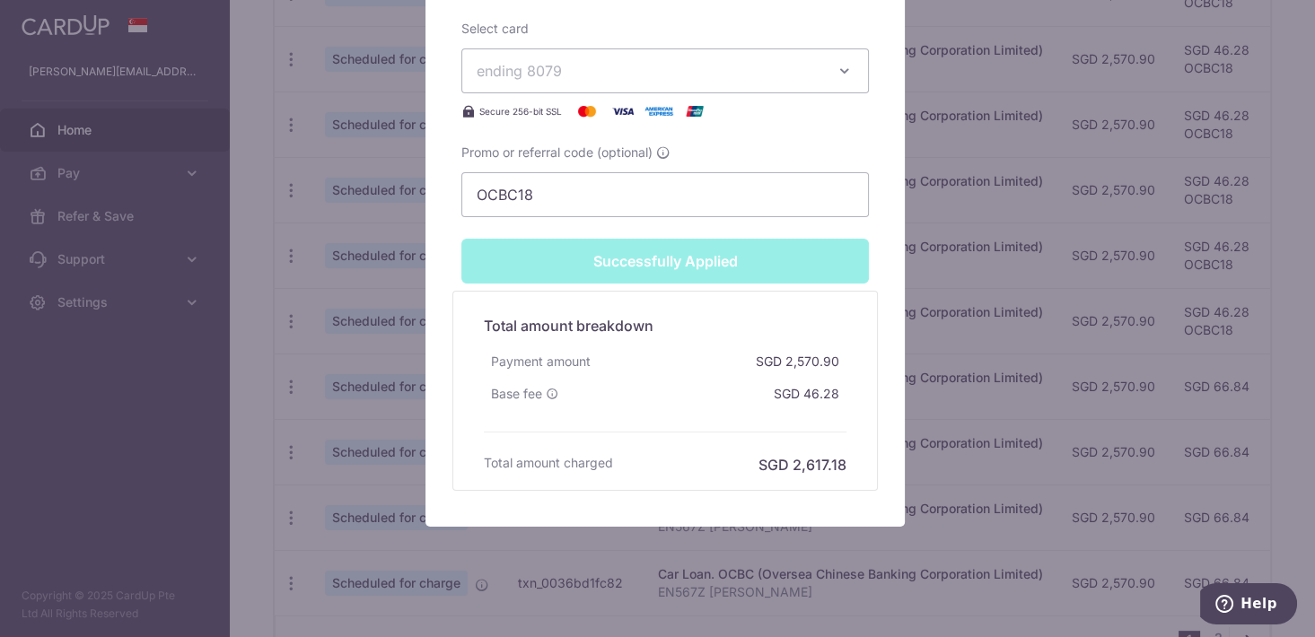
scroll to position [874, 0]
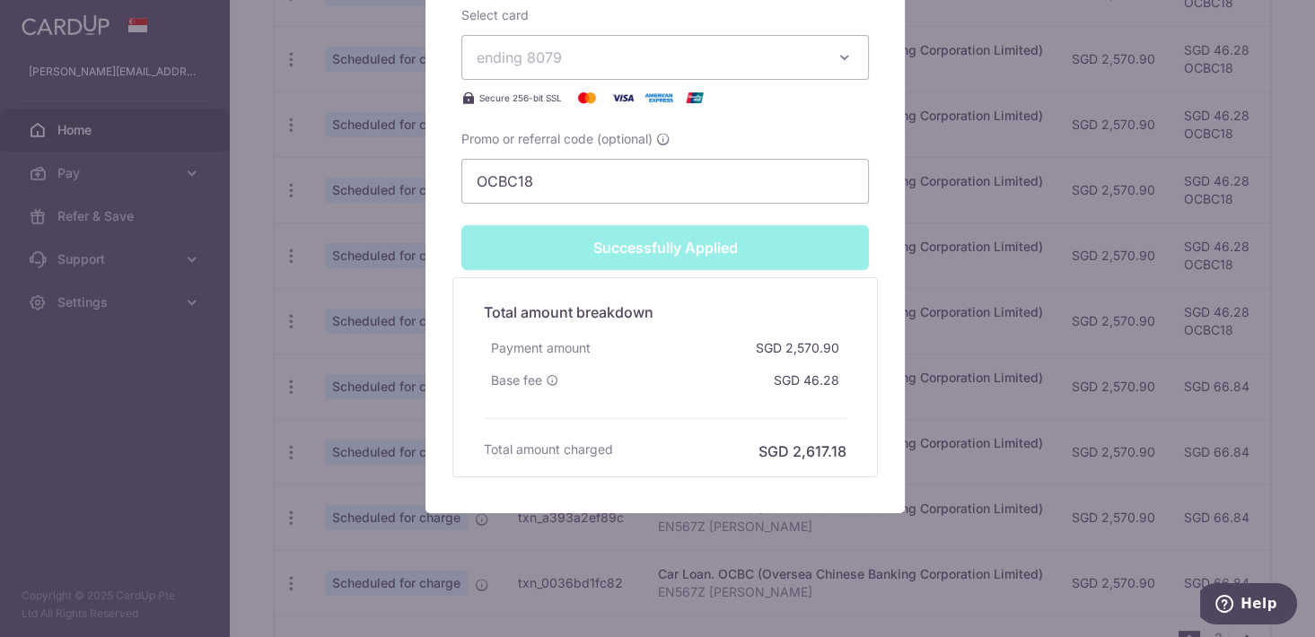
click at [1045, 505] on div "Edit payment By clicking apply, you will make changes to all payments to OCBC (…" at bounding box center [657, 318] width 1315 height 637
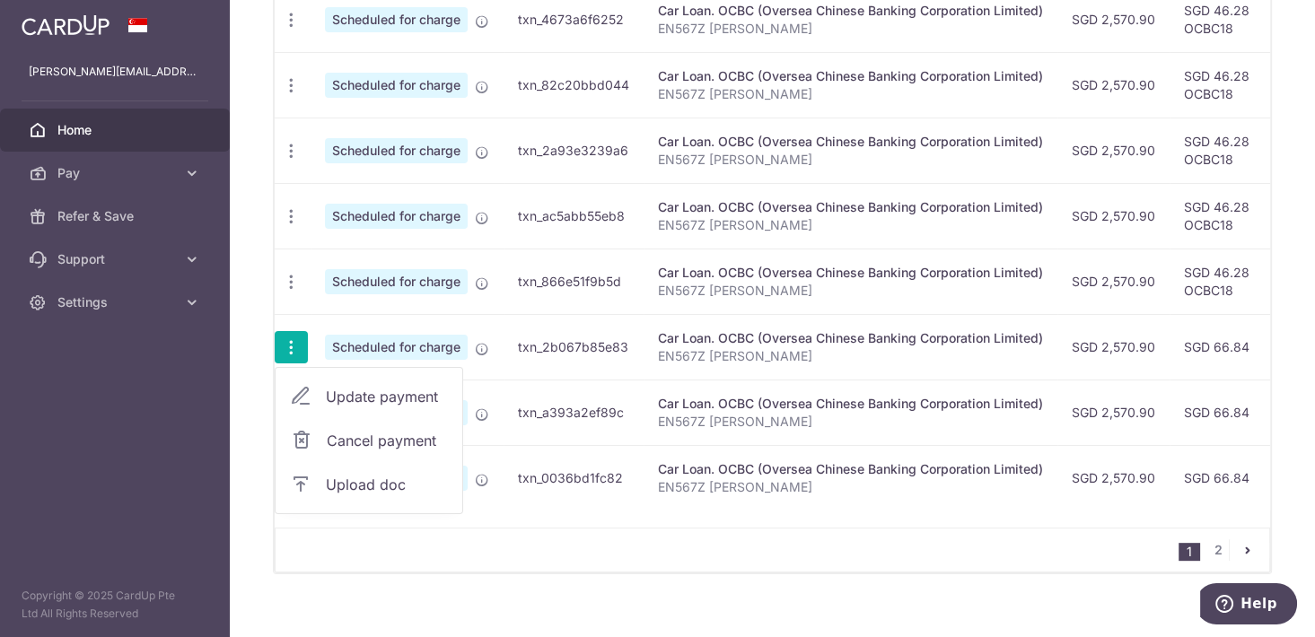
click at [346, 388] on span "Update payment" at bounding box center [387, 397] width 122 height 22
radio input "true"
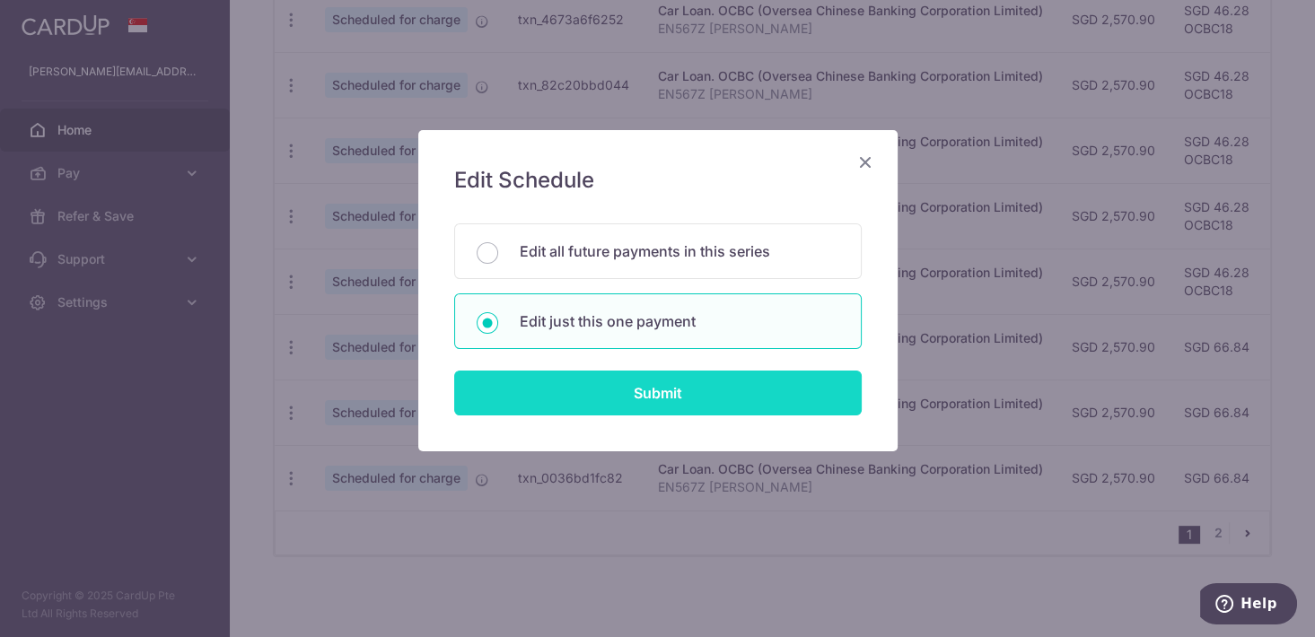
click at [642, 383] on input "Submit" at bounding box center [657, 393] width 407 height 45
radio input "true"
type input "2,570.90"
type input "[DATE]"
type input "EN567Z [PERSON_NAME]"
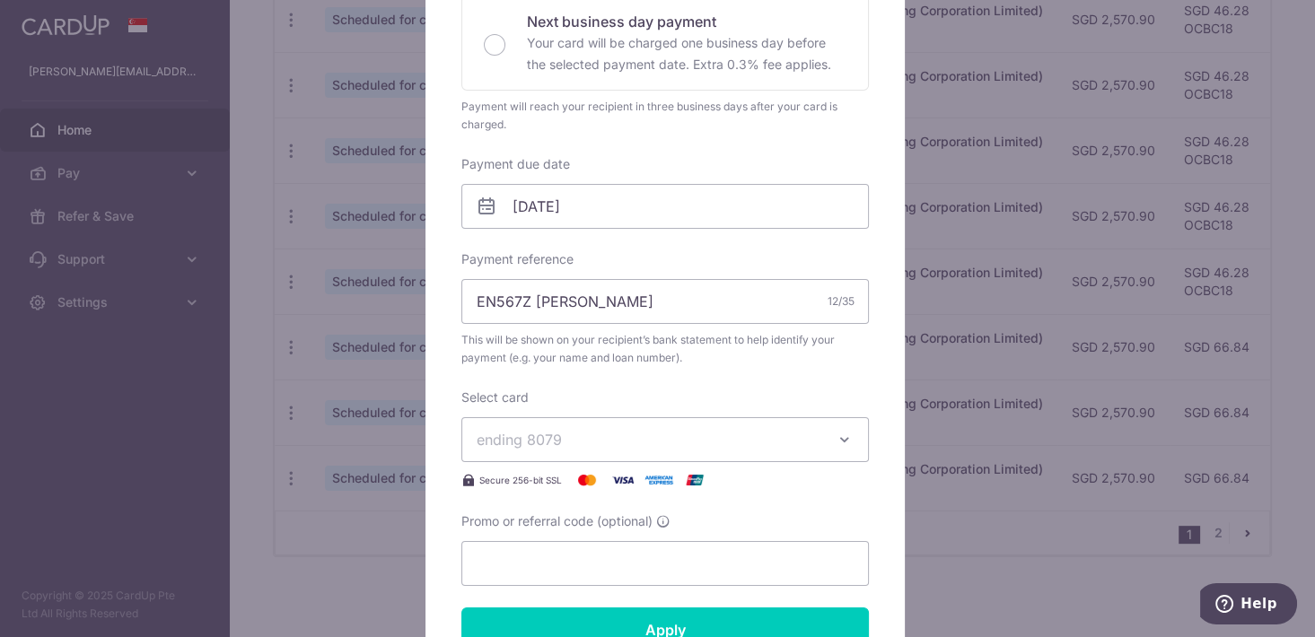
scroll to position [458, 0]
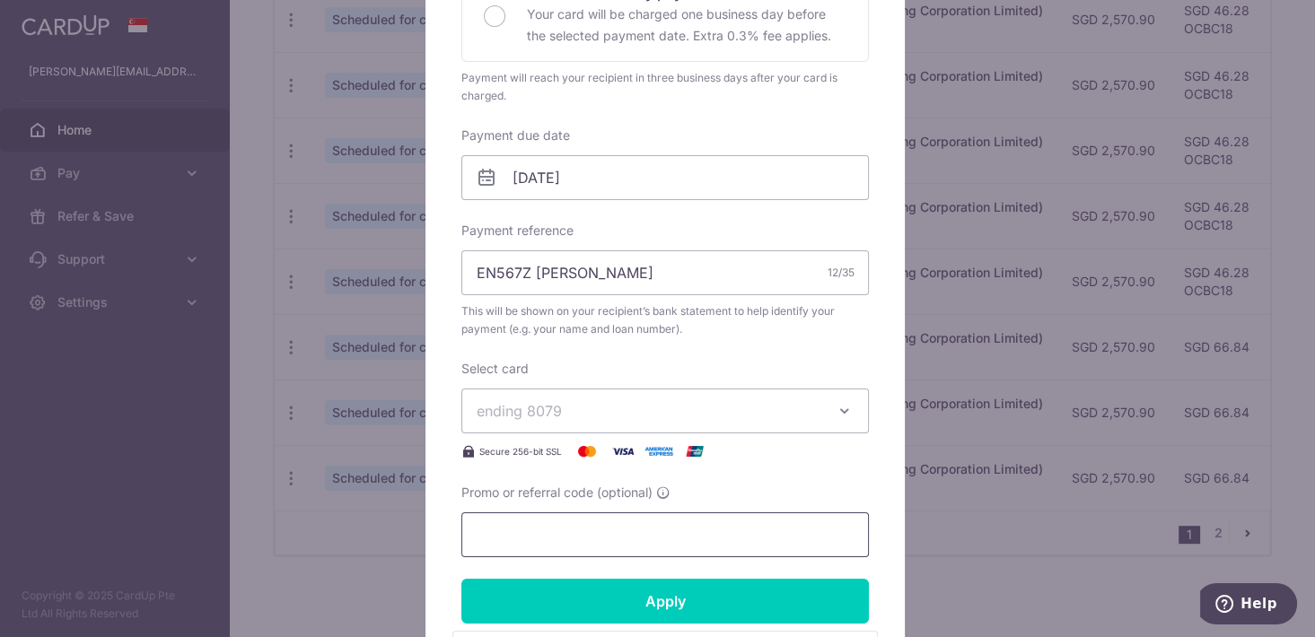
click at [570, 517] on input "Promo or referral code (optional)" at bounding box center [664, 534] width 407 height 45
paste input "OCBC18"
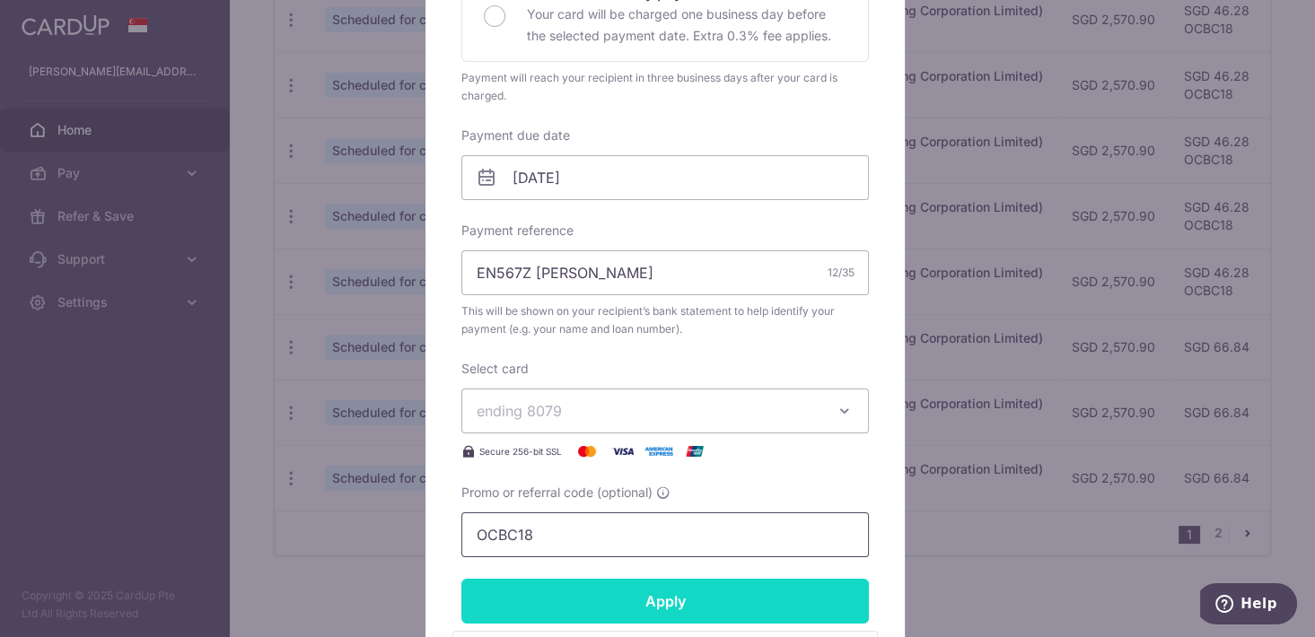
type input "OCBC18"
click at [638, 594] on input "Apply" at bounding box center [664, 601] width 407 height 45
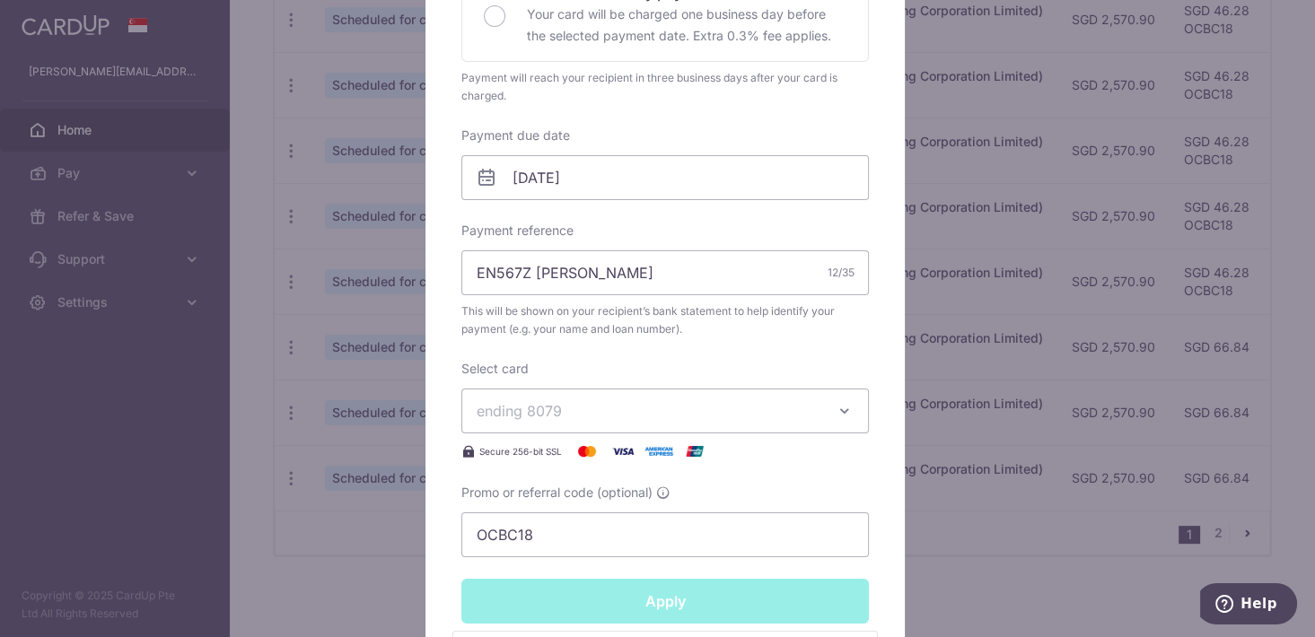
type input "Successfully Applied"
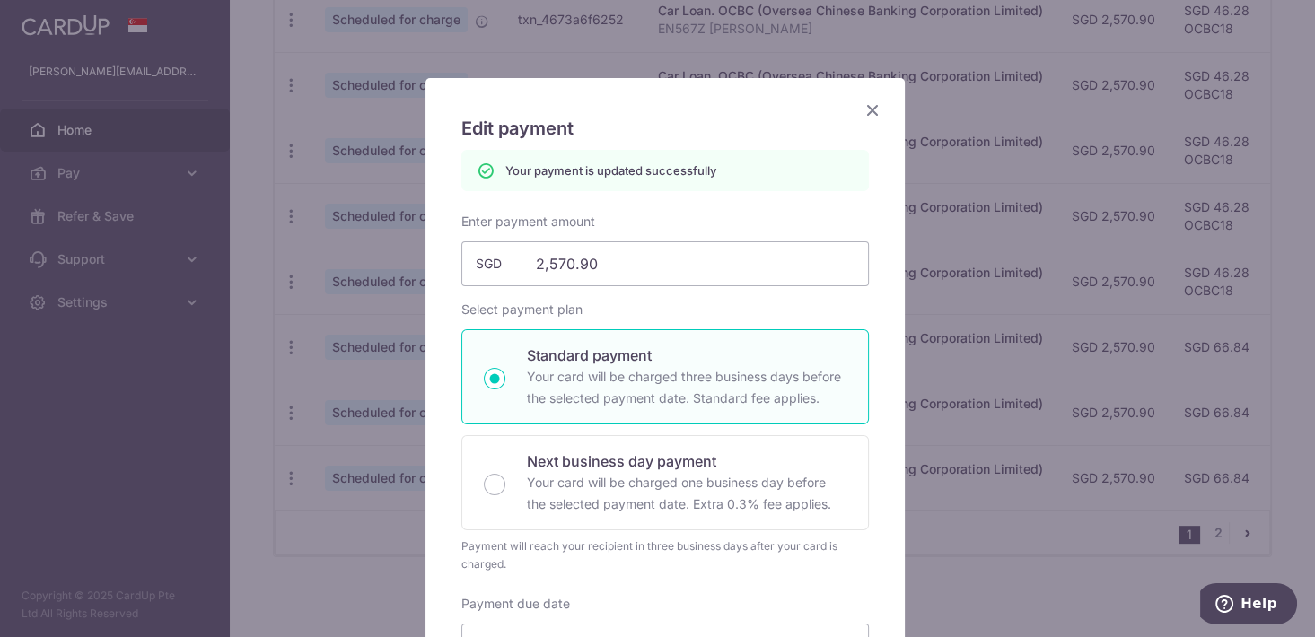
scroll to position [0, 0]
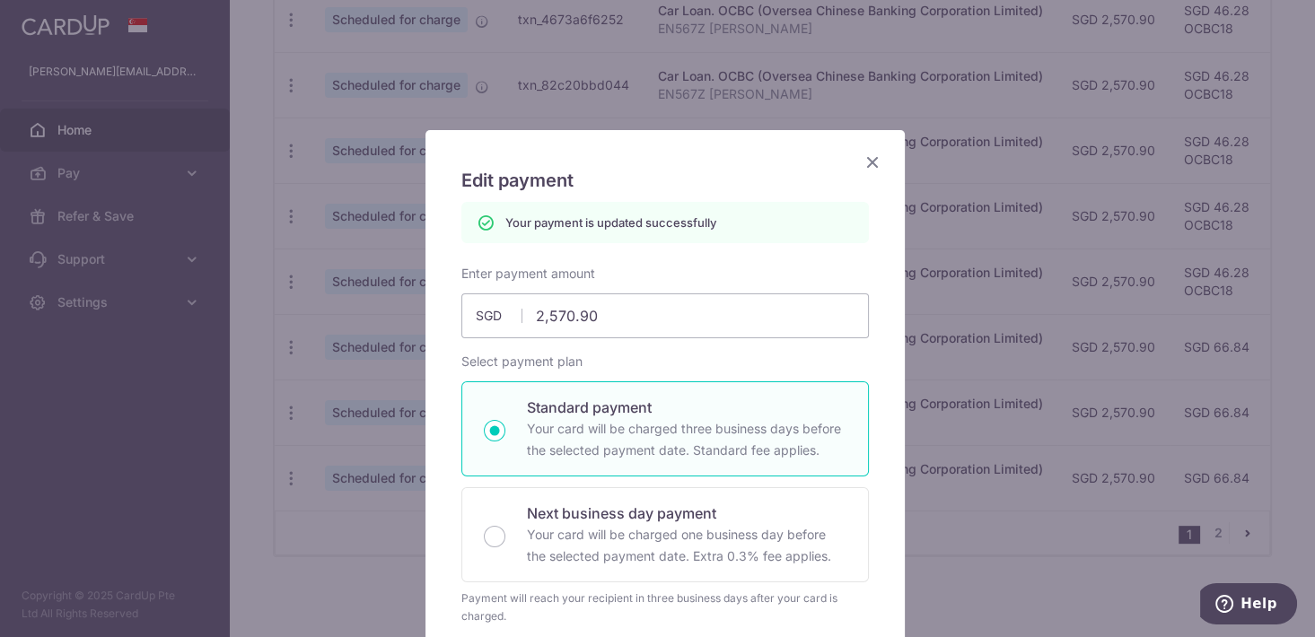
click at [867, 164] on icon "Close" at bounding box center [873, 162] width 22 height 22
